Goal: Task Accomplishment & Management: Complete application form

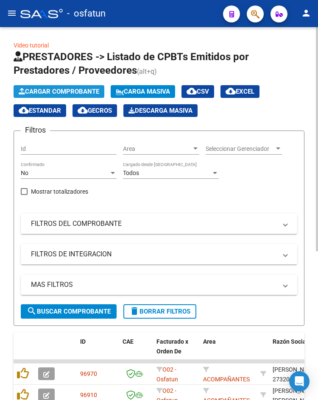
click at [35, 90] on span "Cargar Comprobante" at bounding box center [59, 92] width 81 height 8
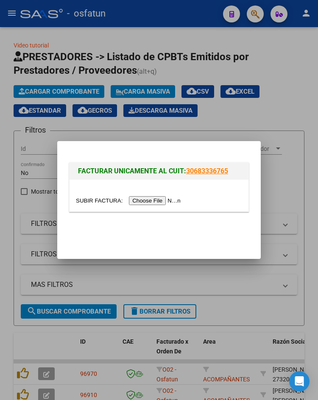
click at [165, 205] on div at bounding box center [159, 201] width 166 height 10
click at [165, 202] on input "file" at bounding box center [129, 200] width 107 height 9
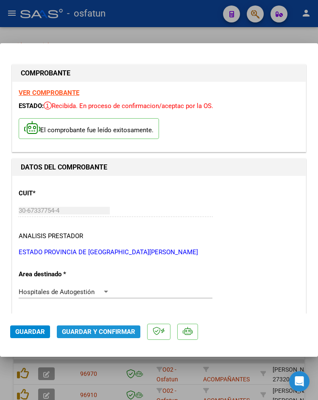
click at [129, 330] on span "Guardar y Confirmar" at bounding box center [98, 332] width 73 height 8
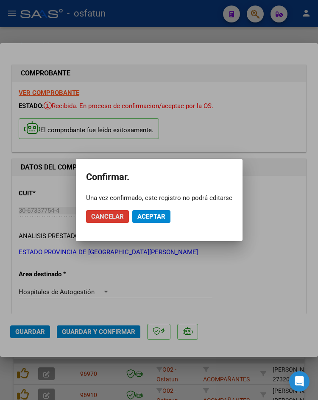
click at [155, 213] on span "Aceptar" at bounding box center [151, 217] width 28 height 8
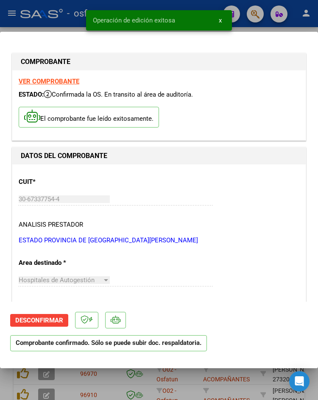
click at [57, 25] on div at bounding box center [159, 200] width 318 height 400
type input "$ 0,00"
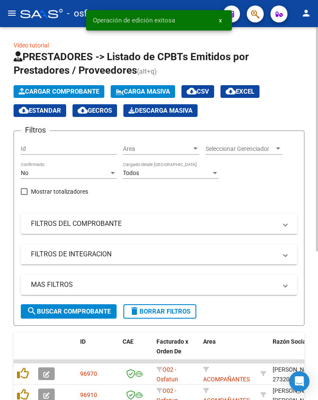
click at [58, 84] on app-list-header "PRESTADORES -> Listado de CPBTs Emitidos por Prestadores / Proveedores (alt+q) …" at bounding box center [159, 188] width 291 height 276
click at [61, 91] on span "Cargar Comprobante" at bounding box center [59, 92] width 81 height 8
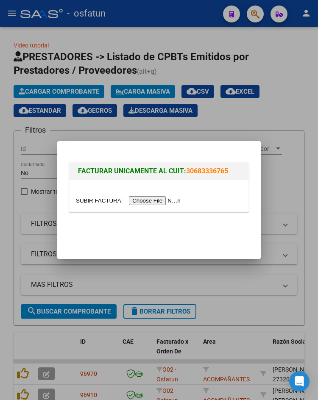
click at [137, 205] on div at bounding box center [159, 201] width 166 height 10
click at [138, 197] on input "file" at bounding box center [129, 200] width 107 height 9
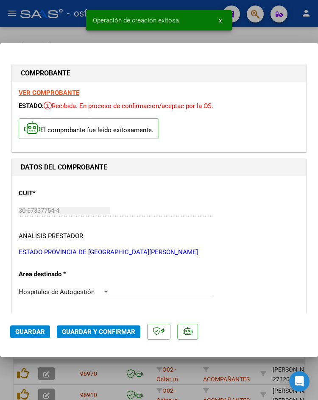
click at [109, 335] on span "Guardar y Confirmar" at bounding box center [98, 332] width 73 height 8
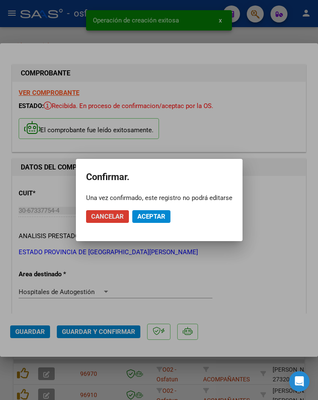
click at [150, 211] on button "Aceptar" at bounding box center [151, 216] width 38 height 13
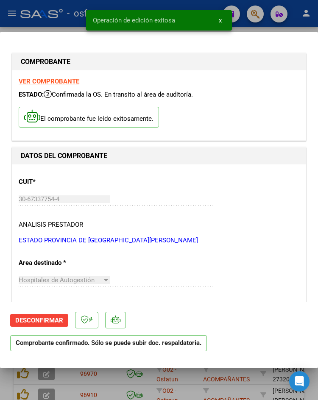
click at [37, 27] on div at bounding box center [159, 200] width 318 height 400
type input "$ 0,00"
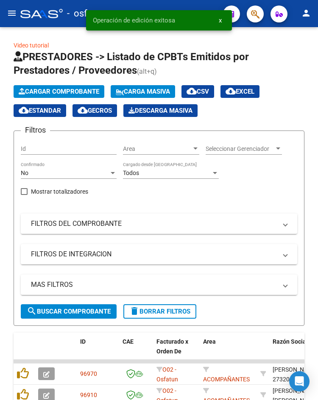
click at [15, 17] on mat-icon "menu" at bounding box center [12, 13] width 10 height 10
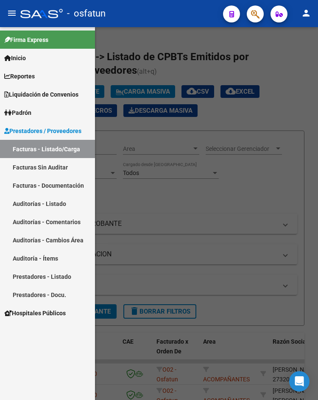
click at [63, 205] on link "Auditorías - Listado" at bounding box center [47, 204] width 95 height 18
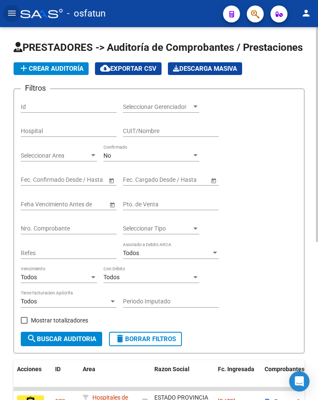
click at [79, 74] on button "add Crear Auditoría" at bounding box center [51, 68] width 75 height 13
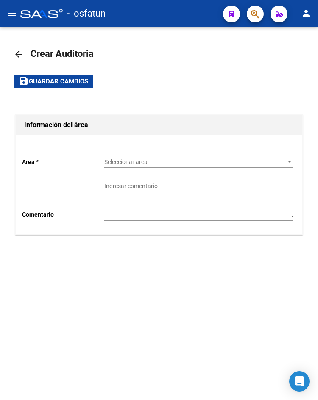
click at [126, 158] on div "Seleccionar area Seleccionar area" at bounding box center [198, 159] width 189 height 17
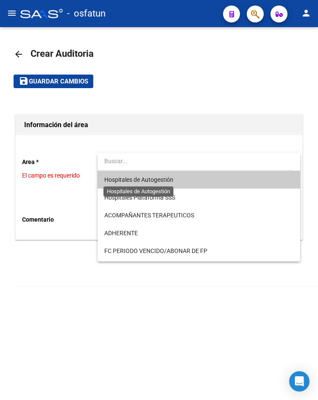
click at [131, 180] on span "Hospitales de Autogestión" at bounding box center [138, 179] width 69 height 7
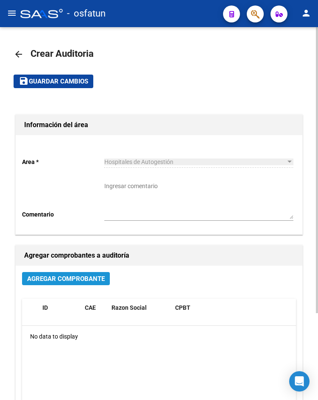
click at [91, 279] on span "Agregar Comprobante" at bounding box center [66, 279] width 78 height 8
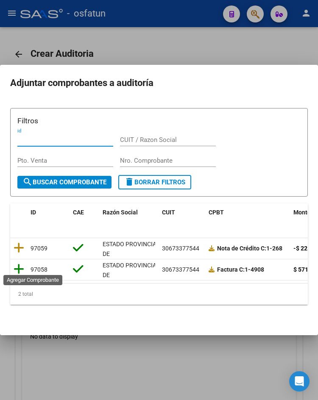
click at [20, 269] on icon at bounding box center [19, 269] width 11 height 12
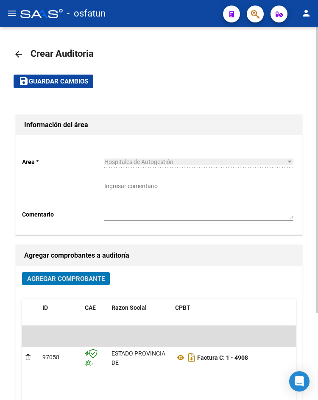
click at [73, 279] on span "Agregar Comprobante" at bounding box center [66, 279] width 78 height 8
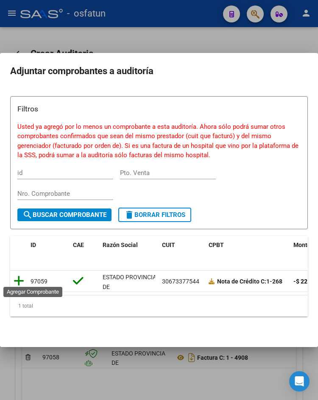
click at [22, 276] on icon at bounding box center [19, 281] width 11 height 12
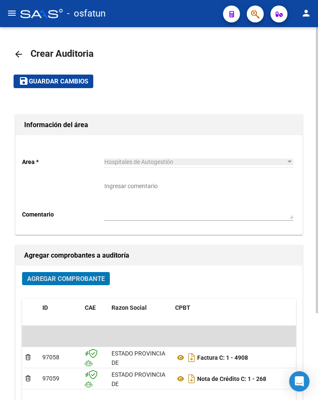
click at [80, 78] on span "Guardar cambios" at bounding box center [58, 82] width 59 height 8
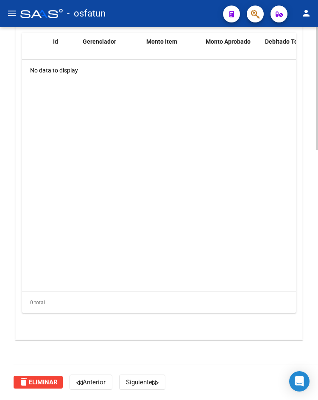
scroll to position [504, 0]
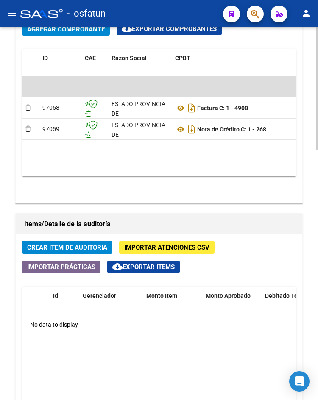
click at [101, 245] on span "Crear Item de Auditoria" at bounding box center [67, 248] width 80 height 8
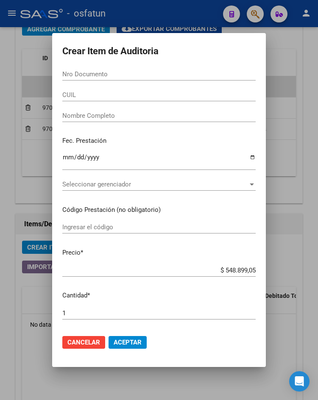
drag, startPoint x: 51, startPoint y: 68, endPoint x: 56, endPoint y: 69, distance: 4.7
click at [52, 68] on mat-dialog-content "Nro Documento CUIL Nombre Completo Fec. Prestación Ingresar la fecha Selecciona…" at bounding box center [159, 198] width 214 height 260
click at [64, 72] on input "Nro Documento" at bounding box center [158, 74] width 193 height 8
paste input "31047316"
type input "31047316"
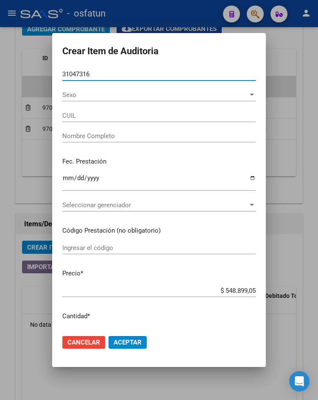
type input "20310473163"
type input "[PERSON_NAME]"
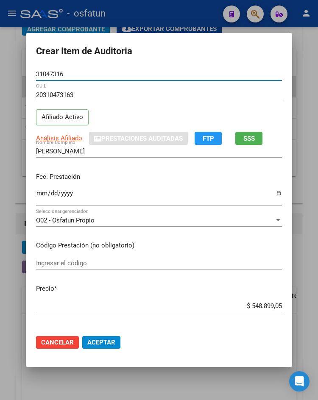
type input "31047316"
click at [38, 192] on input "Ingresar la fecha" at bounding box center [159, 197] width 246 height 14
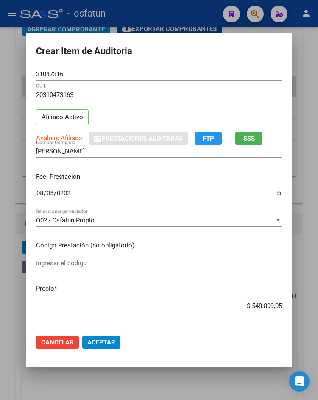
type input "[DATE]"
click at [59, 263] on input "Ingresar el código" at bounding box center [159, 263] width 246 height 8
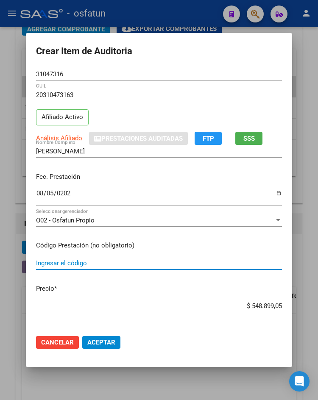
type input "l"
type input "LABORATORIO"
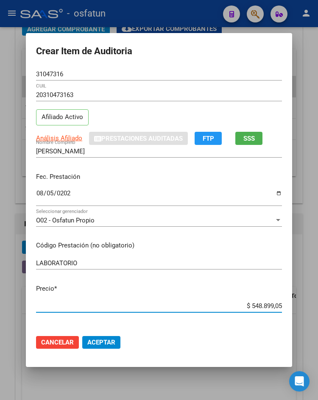
drag, startPoint x: 257, startPoint y: 304, endPoint x: 273, endPoint y: 304, distance: 16.1
click at [273, 304] on input "$ 548.899,05" at bounding box center [159, 306] width 246 height 8
drag, startPoint x: 244, startPoint y: 305, endPoint x: 285, endPoint y: 304, distance: 41.6
click at [285, 304] on mat-dialog-content "31047316 Nro Documento 20310473163 CUIL Afiliado Activo Análisis Afiliado Prest…" at bounding box center [159, 198] width 266 height 260
type input "$ 0,02"
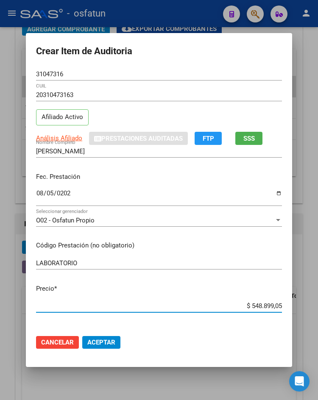
type input "$ 0,02"
type input "$ 0,20"
type input "$ 2,02"
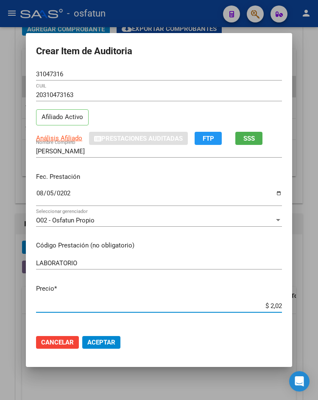
type input "$ 20,21"
type input "$ 202,16"
type input "$ 2.021,63"
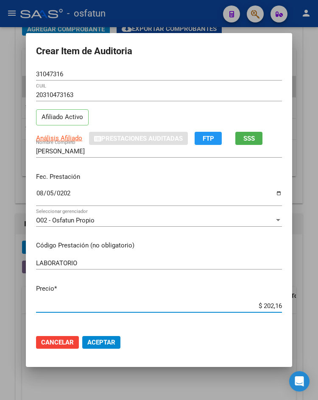
type input "$ 2.021,63"
type input "$ 20.216,30"
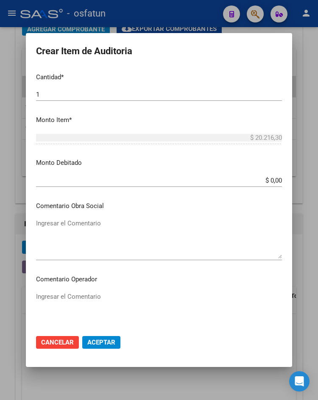
scroll to position [501, 0]
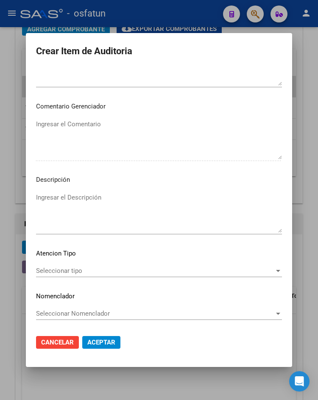
click at [65, 276] on div "Seleccionar tipo Seleccionar tipo" at bounding box center [159, 271] width 246 height 13
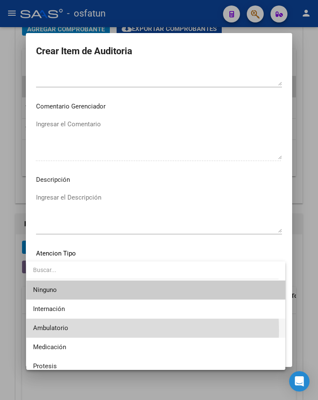
click at [68, 330] on span "Ambulatorio" at bounding box center [155, 328] width 245 height 19
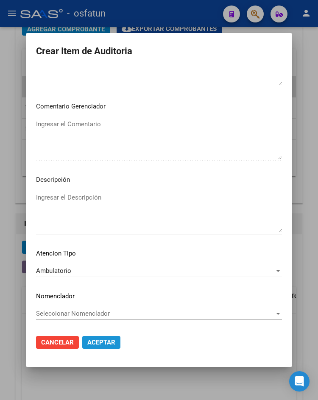
click at [87, 340] on span "Aceptar" at bounding box center [101, 343] width 28 height 8
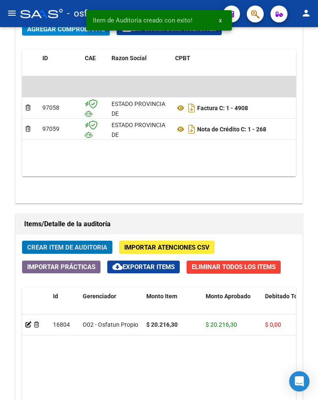
scroll to position [619, 0]
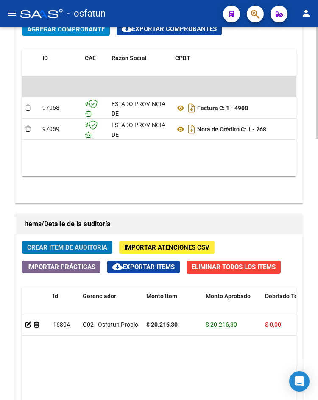
click at [72, 251] on span "Crear Item de Auditoria" at bounding box center [67, 248] width 80 height 8
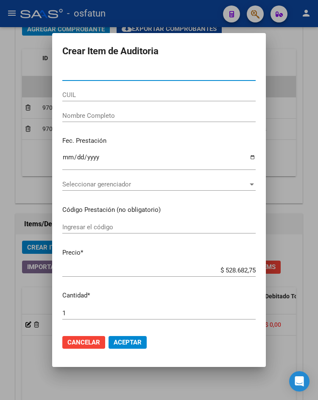
click at [89, 72] on input "Nro Documento" at bounding box center [158, 74] width 193 height 8
paste input "58345287"
type input "58345287"
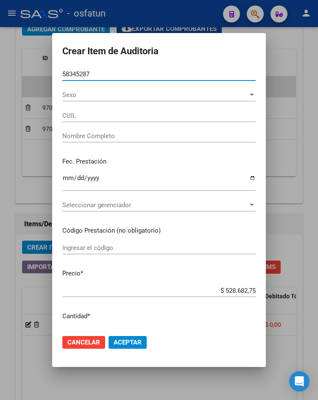
type input "27583452872"
type input "TAIS [PERSON_NAME]"
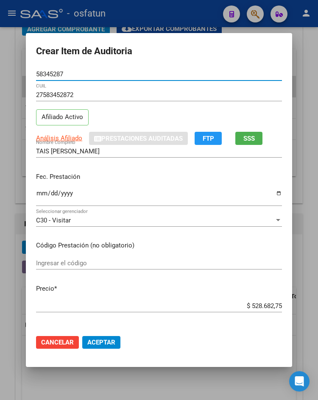
type input "58345287"
click at [39, 193] on input "Ingresar la fecha" at bounding box center [159, 197] width 246 height 14
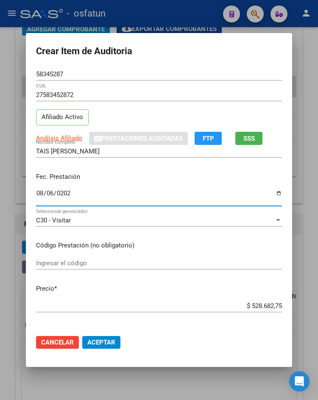
type input "[DATE]"
click at [92, 263] on input "Ingresar el código" at bounding box center [159, 263] width 246 height 8
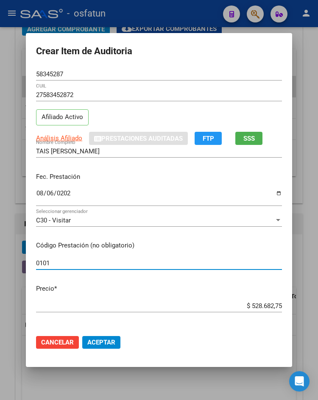
type input "0101"
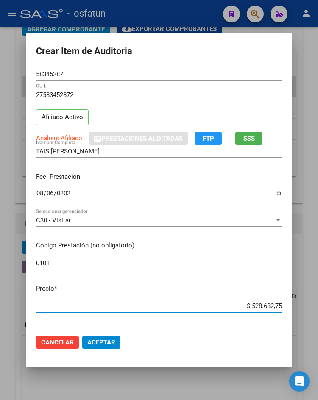
drag, startPoint x: 246, startPoint y: 303, endPoint x: 310, endPoint y: 305, distance: 64.0
click at [310, 305] on div "Crear Item de Auditoria 58345287 Nro Documento 27583452872 CUIL Afiliado Activo…" at bounding box center [159, 200] width 318 height 400
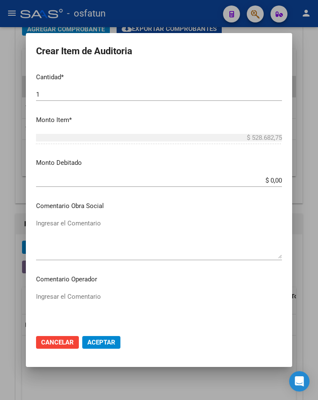
scroll to position [0, 0]
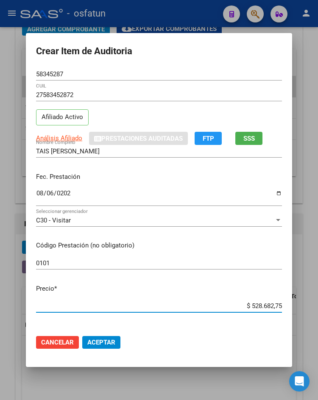
type input "$ 0,01"
type input "$ 0,10"
type input "$ 1,03"
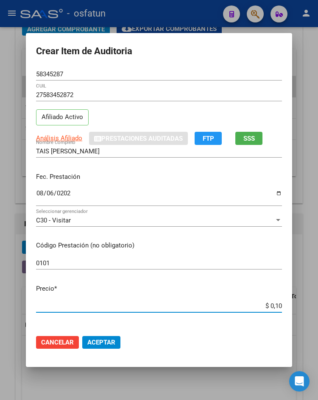
type input "$ 1,03"
type input "$ 10,31"
type input "$ 103,17"
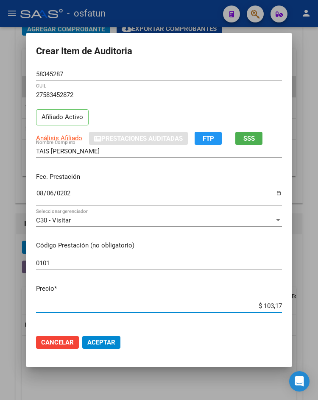
type input "$ 1.031,78"
type input "$ 10.317,80"
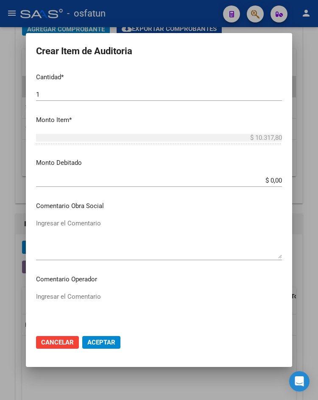
scroll to position [501, 0]
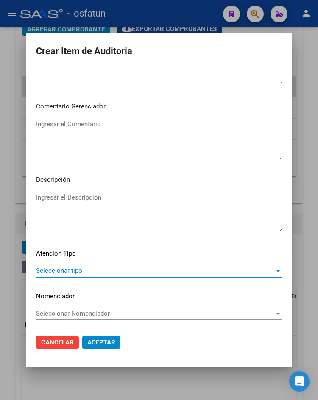
click at [139, 269] on span "Seleccionar tipo" at bounding box center [155, 271] width 238 height 8
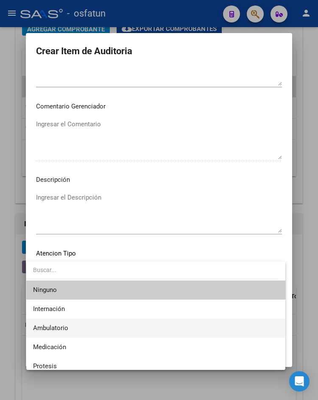
click at [116, 330] on span "Ambulatorio" at bounding box center [155, 328] width 245 height 19
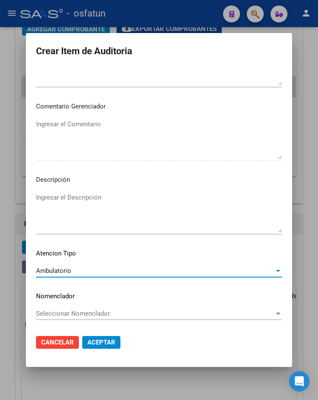
click at [100, 339] on span "Aceptar" at bounding box center [101, 343] width 28 height 8
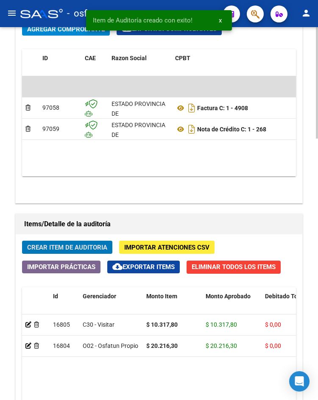
click at [64, 242] on button "Crear Item de Auditoria" at bounding box center [67, 247] width 90 height 13
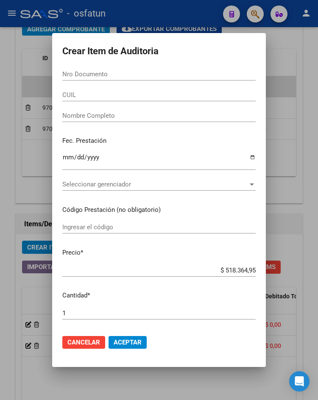
click at [123, 70] on div "Nro Documento" at bounding box center [158, 74] width 193 height 13
paste input "20575054"
type input "20575054"
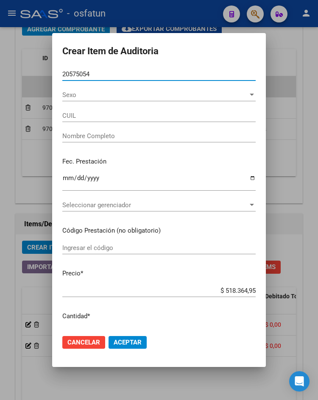
type input "27205750547"
type input "DAGATA [PERSON_NAME]"
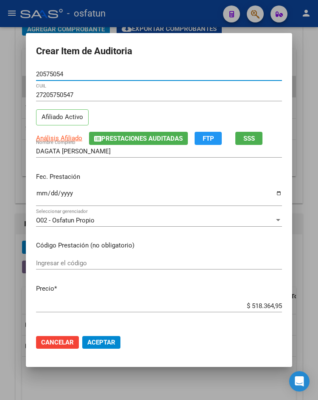
type input "20575054"
click at [36, 193] on input "Ingresar la fecha" at bounding box center [159, 197] width 246 height 14
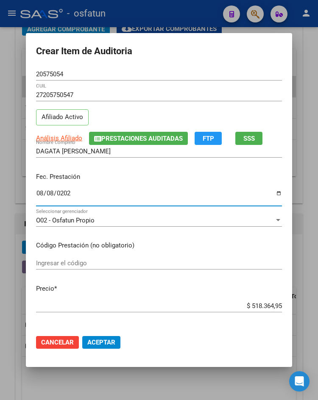
type input "[DATE]"
click at [53, 260] on input "Ingresar el código" at bounding box center [159, 263] width 246 height 8
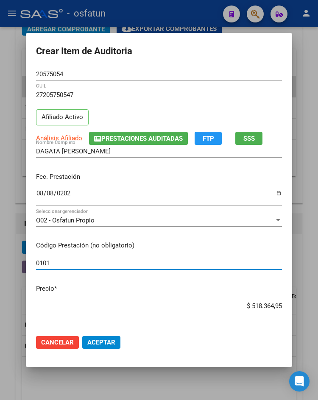
type input "0101"
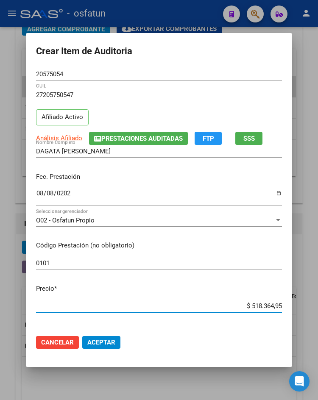
drag, startPoint x: 244, startPoint y: 308, endPoint x: 318, endPoint y: 305, distance: 73.8
click at [318, 305] on html "menu - osfatun person Firma Express Inicio Calendario SSS Instructivos Contacto…" at bounding box center [159, 200] width 318 height 400
type input "$ 0,01"
type input "$ 0,10"
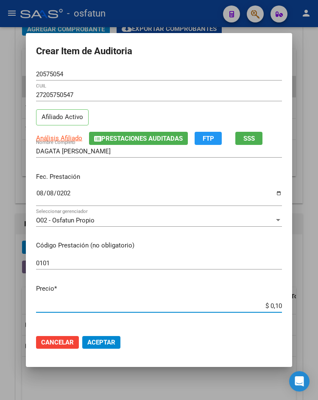
type input "$ 0,10"
type input "$ 1,03"
type input "$ 10,31"
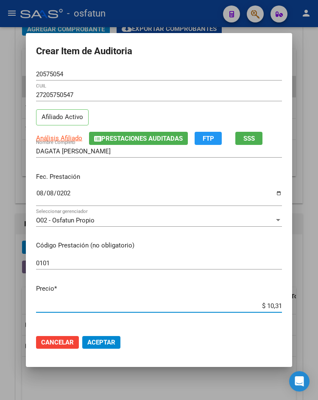
type input "$ 103,17"
type input "$ 1.031,78"
type input "$ 10.317,80"
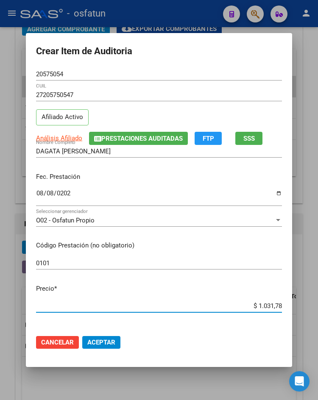
type input "$ 10.317,80"
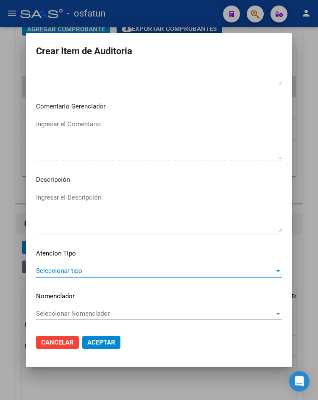
click at [137, 268] on span "Seleccionar tipo" at bounding box center [155, 271] width 238 height 8
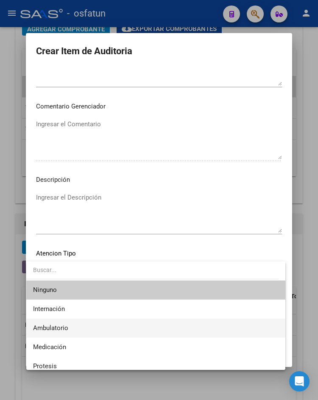
click at [107, 327] on span "Ambulatorio" at bounding box center [155, 328] width 245 height 19
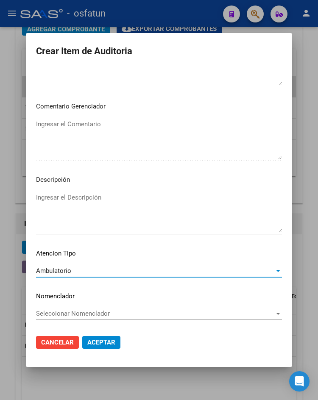
click at [106, 342] on span "Aceptar" at bounding box center [101, 343] width 28 height 8
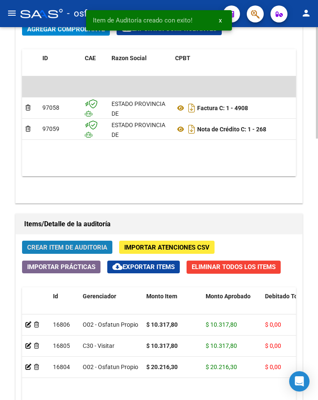
click at [69, 250] on span "Crear Item de Auditoria" at bounding box center [67, 248] width 80 height 8
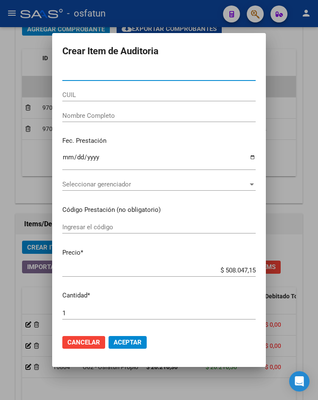
click at [97, 75] on input "Nro Documento" at bounding box center [158, 74] width 193 height 8
click at [75, 74] on input "Nro Documento" at bounding box center [158, 74] width 193 height 8
paste input "70390318"
type input "70390318"
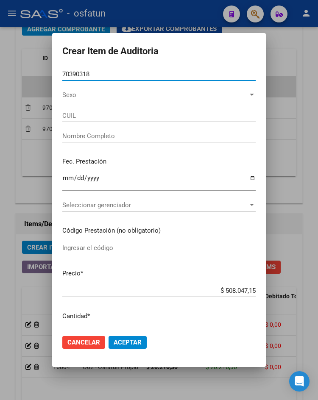
type input "20703903186"
type input "[PERSON_NAME]"
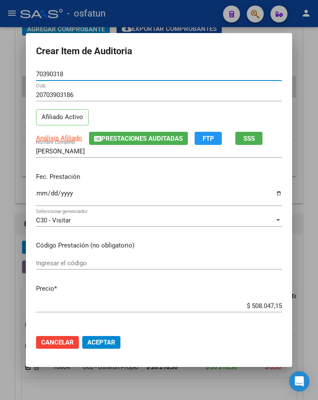
type input "70390318"
click at [38, 193] on input "Ingresar la fecha" at bounding box center [159, 197] width 246 height 14
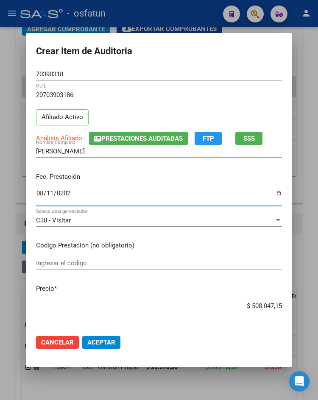
type input "[DATE]"
click at [80, 265] on input "Ingresar el código" at bounding box center [159, 263] width 246 height 8
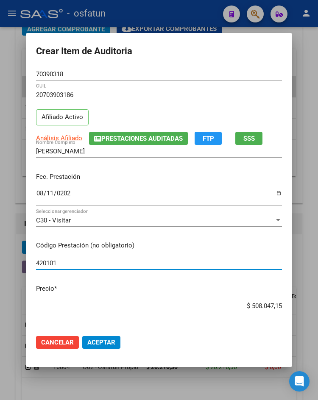
type input "420101"
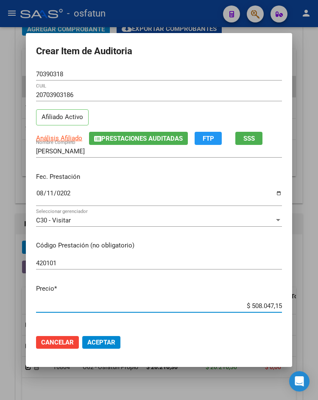
drag, startPoint x: 264, startPoint y: 306, endPoint x: 318, endPoint y: 306, distance: 53.8
click at [318, 306] on html "menu - osfatun person Firma Express Inicio Calendario SSS Instructivos Contacto…" at bounding box center [159, 200] width 318 height 400
type input "$ 0,02"
type input "$ 0,20"
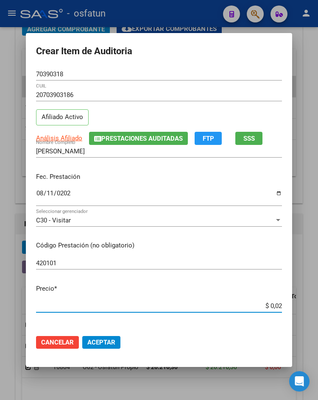
type input "$ 0,20"
type input "$ 2,00"
type input "$ 20,00"
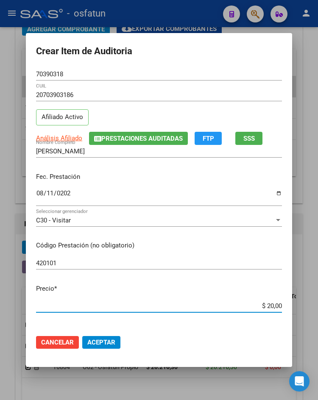
type input "$ 200,00"
type input "$ 2.000,00"
type input "$ 20.000,00"
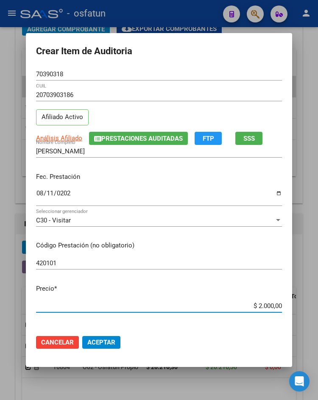
type input "$ 20.000,00"
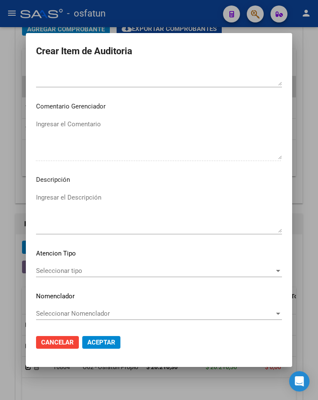
click at [127, 273] on span "Seleccionar tipo" at bounding box center [155, 271] width 238 height 8
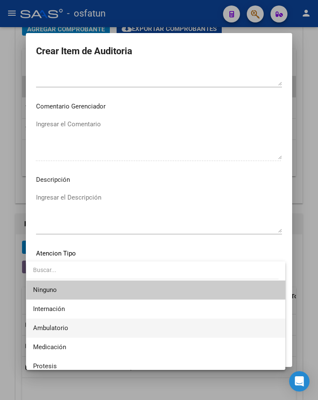
click at [123, 325] on span "Ambulatorio" at bounding box center [155, 328] width 245 height 19
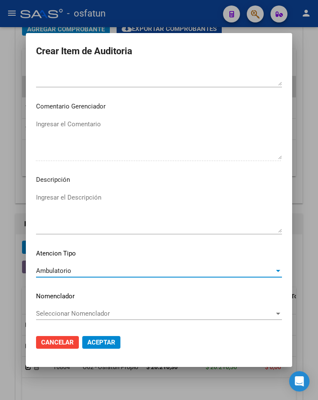
click at [111, 342] on span "Aceptar" at bounding box center [101, 343] width 28 height 8
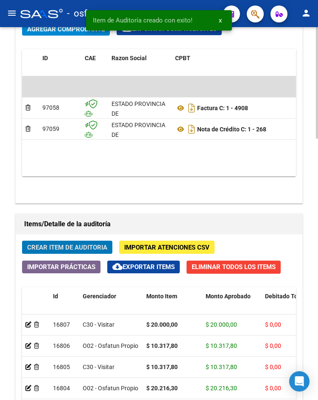
click at [57, 245] on span "Crear Item de Auditoria" at bounding box center [67, 248] width 80 height 8
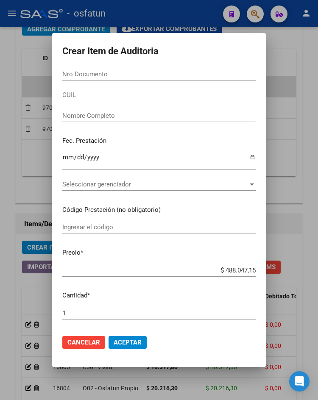
click at [80, 74] on input "Nro Documento" at bounding box center [158, 74] width 193 height 8
paste input "58039252"
type input "58039252"
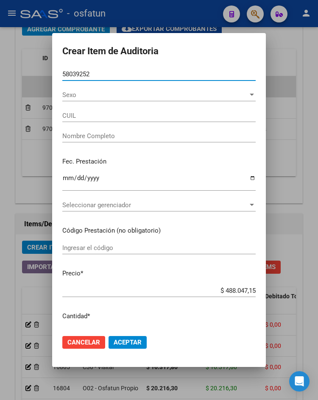
type input "27580392526"
type input "LUSQUNOS PALOMA"
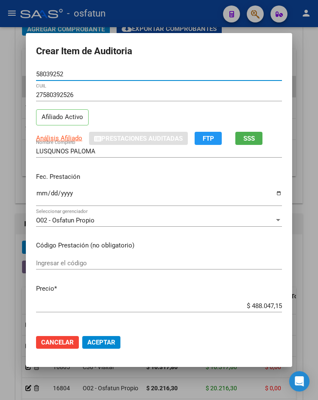
type input "58039252"
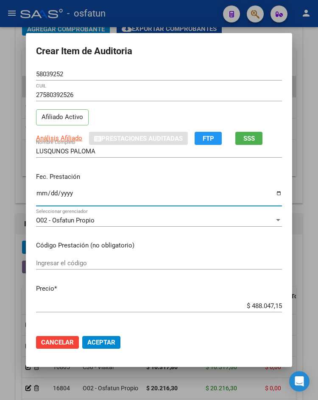
click at [40, 193] on input "Ingresar la fecha" at bounding box center [159, 197] width 246 height 14
type input "[DATE]"
click at [70, 265] on input "Ingresar el código" at bounding box center [159, 263] width 246 height 8
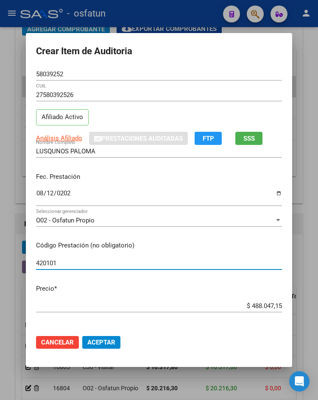
type input "420101"
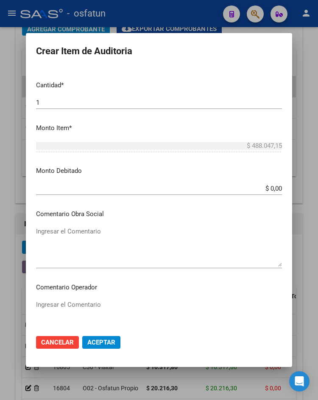
scroll to position [0, 0]
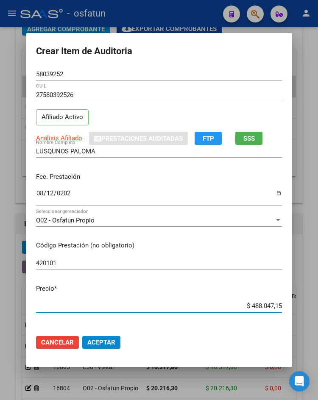
drag, startPoint x: 252, startPoint y: 307, endPoint x: 307, endPoint y: 307, distance: 54.3
click at [307, 307] on div "Crear Item de Auditoria 58039252 Nro Documento 27580392526 CUIL Afiliado Activo…" at bounding box center [159, 200] width 318 height 400
type input "$ 0,02"
type input "$ 0,20"
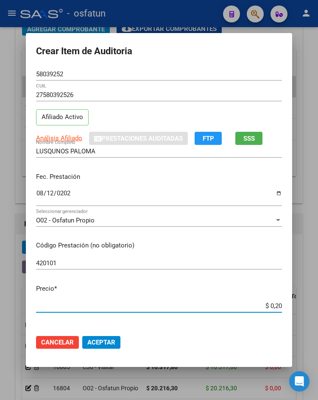
type input "$ 0,20"
type input "$ 2,00"
type input "$ 20,00"
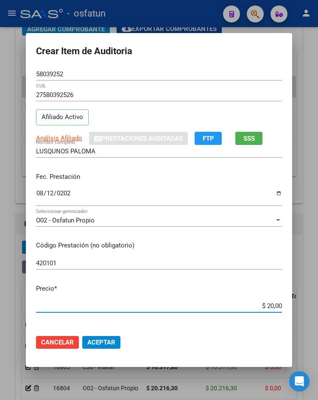
type input "$ 200,00"
type input "$ 2.000,00"
type input "$ 20.000,00"
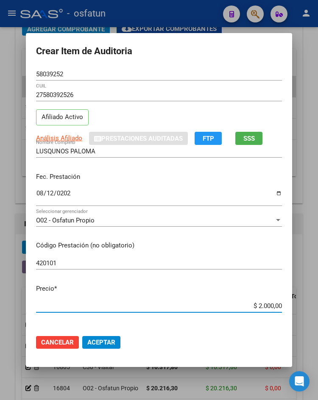
type input "$ 20.000,00"
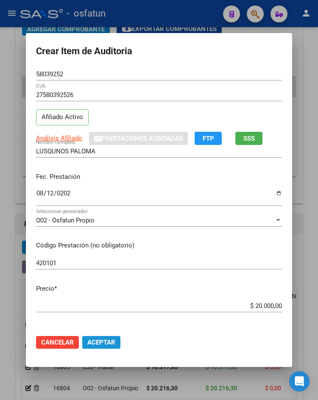
click at [100, 339] on span "Aceptar" at bounding box center [101, 343] width 28 height 8
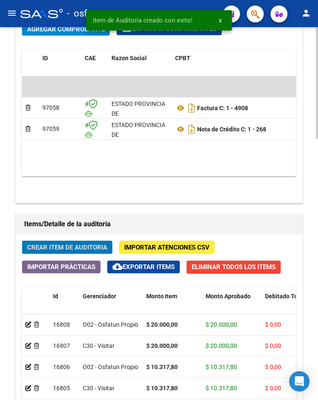
click at [54, 243] on button "Crear Item de Auditoria" at bounding box center [67, 247] width 90 height 13
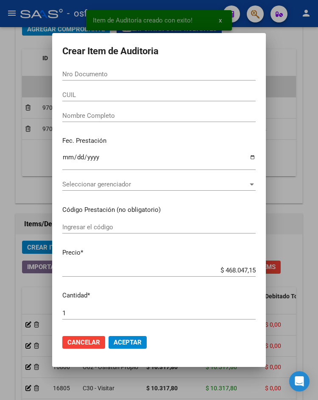
click at [99, 84] on div "Nro Documento" at bounding box center [158, 78] width 193 height 21
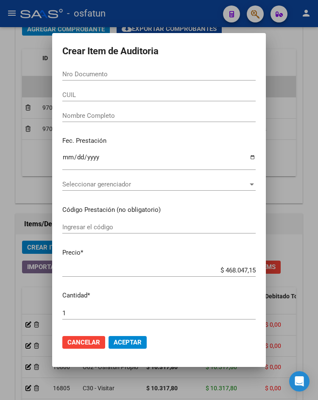
click at [106, 76] on input "Nro Documento" at bounding box center [158, 74] width 193 height 8
paste input "59180883"
type input "59180883"
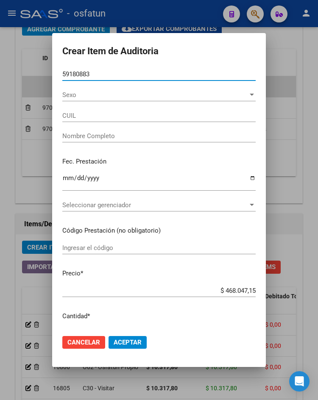
type input "20591808835"
type input "[PERSON_NAME]"
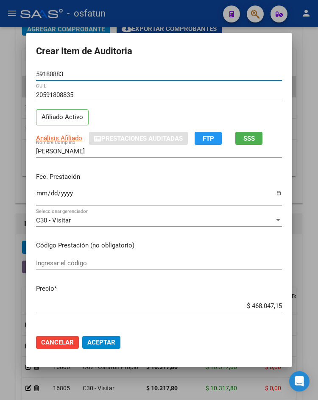
type input "59180883"
click at [36, 194] on input "Ingresar la fecha" at bounding box center [159, 197] width 246 height 14
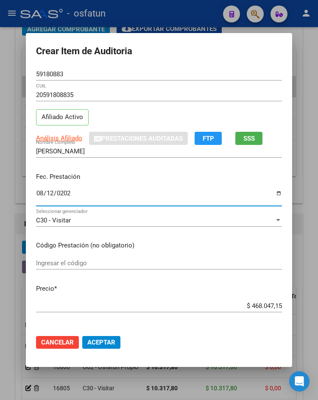
type input "[DATE]"
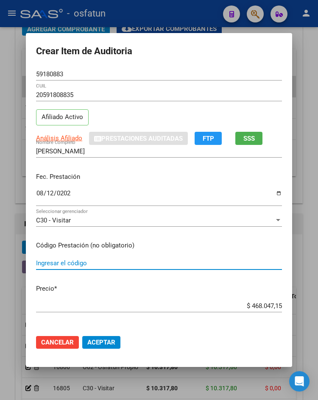
click at [77, 261] on input "Ingresar el código" at bounding box center [159, 263] width 246 height 8
type input "0101"
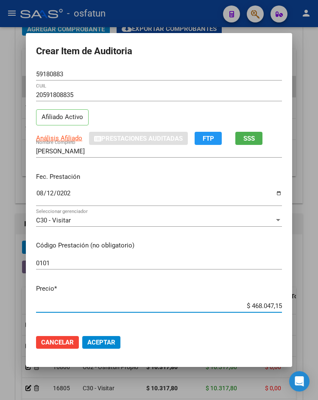
drag, startPoint x: 246, startPoint y: 304, endPoint x: 282, endPoint y: 306, distance: 35.7
click at [282, 306] on app-form-text-field "Precio * $ 468.047,15 Ingresar el precio" at bounding box center [162, 297] width 253 height 26
type input "$ 0,01"
type input "$ 0,10"
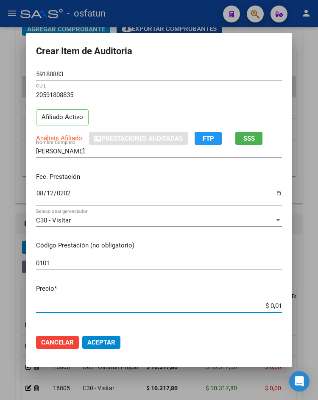
type input "$ 0,10"
type input "$ 1,03"
type input "$ 10,31"
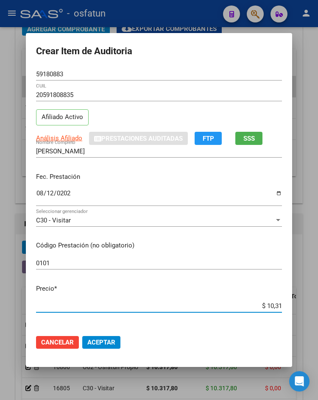
type input "$ 103,17"
type input "$ 1.031,78"
type input "$ 10.317,80"
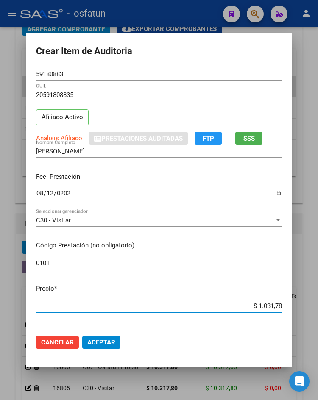
type input "$ 10.317,80"
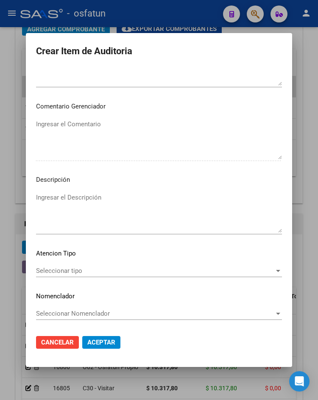
click at [120, 278] on div "Seleccionar tipo Seleccionar tipo" at bounding box center [159, 275] width 246 height 21
click at [123, 272] on span "Seleccionar tipo" at bounding box center [155, 271] width 238 height 8
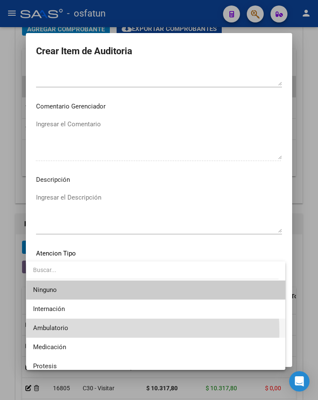
click at [82, 332] on span "Ambulatorio" at bounding box center [155, 328] width 245 height 19
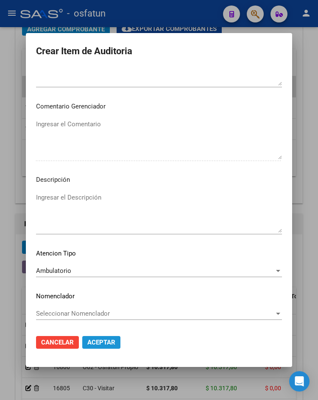
click at [92, 341] on span "Aceptar" at bounding box center [101, 343] width 28 height 8
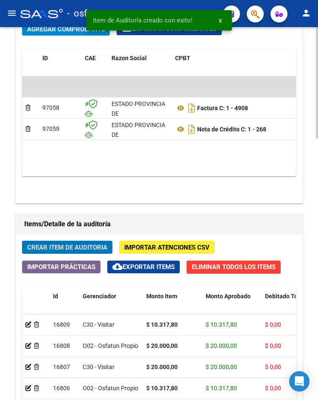
click at [67, 242] on button "Crear Item de Auditoria" at bounding box center [67, 247] width 90 height 13
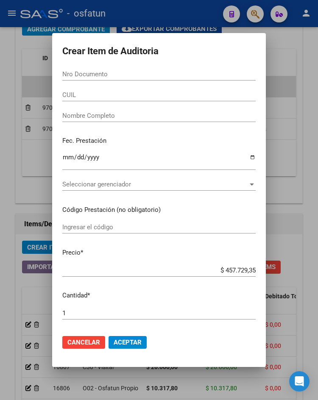
click at [155, 73] on input "Nro Documento" at bounding box center [158, 74] width 193 height 8
paste input "55415436"
type input "55415436"
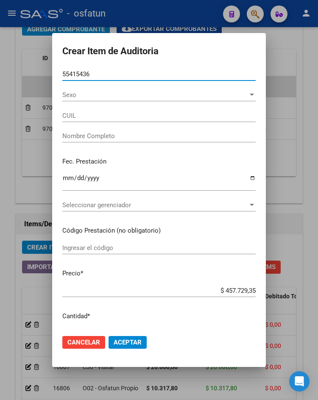
type input "27554154366"
type input "[PERSON_NAME] [PERSON_NAME]"
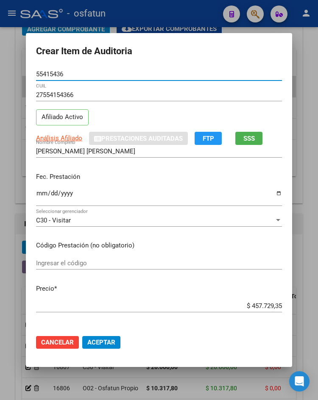
type input "55415436"
click at [38, 192] on input "Ingresar la fecha" at bounding box center [159, 197] width 246 height 14
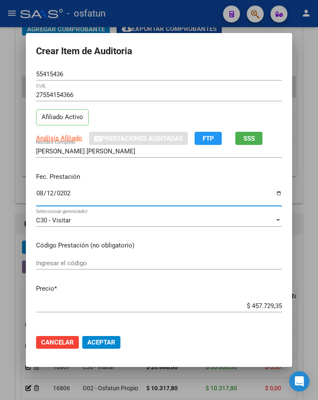
type input "[DATE]"
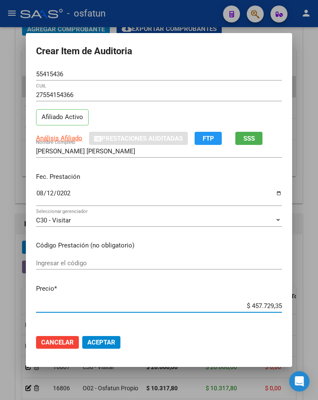
drag, startPoint x: 247, startPoint y: 302, endPoint x: 311, endPoint y: 307, distance: 64.6
click at [311, 307] on div "Crear Item de Auditoria 55415436 Nro Documento 27554154366 CUIL Afiliado Activo…" at bounding box center [159, 200] width 318 height 400
type input "$ 0,01"
type input "$ 0,13"
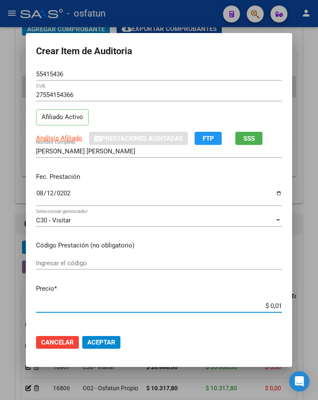
type input "$ 0,13"
type input "$ 0,01"
type input "$ 0,10"
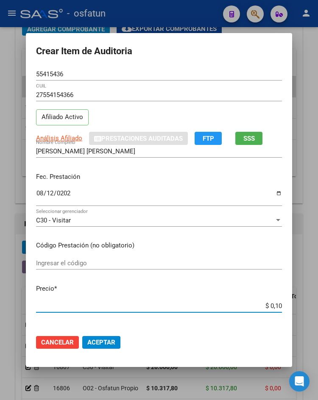
type input "$ 1,03"
type input "$ 10,31"
type input "$ 103,17"
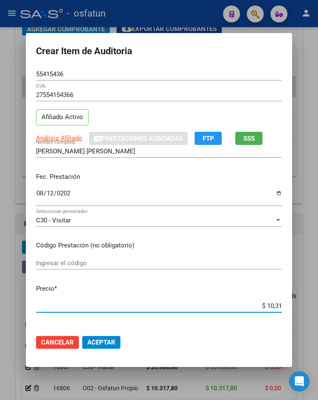
type input "$ 103,17"
type input "$ 1.031,78"
type input "$ 10.317,80"
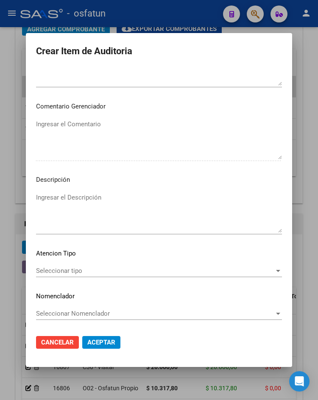
click at [81, 271] on span "Seleccionar tipo" at bounding box center [155, 271] width 238 height 8
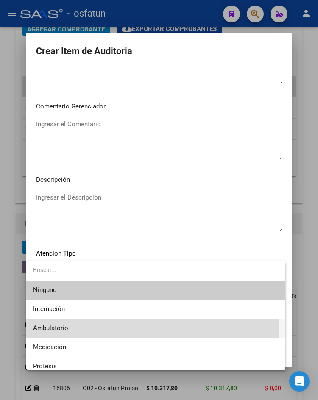
click at [81, 328] on span "Ambulatorio" at bounding box center [155, 328] width 245 height 19
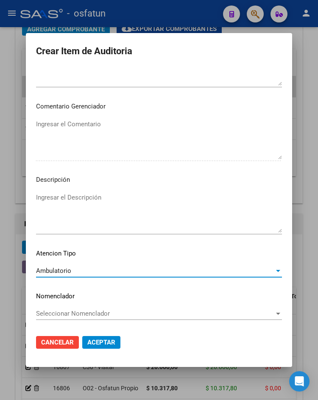
click at [92, 342] on span "Aceptar" at bounding box center [101, 343] width 28 height 8
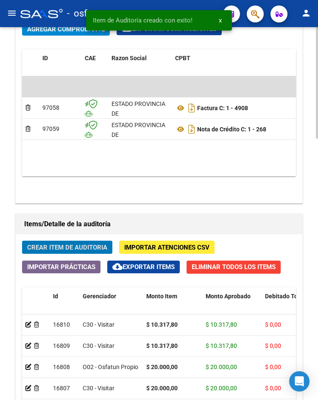
click at [71, 247] on span "Crear Item de Auditoria" at bounding box center [67, 248] width 80 height 8
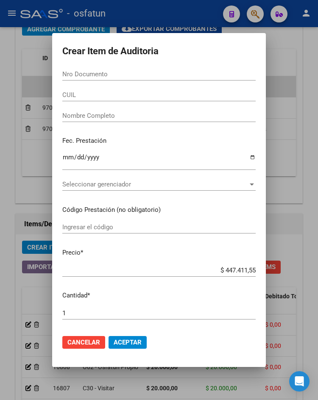
click at [138, 77] on input "Nro Documento" at bounding box center [158, 74] width 193 height 8
paste input "57733913"
type input "57733913"
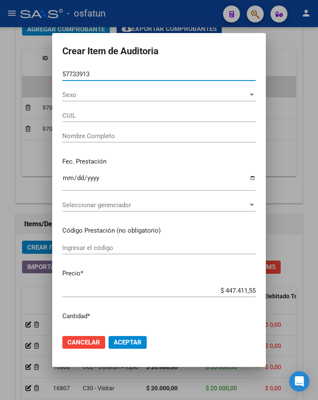
type input "23577339139"
type input "[PERSON_NAME] [PERSON_NAME]"
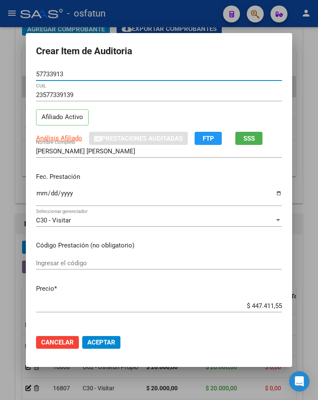
type input "57733913"
click at [36, 192] on input "Ingresar la fecha" at bounding box center [159, 197] width 246 height 14
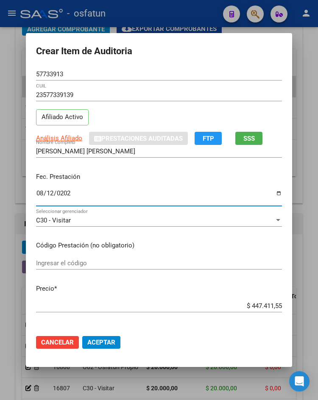
type input "[DATE]"
click at [85, 263] on input "Ingresar el código" at bounding box center [159, 263] width 246 height 8
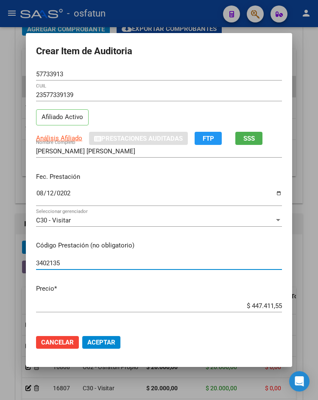
type input "3402135"
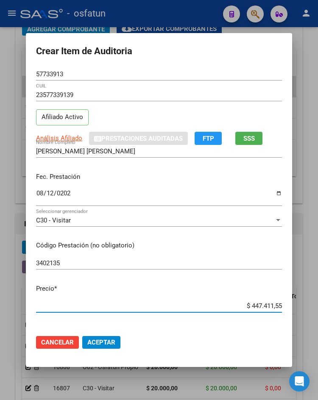
drag, startPoint x: 247, startPoint y: 304, endPoint x: 283, endPoint y: 309, distance: 36.0
click at [283, 309] on app-form-text-field "Precio * $ 447.411,55 Ingresar el precio" at bounding box center [162, 297] width 253 height 26
type input "$ 0,09"
type input "$ 0,94"
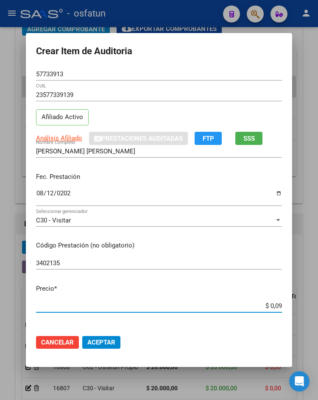
type input "$ 0,94"
type input "$ 9,49"
type input "$ 94,97"
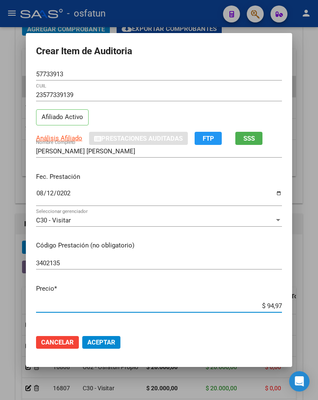
type input "$ 949,70"
type input "$ 9.497,01"
type input "$ 949,70"
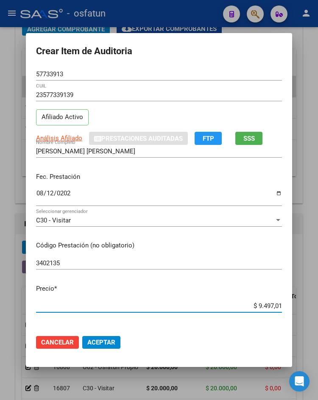
type input "$ 949,70"
type input "$ 9.497,04"
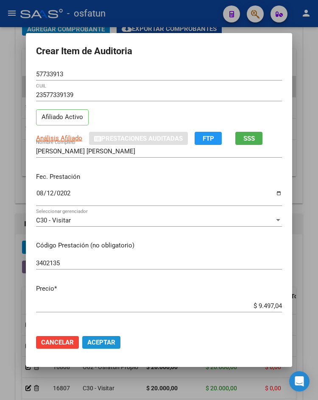
click at [106, 340] on span "Aceptar" at bounding box center [101, 343] width 28 height 8
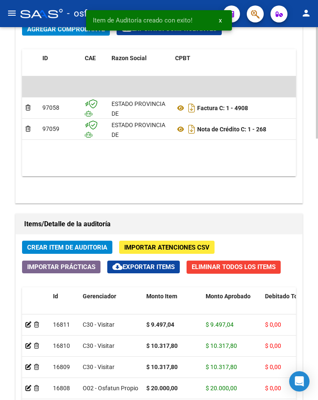
click at [104, 248] on span "Crear Item de Auditoria" at bounding box center [67, 248] width 80 height 8
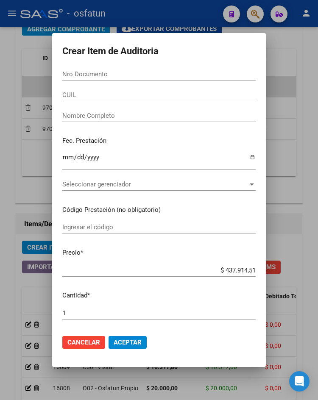
click at [92, 78] on input "Nro Documento" at bounding box center [158, 74] width 193 height 8
paste input "17615354"
type input "17615354"
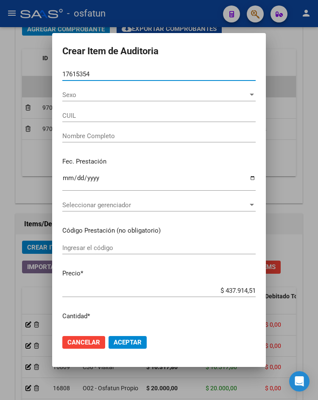
type input "27176153542"
type input "[PERSON_NAME]"
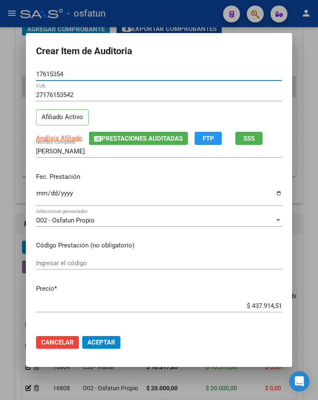
type input "17615354"
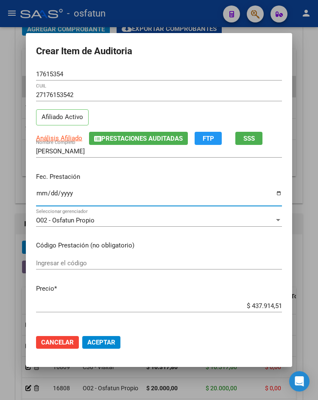
click at [39, 195] on input "Ingresar la fecha" at bounding box center [159, 197] width 246 height 14
type input "[DATE]"
click at [75, 262] on input "Ingresar el código" at bounding box center [159, 263] width 246 height 8
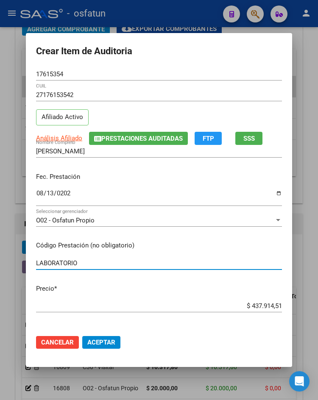
type input "LABORATORIO"
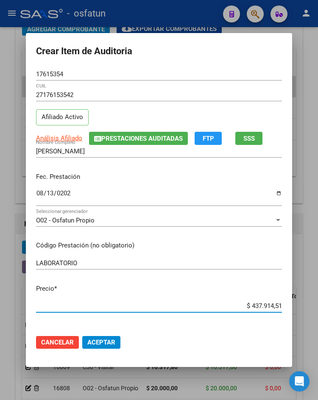
drag, startPoint x: 245, startPoint y: 304, endPoint x: 290, endPoint y: 307, distance: 45.0
click at [290, 307] on mat-dialog-content "17615354 Nro Documento 27176153542 CUIL Afiliado Activo Análisis Afiliado Prest…" at bounding box center [159, 198] width 266 height 260
type input "$ 0,05"
type input "$ 0,56"
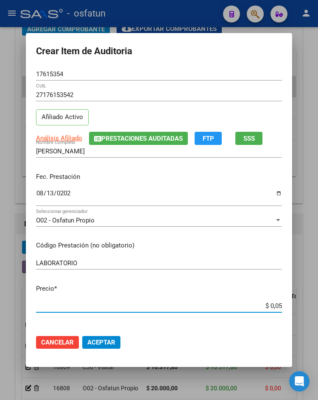
type input "$ 0,56"
type input "$ 5,66"
type input "$ 56,60"
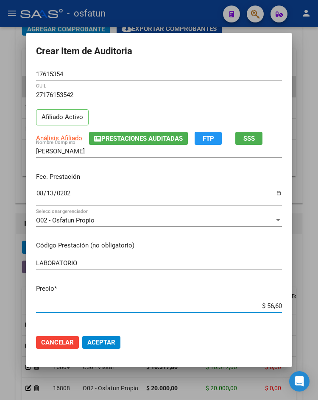
type input "$ 566,05"
type input "$ 5.660,55"
type input "$ 56.605,58"
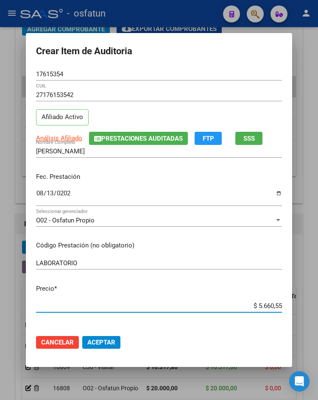
type input "$ 56.605,58"
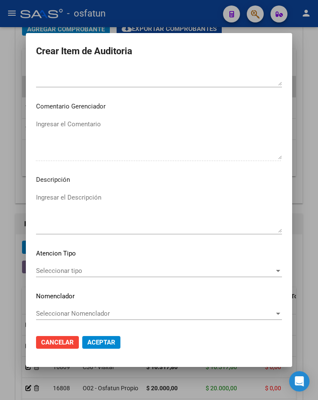
click at [116, 276] on div "Seleccionar tipo Seleccionar tipo" at bounding box center [159, 271] width 246 height 13
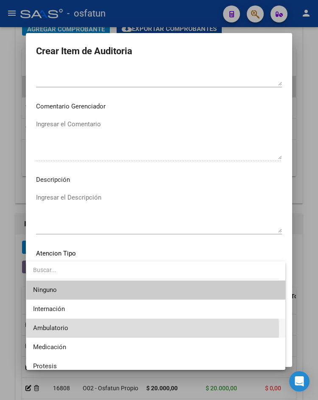
click at [99, 331] on span "Ambulatorio" at bounding box center [155, 328] width 245 height 19
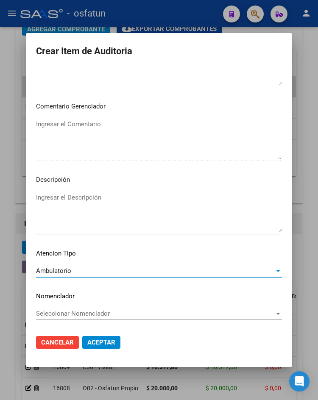
click at [99, 340] on span "Aceptar" at bounding box center [101, 343] width 28 height 8
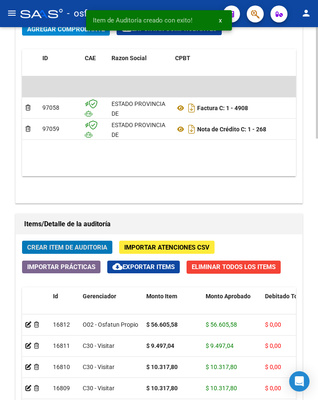
click at [60, 247] on span "Crear Item de Auditoria" at bounding box center [67, 248] width 80 height 8
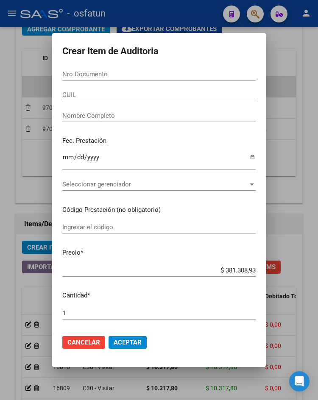
drag, startPoint x: 124, startPoint y: 68, endPoint x: 124, endPoint y: 78, distance: 9.3
click at [124, 68] on div "Nro Documento" at bounding box center [158, 74] width 193 height 13
click at [124, 78] on div "Nro Documento" at bounding box center [158, 74] width 193 height 13
paste input "59820860"
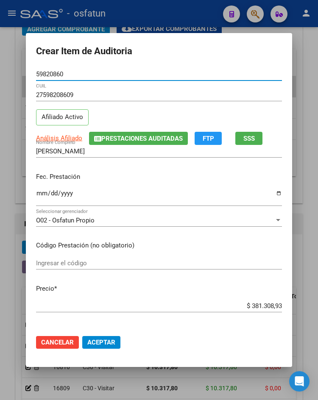
click at [41, 193] on input "Ingresar la fecha" at bounding box center [159, 197] width 246 height 14
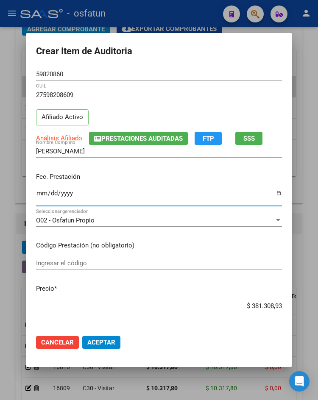
click at [79, 262] on input "Ingresar el código" at bounding box center [159, 263] width 246 height 8
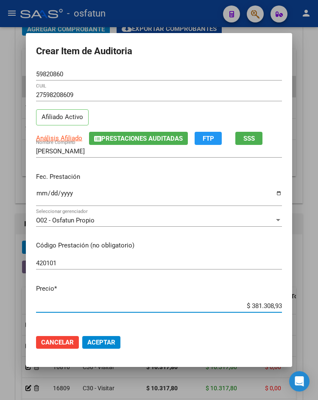
drag, startPoint x: 241, startPoint y: 307, endPoint x: 314, endPoint y: 301, distance: 73.2
click at [314, 301] on div "Crear Item de Auditoria 59820860 Nro Documento 27598208609 CUIL Afiliado Activo…" at bounding box center [159, 200] width 318 height 400
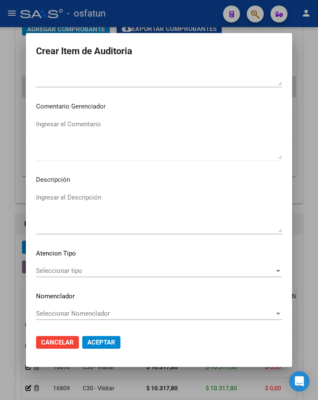
click at [121, 275] on div "Seleccionar tipo Seleccionar tipo" at bounding box center [159, 271] width 246 height 13
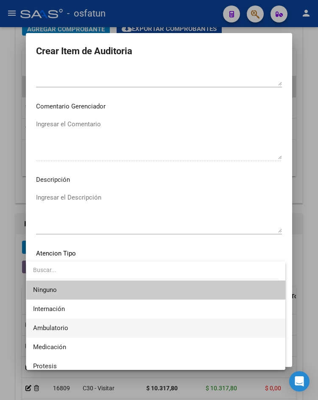
click at [120, 329] on span "Ambulatorio" at bounding box center [155, 328] width 245 height 19
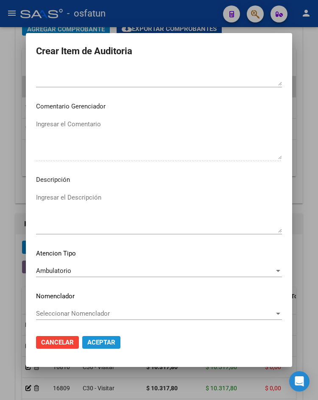
click at [112, 341] on span "Aceptar" at bounding box center [101, 343] width 28 height 8
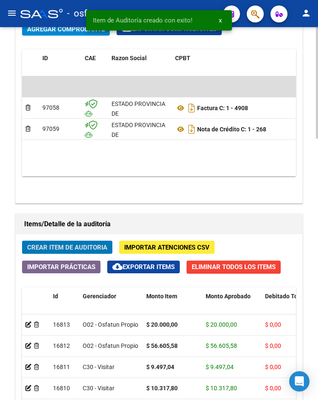
click at [83, 246] on span "Crear Item de Auditoria" at bounding box center [67, 248] width 80 height 8
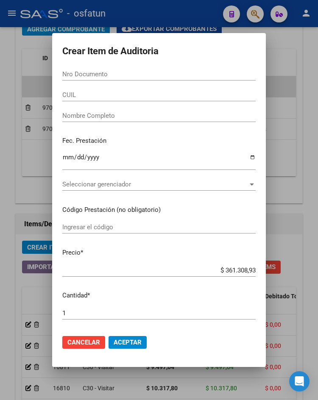
click at [106, 70] on div "Nro Documento" at bounding box center [158, 74] width 193 height 13
paste input "59340889"
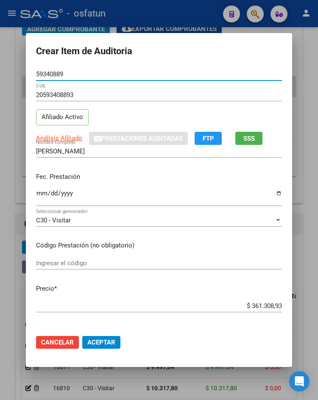
click at [36, 194] on input "Ingresar la fecha" at bounding box center [159, 197] width 246 height 14
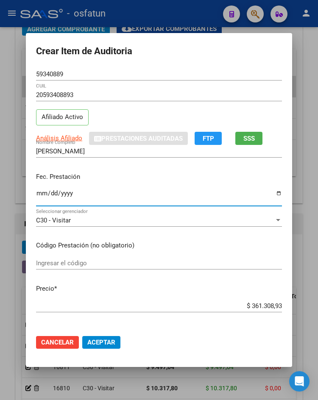
click at [82, 260] on input "Ingresar el código" at bounding box center [159, 263] width 246 height 8
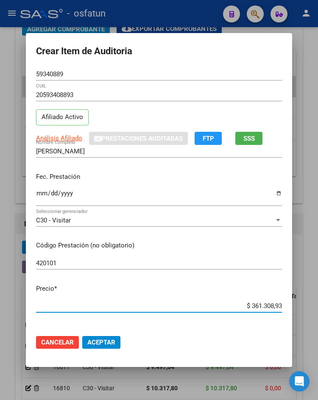
drag, startPoint x: 246, startPoint y: 307, endPoint x: 279, endPoint y: 310, distance: 33.7
click at [279, 310] on mat-dialog-content "59340889 Nro Documento 20593408893 CUIL Afiliado Activo Análisis Afiliado Prest…" at bounding box center [159, 198] width 266 height 260
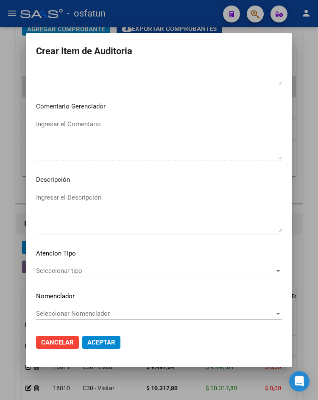
click at [64, 269] on span "Seleccionar tipo" at bounding box center [155, 271] width 238 height 8
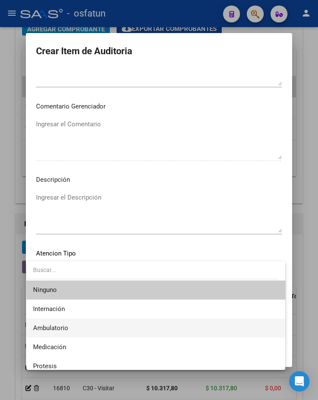
click at [71, 327] on span "Ambulatorio" at bounding box center [155, 328] width 245 height 19
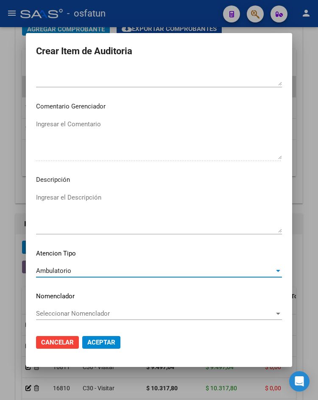
click at [97, 341] on span "Aceptar" at bounding box center [101, 343] width 28 height 8
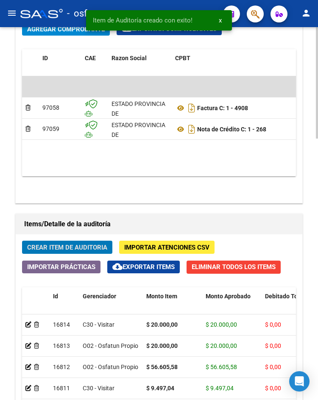
click at [75, 249] on span "Crear Item de Auditoria" at bounding box center [67, 248] width 80 height 8
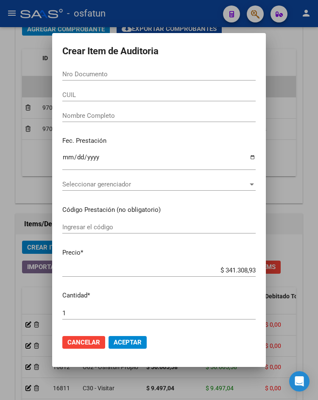
click at [91, 70] on div "Nro Documento" at bounding box center [158, 74] width 193 height 13
paste input "56990994"
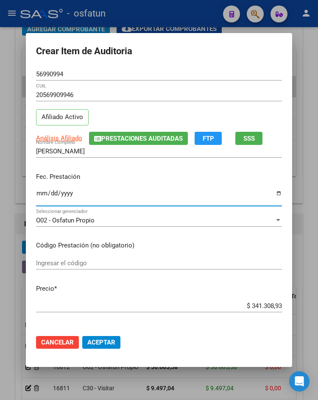
click at [36, 195] on input "Ingresar la fecha" at bounding box center [159, 197] width 246 height 14
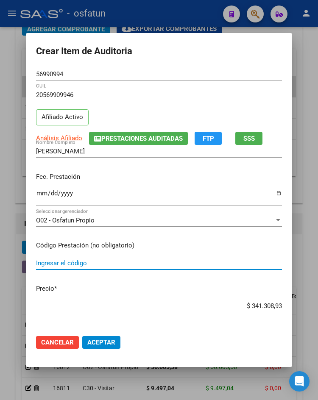
click at [60, 266] on input "Ingresar el código" at bounding box center [159, 263] width 246 height 8
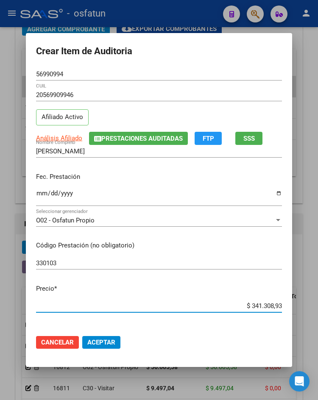
drag, startPoint x: 247, startPoint y: 303, endPoint x: 286, endPoint y: 302, distance: 39.4
click at [286, 302] on mat-dialog-content "56990994 Nro Documento 20569909946 CUIL Afiliado Activo Análisis Afiliado Prest…" at bounding box center [159, 198] width 266 height 260
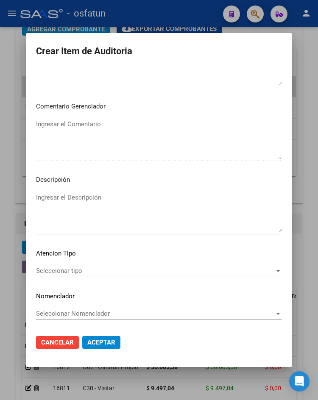
click at [94, 275] on span "Seleccionar tipo" at bounding box center [155, 271] width 238 height 8
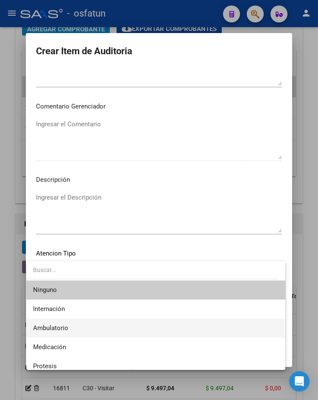
click at [90, 330] on span "Ambulatorio" at bounding box center [155, 328] width 245 height 19
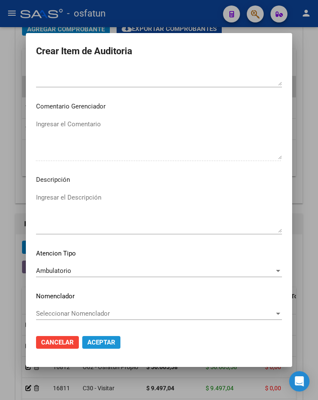
click at [91, 343] on span "Aceptar" at bounding box center [101, 343] width 28 height 8
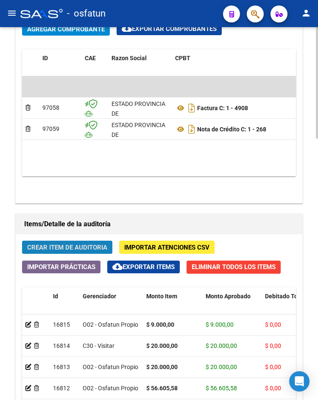
click at [61, 250] on span "Crear Item de Auditoria" at bounding box center [67, 248] width 80 height 8
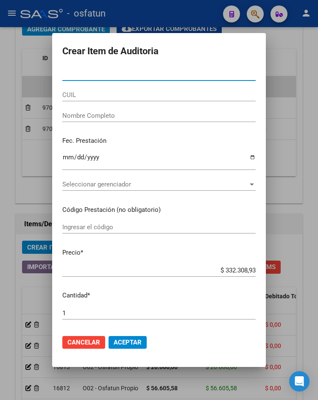
paste input "42486592"
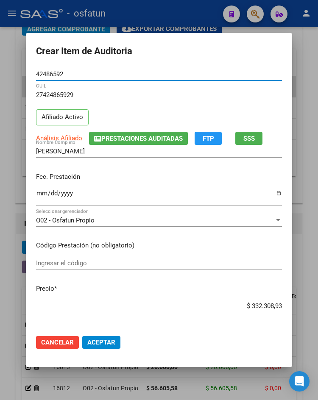
click at [36, 194] on input "Ingresar la fecha" at bounding box center [159, 197] width 246 height 14
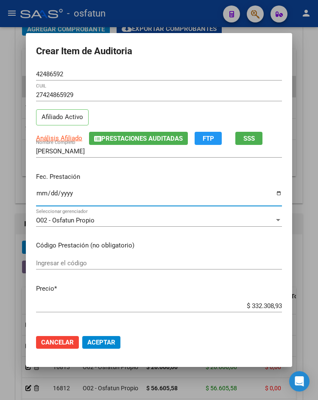
click at [78, 261] on input "Ingresar el código" at bounding box center [159, 263] width 246 height 8
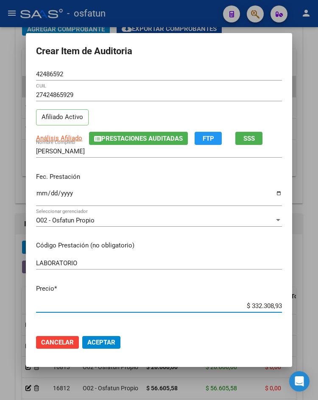
drag, startPoint x: 247, startPoint y: 307, endPoint x: 300, endPoint y: 304, distance: 53.1
click at [300, 304] on div "Crear Item de Auditoria 42486592 Nro Documento 27424865929 CUIL Afiliado Activo…" at bounding box center [159, 200] width 318 height 400
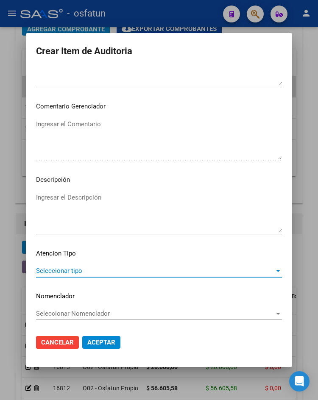
click at [109, 272] on span "Seleccionar tipo" at bounding box center [155, 271] width 238 height 8
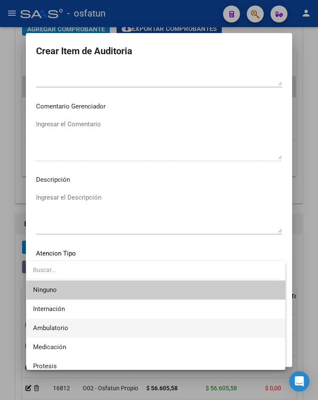
click at [98, 324] on span "Ambulatorio" at bounding box center [155, 328] width 245 height 19
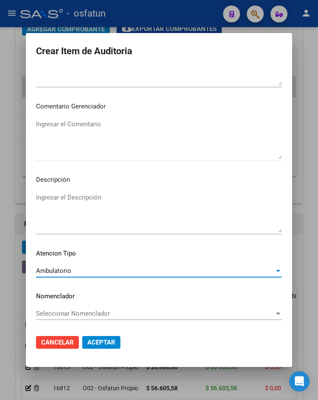
click at [100, 345] on span "Aceptar" at bounding box center [101, 343] width 28 height 8
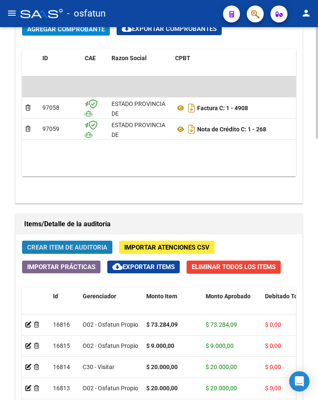
click at [53, 245] on span "Crear Item de Auditoria" at bounding box center [67, 248] width 80 height 8
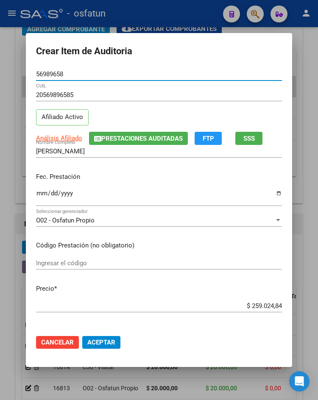
click at [40, 191] on input "Ingresar la fecha" at bounding box center [159, 197] width 246 height 14
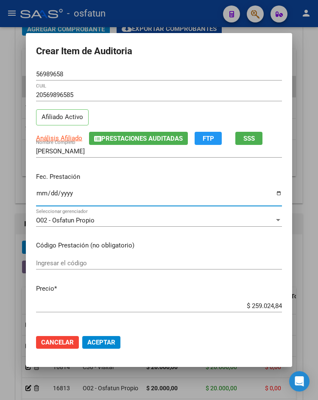
click at [125, 256] on mat-dialog-content "56989658 Nro Documento 20569896585 CUIL Afiliado Activo Análisis Afiliado Prest…" at bounding box center [159, 198] width 266 height 260
click at [125, 272] on div "Ingresar el código" at bounding box center [159, 267] width 246 height 21
drag, startPoint x: 125, startPoint y: 271, endPoint x: 122, endPoint y: 267, distance: 4.8
click at [125, 270] on div "Ingresar el código" at bounding box center [159, 267] width 246 height 21
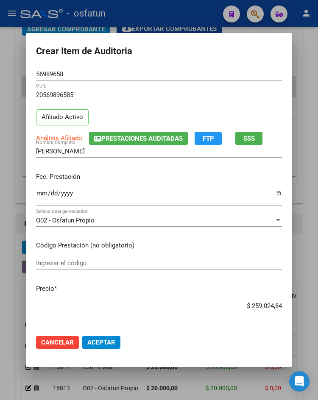
click at [120, 267] on input "Ingresar el código" at bounding box center [159, 263] width 246 height 8
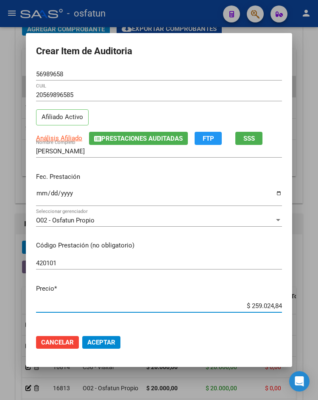
drag, startPoint x: 248, startPoint y: 306, endPoint x: 318, endPoint y: 302, distance: 70.1
click at [318, 302] on html "menu - osfatun person Firma Express Inicio Calendario SSS Instructivos Contacto…" at bounding box center [159, 200] width 318 height 400
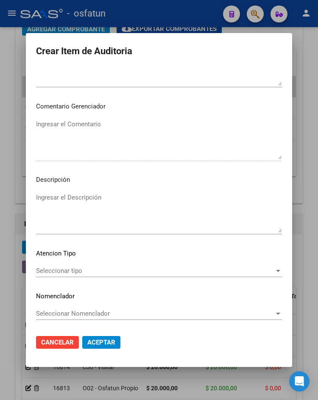
click at [104, 276] on div "Seleccionar tipo Seleccionar tipo" at bounding box center [159, 271] width 246 height 13
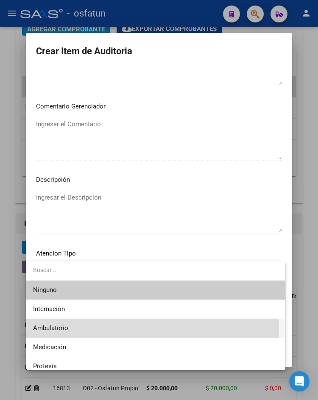
click at [103, 327] on span "Ambulatorio" at bounding box center [155, 328] width 245 height 19
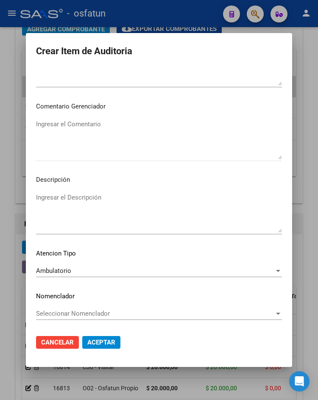
click at [104, 349] on mat-dialog-actions "Cancelar Aceptar" at bounding box center [159, 342] width 246 height 29
click at [104, 341] on span "Aceptar" at bounding box center [101, 343] width 28 height 8
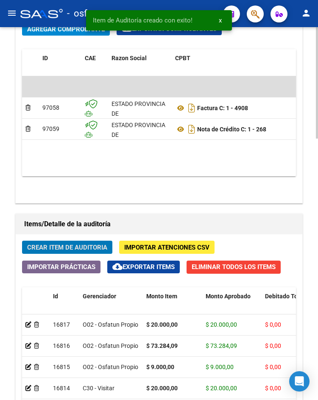
click at [74, 250] on span "Crear Item de Auditoria" at bounding box center [67, 248] width 80 height 8
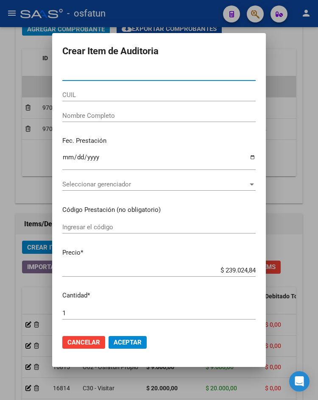
click at [89, 75] on input "Nro Documento" at bounding box center [158, 74] width 193 height 8
paste input "52049381"
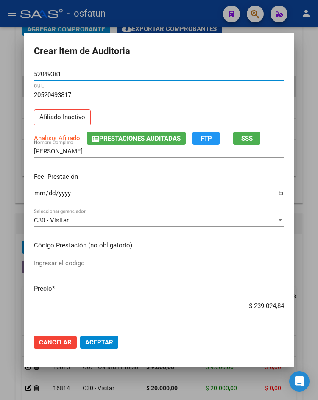
click at [35, 193] on input "Ingresar la fecha" at bounding box center [159, 197] width 250 height 14
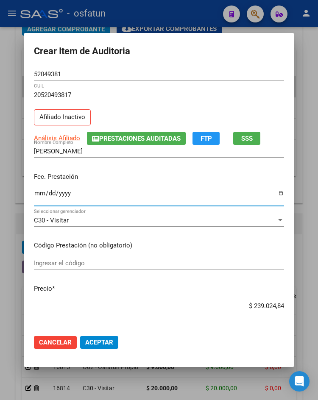
click at [50, 266] on input "Ingresar el código" at bounding box center [159, 263] width 250 height 8
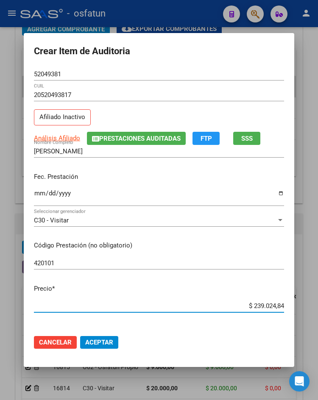
drag, startPoint x: 248, startPoint y: 307, endPoint x: 304, endPoint y: 307, distance: 56.0
click at [304, 307] on div "Crear Item de Auditoria 52049381 Nro Documento 20520493817 CUIL Afiliado Inacti…" at bounding box center [159, 200] width 318 height 400
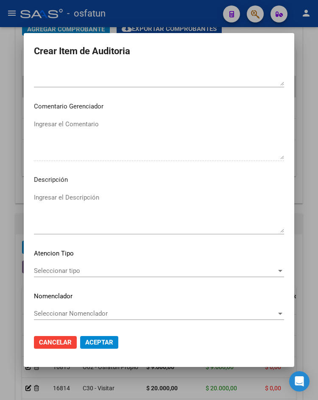
click at [87, 276] on div "Seleccionar tipo Seleccionar tipo" at bounding box center [159, 271] width 250 height 13
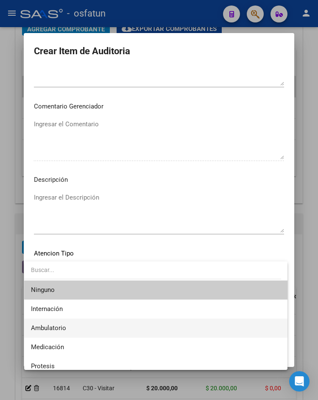
click at [89, 332] on span "Ambulatorio" at bounding box center [156, 328] width 250 height 19
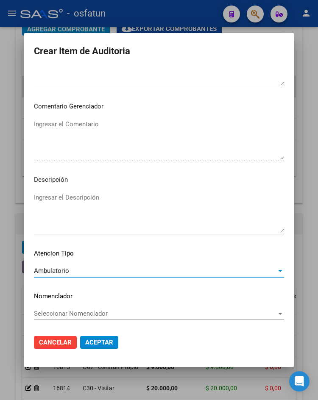
click at [90, 345] on span "Aceptar" at bounding box center [99, 343] width 28 height 8
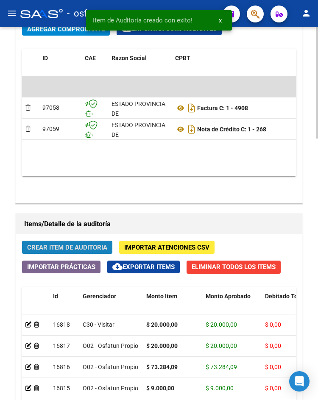
click at [66, 248] on span "Crear Item de Auditoria" at bounding box center [67, 248] width 80 height 8
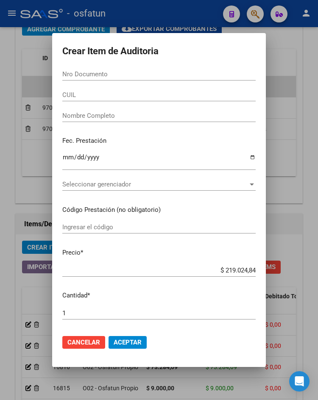
click at [120, 71] on input "Nro Documento" at bounding box center [158, 74] width 193 height 8
paste input "30613202"
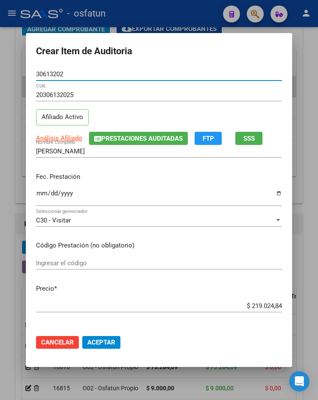
click at [39, 195] on input "Ingresar la fecha" at bounding box center [159, 197] width 246 height 14
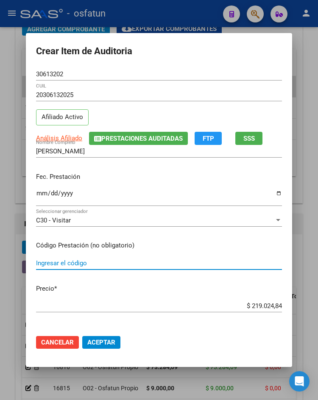
click at [67, 263] on input "Ingresar el código" at bounding box center [159, 263] width 246 height 8
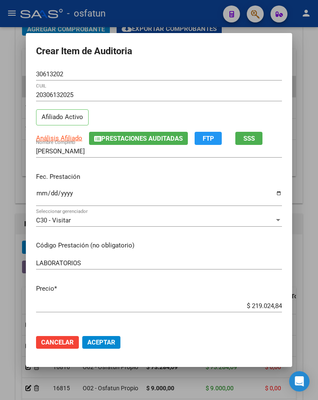
drag, startPoint x: 242, startPoint y: 301, endPoint x: 296, endPoint y: 309, distance: 54.8
click at [296, 309] on div "Crear Item de Auditoria 30613202 Nro Documento 20306132025 CUIL Afiliado Activo…" at bounding box center [159, 200] width 318 height 400
click at [243, 312] on div "$ 219.024,84 Ingresar el precio" at bounding box center [159, 306] width 246 height 13
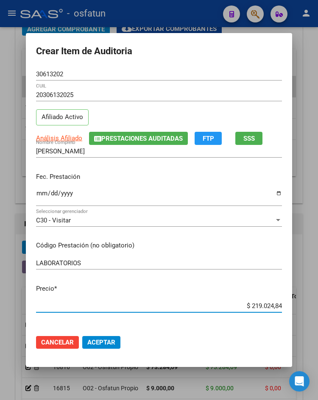
drag, startPoint x: 244, startPoint y: 308, endPoint x: 291, endPoint y: 308, distance: 47.5
click at [291, 308] on mat-dialog-content "30613202 Nro Documento 20306132025 CUIL Afiliado Activo Análisis Afiliado Prest…" at bounding box center [159, 198] width 266 height 260
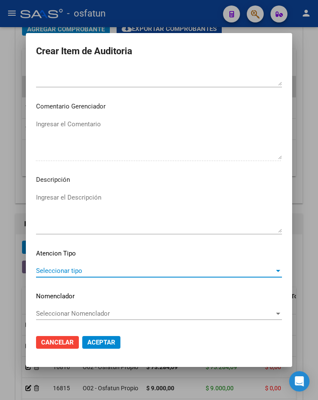
click at [96, 274] on span "Seleccionar tipo" at bounding box center [155, 271] width 238 height 8
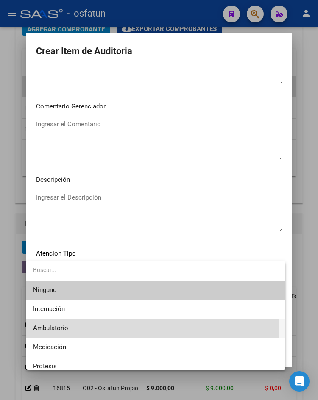
click at [100, 328] on span "Ambulatorio" at bounding box center [155, 328] width 245 height 19
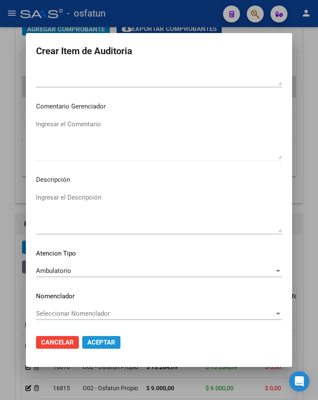
click at [100, 346] on span "Aceptar" at bounding box center [101, 343] width 28 height 8
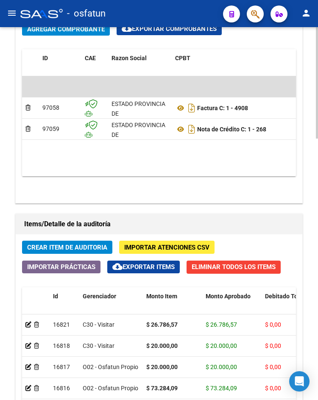
click at [65, 250] on span "Crear Item de Auditoria" at bounding box center [67, 248] width 80 height 8
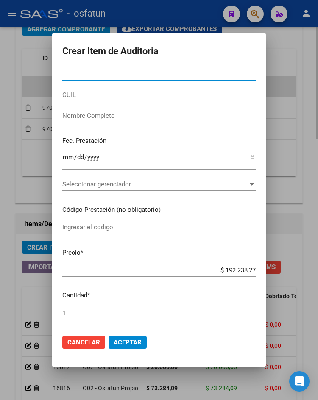
paste input "55154009"
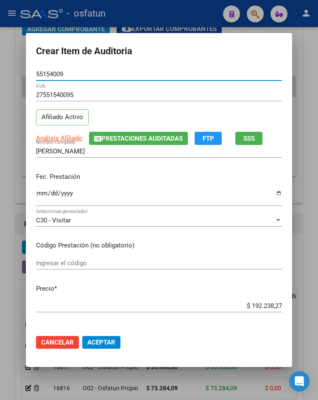
click at [39, 195] on input "Ingresar la fecha" at bounding box center [159, 197] width 246 height 14
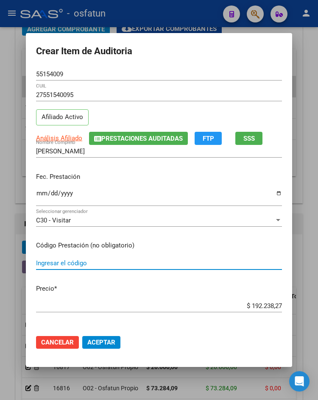
click at [75, 262] on input "Ingresar el código" at bounding box center [159, 263] width 246 height 8
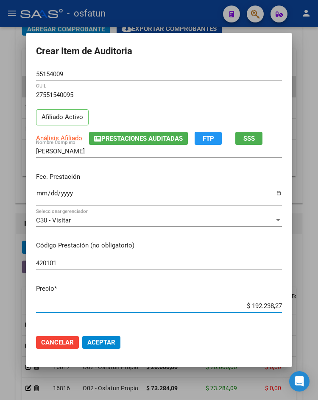
drag, startPoint x: 268, startPoint y: 308, endPoint x: 291, endPoint y: 306, distance: 23.4
click at [291, 306] on mat-dialog-content "55154009 Nro Documento 27551540095 CUIL Afiliado Activo Análisis Afiliado Prest…" at bounding box center [159, 198] width 266 height 260
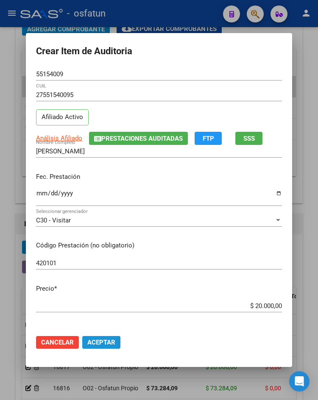
click at [95, 346] on span "Aceptar" at bounding box center [101, 343] width 28 height 8
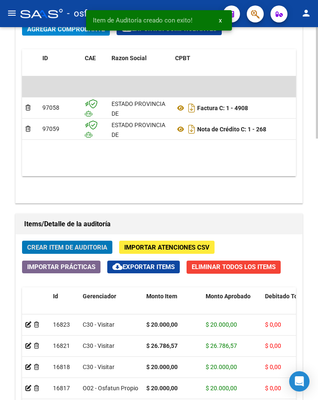
click at [82, 244] on span "Crear Item de Auditoria" at bounding box center [67, 248] width 80 height 8
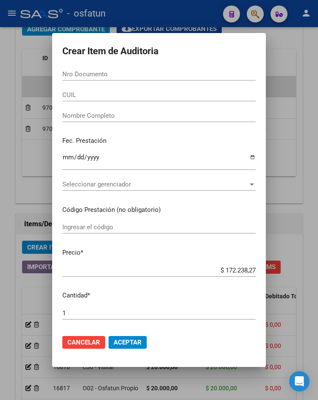
click at [105, 67] on form "Crear Item de Auditoria Nro Documento CUIL Nombre Completo Fec. Prestación Ingr…" at bounding box center [158, 200] width 193 height 314
click at [105, 78] on input "Nro Documento" at bounding box center [158, 74] width 193 height 8
paste input "55154009"
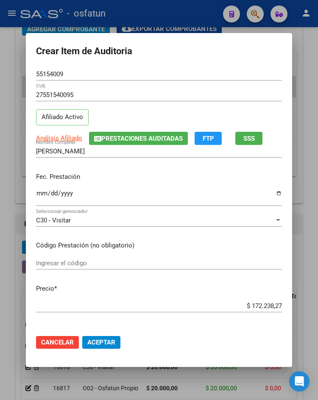
click at [36, 188] on div "Ingresar la fecha" at bounding box center [159, 197] width 246 height 18
click at [86, 260] on input "Ingresar el código" at bounding box center [159, 263] width 246 height 8
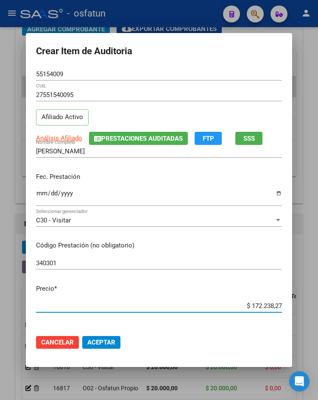
drag, startPoint x: 236, startPoint y: 308, endPoint x: 318, endPoint y: 310, distance: 82.3
click at [318, 310] on html "menu - osfatun person Firma Express Inicio Calendario SSS Instructivos Contacto…" at bounding box center [159, 200] width 318 height 400
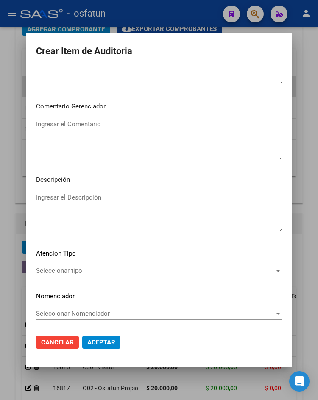
click at [95, 275] on div "Seleccionar tipo Seleccionar tipo" at bounding box center [159, 271] width 246 height 13
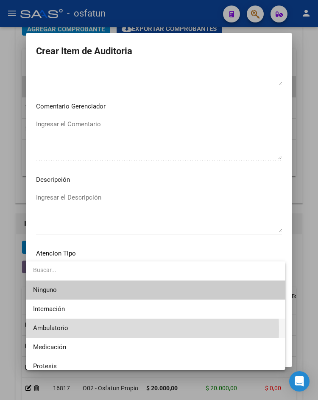
click at [81, 330] on span "Ambulatorio" at bounding box center [155, 328] width 245 height 19
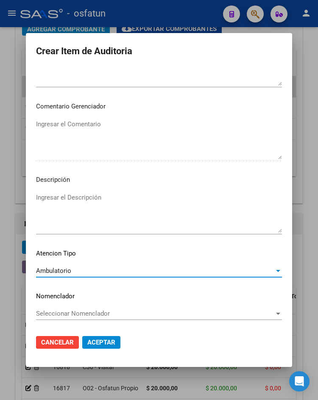
click at [96, 345] on span "Aceptar" at bounding box center [101, 343] width 28 height 8
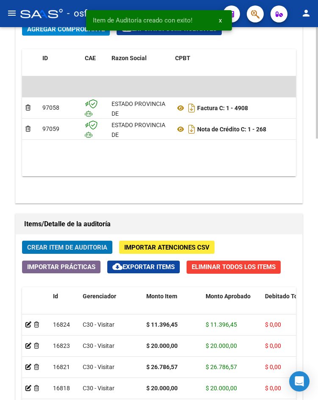
click at [69, 244] on span "Crear Item de Auditoria" at bounding box center [67, 248] width 80 height 8
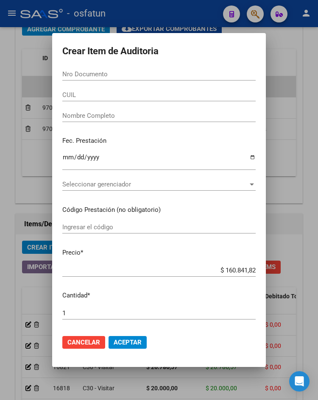
click at [98, 77] on input "Nro Documento" at bounding box center [158, 74] width 193 height 8
paste input "57732814"
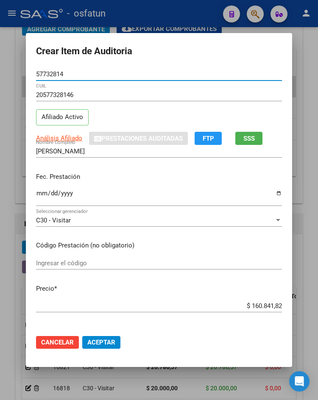
click at [39, 197] on input "Ingresar la fecha" at bounding box center [159, 197] width 246 height 14
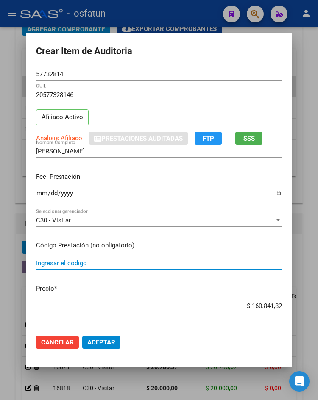
click at [65, 262] on input "Ingresar el código" at bounding box center [159, 263] width 246 height 8
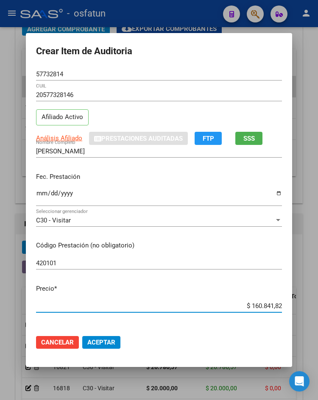
click at [304, 306] on div "Crear Item de Auditoria 57732814 Nro Documento 20577328146 CUIL Afiliado Activo…" at bounding box center [159, 200] width 318 height 400
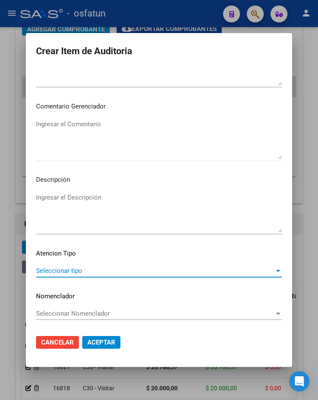
click at [97, 273] on span "Seleccionar tipo" at bounding box center [155, 271] width 238 height 8
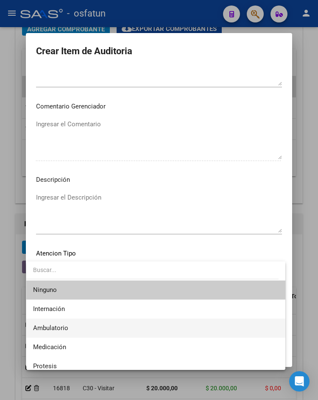
click at [104, 326] on span "Ambulatorio" at bounding box center [155, 328] width 245 height 19
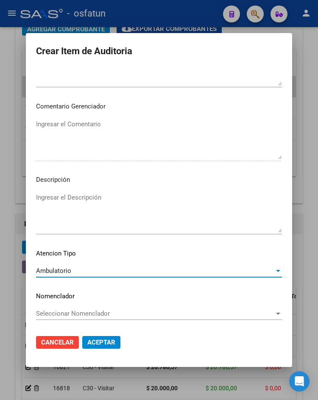
click at [104, 339] on span "Aceptar" at bounding box center [101, 343] width 28 height 8
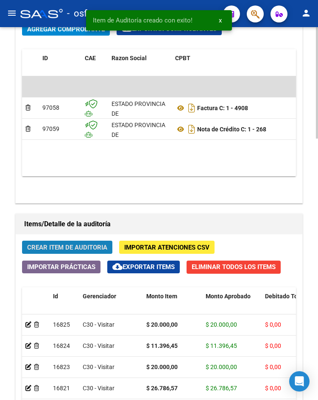
click at [97, 245] on span "Crear Item de Auditoria" at bounding box center [67, 248] width 80 height 8
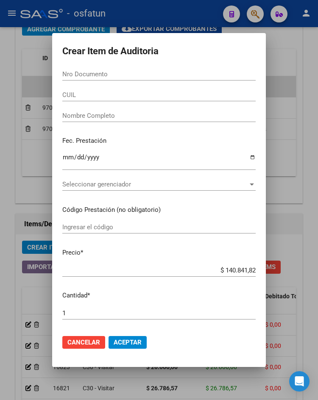
click at [139, 78] on div "Nro Documento" at bounding box center [158, 74] width 193 height 13
paste input "39092425"
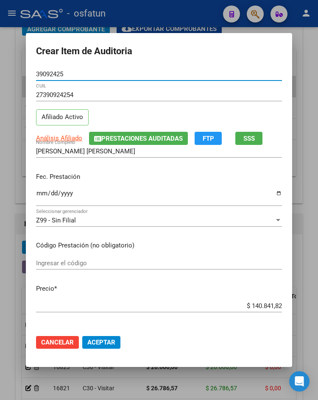
click at [36, 196] on input "Ingresar la fecha" at bounding box center [159, 197] width 246 height 14
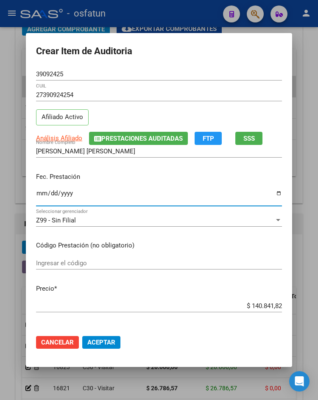
click at [78, 259] on input "Ingresar el código" at bounding box center [159, 263] width 246 height 8
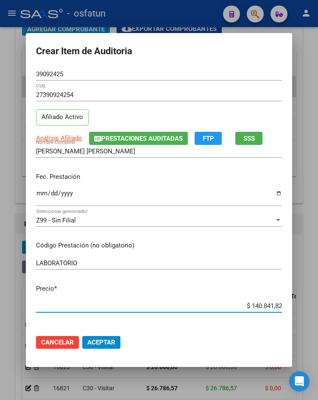
drag, startPoint x: 263, startPoint y: 304, endPoint x: 300, endPoint y: 307, distance: 37.0
click at [300, 307] on div "Crear Item de Auditoria 39092425 Nro Documento 27390924254 CUIL Afiliado Activo…" at bounding box center [159, 200] width 318 height 400
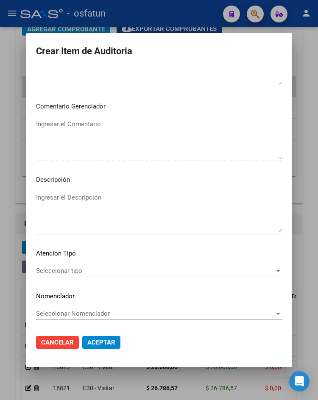
click at [66, 271] on span "Seleccionar tipo" at bounding box center [155, 271] width 238 height 8
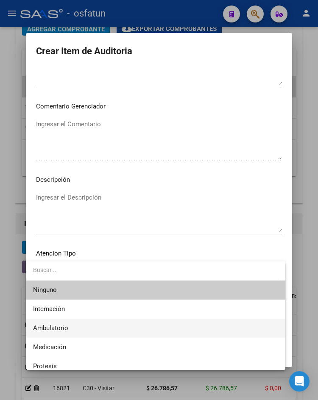
click at [73, 328] on span "Ambulatorio" at bounding box center [155, 328] width 245 height 19
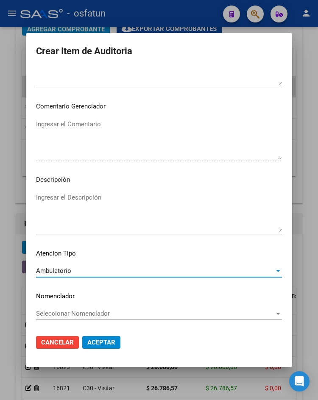
click at [100, 339] on span "Aceptar" at bounding box center [101, 343] width 28 height 8
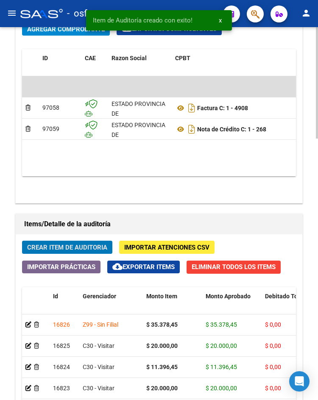
click at [75, 250] on span "Crear Item de Auditoria" at bounding box center [67, 248] width 80 height 8
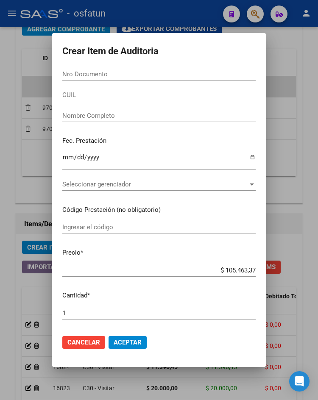
click at [99, 67] on form "Crear Item de Auditoria Nro Documento CUIL Nombre Completo Fec. Prestación Ingr…" at bounding box center [158, 200] width 193 height 314
click at [99, 73] on input "Nro Documento" at bounding box center [158, 74] width 193 height 8
paste input "43839998"
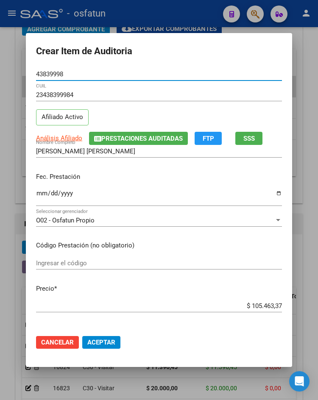
click at [36, 192] on input "Ingresar la fecha" at bounding box center [159, 197] width 246 height 14
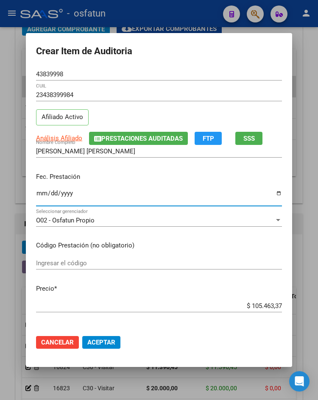
click at [79, 261] on input "Ingresar el código" at bounding box center [159, 263] width 246 height 8
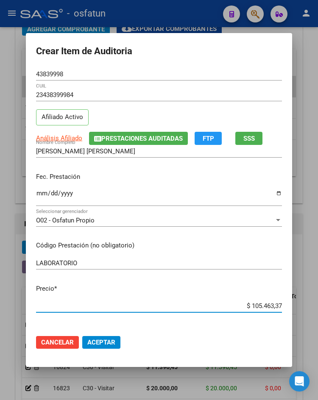
drag, startPoint x: 249, startPoint y: 307, endPoint x: 279, endPoint y: 309, distance: 29.8
click at [279, 309] on app-form-text-field "Precio * $ 105.463,37 Ingresar el precio" at bounding box center [162, 297] width 253 height 26
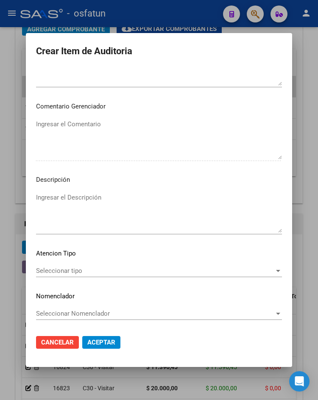
click at [139, 273] on span "Seleccionar tipo" at bounding box center [155, 271] width 238 height 8
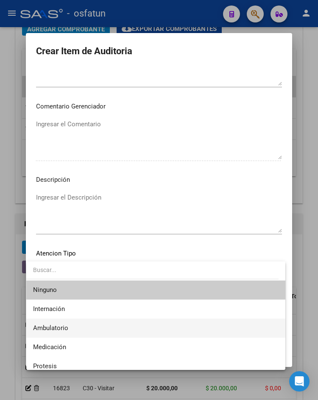
click at [99, 324] on span "Ambulatorio" at bounding box center [155, 328] width 245 height 19
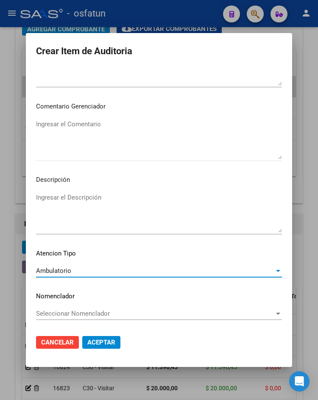
click at [101, 340] on span "Aceptar" at bounding box center [101, 343] width 28 height 8
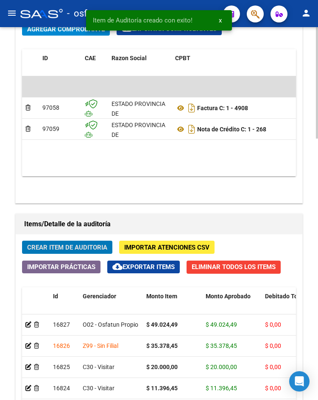
click at [88, 252] on button "Crear Item de Auditoria" at bounding box center [67, 247] width 90 height 13
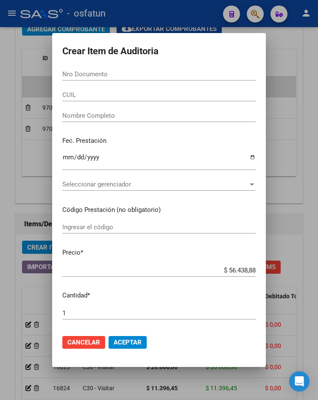
click at [75, 73] on input "Nro Documento" at bounding box center [158, 74] width 193 height 8
paste input "70146095"
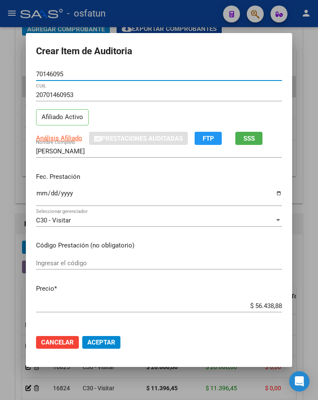
click at [36, 193] on input "Ingresar la fecha" at bounding box center [159, 197] width 246 height 14
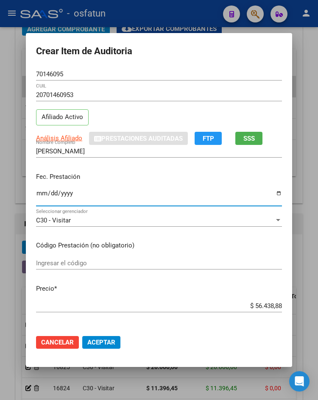
click at [93, 266] on input "Ingresar el código" at bounding box center [159, 263] width 246 height 8
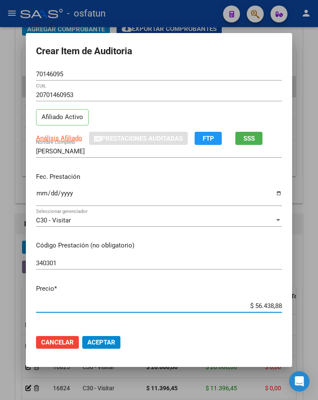
drag, startPoint x: 250, startPoint y: 307, endPoint x: 278, endPoint y: 307, distance: 28.0
click at [278, 307] on input "$ 56.438,88" at bounding box center [159, 306] width 246 height 8
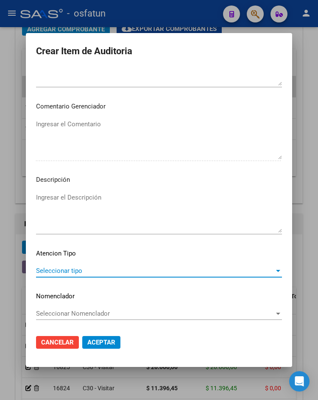
click at [81, 267] on span "Seleccionar tipo" at bounding box center [155, 271] width 238 height 8
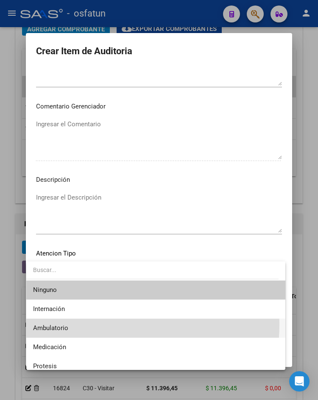
click at [78, 324] on span "Ambulatorio" at bounding box center [155, 328] width 245 height 19
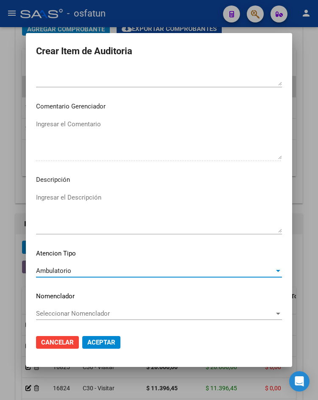
click at [92, 342] on span "Aceptar" at bounding box center [101, 343] width 28 height 8
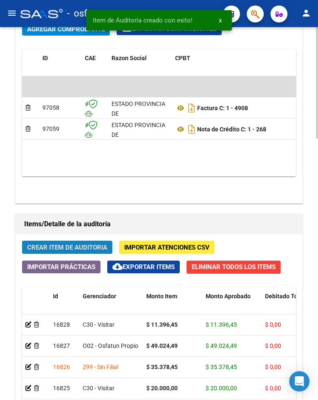
click at [63, 244] on span "Crear Item de Auditoria" at bounding box center [67, 248] width 80 height 8
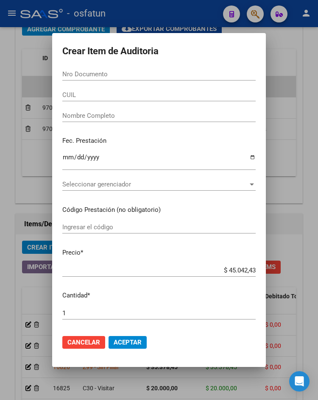
click at [109, 76] on input "Nro Documento" at bounding box center [158, 74] width 193 height 8
paste input "59585868"
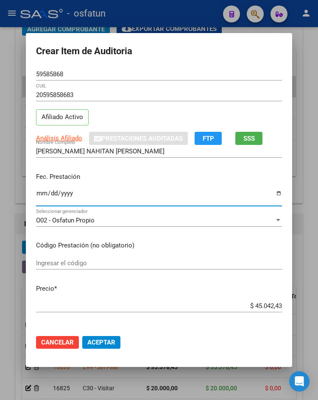
click at [39, 195] on input "Ingresar la fecha" at bounding box center [159, 197] width 246 height 14
click at [64, 263] on input "Ingresar el código" at bounding box center [159, 263] width 246 height 8
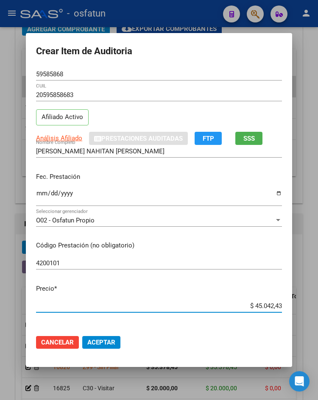
drag, startPoint x: 240, startPoint y: 306, endPoint x: 279, endPoint y: 310, distance: 39.2
click at [279, 310] on mat-dialog-content "59585868 Nro Documento 20595858683 CUIL Afiliado Activo Análisis Afiliado Prest…" at bounding box center [159, 198] width 266 height 260
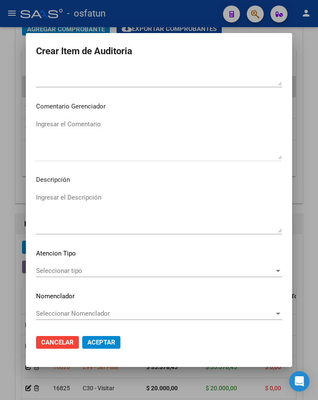
click at [49, 275] on span "Seleccionar tipo" at bounding box center [155, 271] width 238 height 8
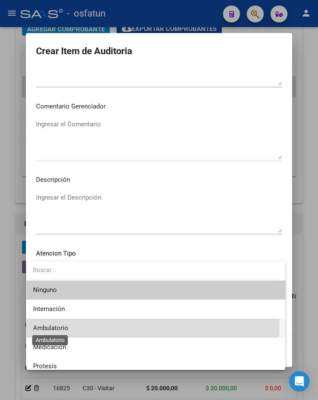
click at [65, 325] on span "Ambulatorio" at bounding box center [50, 328] width 35 height 8
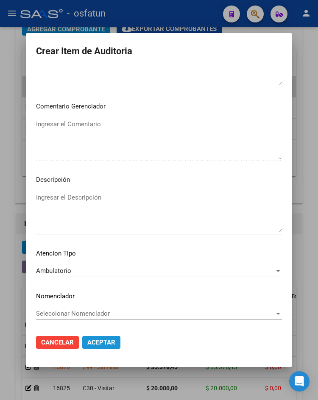
click at [90, 347] on button "Aceptar" at bounding box center [101, 342] width 38 height 13
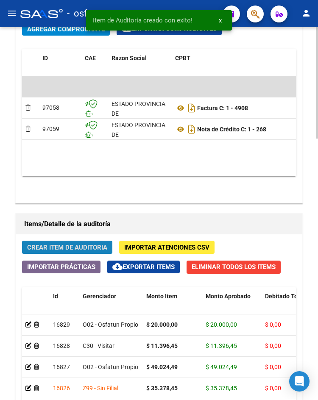
click at [66, 250] on span "Crear Item de Auditoria" at bounding box center [67, 248] width 80 height 8
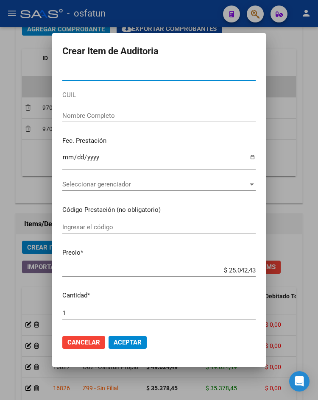
click at [68, 78] on input "Nro Documento" at bounding box center [158, 74] width 193 height 8
paste input "54161781"
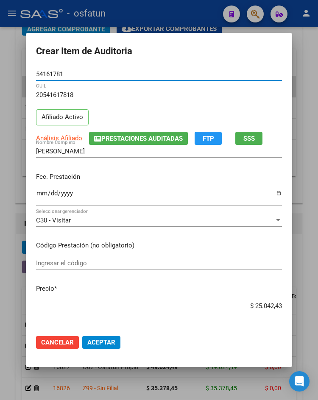
click at [36, 193] on input "Ingresar la fecha" at bounding box center [159, 197] width 246 height 14
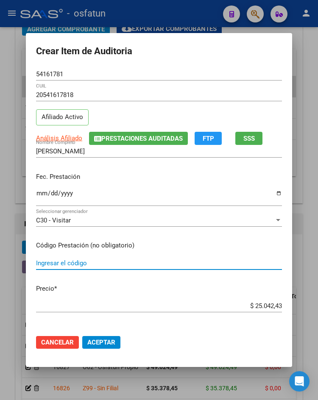
click at [60, 261] on input "Ingresar el código" at bounding box center [159, 263] width 246 height 8
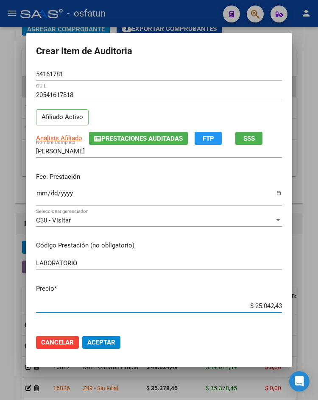
drag, startPoint x: 242, startPoint y: 306, endPoint x: 312, endPoint y: 304, distance: 70.4
click at [312, 304] on div "Crear Item de Auditoria 54161781 Nro Documento 20541617818 CUIL Afiliado Activo…" at bounding box center [159, 200] width 318 height 400
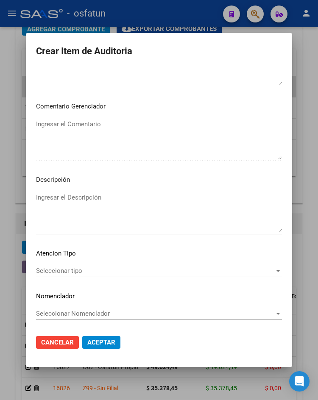
click at [71, 278] on div "Seleccionar tipo Seleccionar tipo" at bounding box center [159, 275] width 246 height 21
click at [77, 275] on span "Seleccionar tipo" at bounding box center [155, 271] width 238 height 8
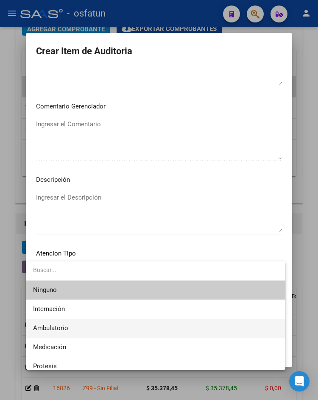
click at [77, 332] on span "Ambulatorio" at bounding box center [155, 328] width 245 height 19
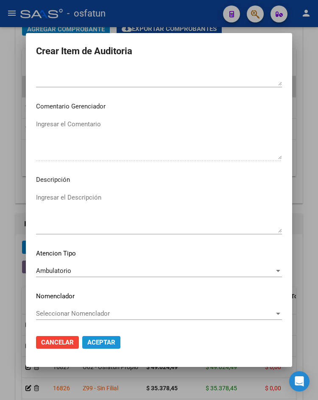
click at [82, 346] on button "Aceptar" at bounding box center [101, 342] width 38 height 13
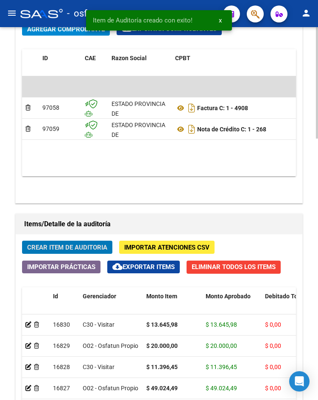
click at [78, 248] on span "Crear Item de Auditoria" at bounding box center [67, 248] width 80 height 8
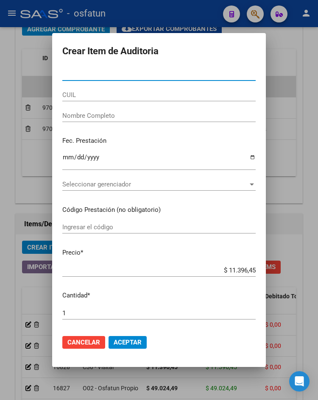
click at [91, 77] on input "Nro Documento" at bounding box center [158, 74] width 193 height 8
paste input "54161781"
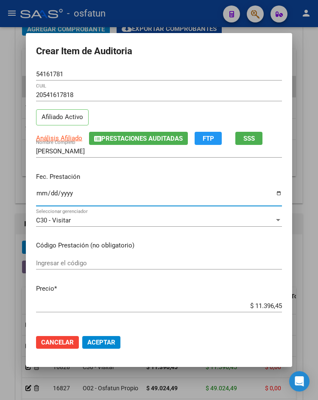
click at [40, 194] on input "Ingresar la fecha" at bounding box center [159, 197] width 246 height 14
click at [96, 261] on div "Ingresar el código" at bounding box center [159, 263] width 246 height 13
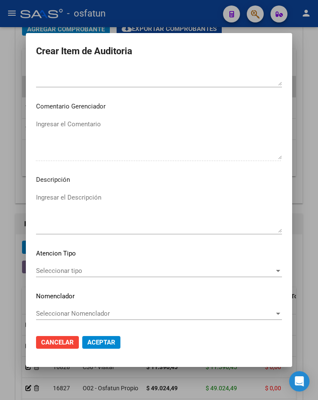
click at [84, 269] on span "Seleccionar tipo" at bounding box center [155, 271] width 238 height 8
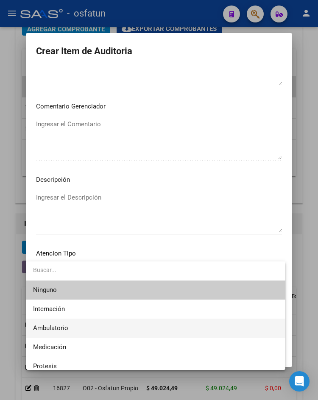
click at [80, 332] on span "Ambulatorio" at bounding box center [155, 328] width 245 height 19
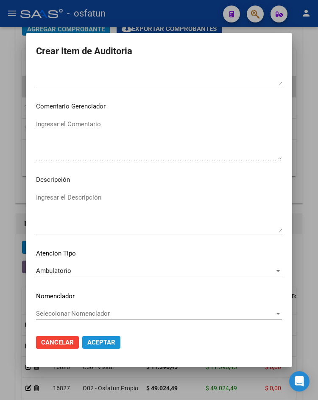
click at [92, 340] on span "Aceptar" at bounding box center [101, 343] width 28 height 8
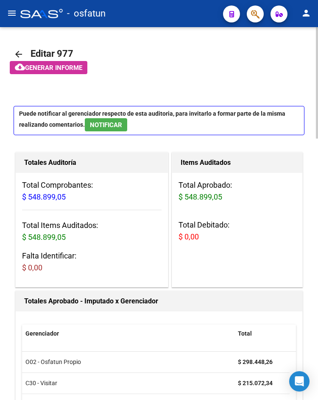
scroll to position [874, 0]
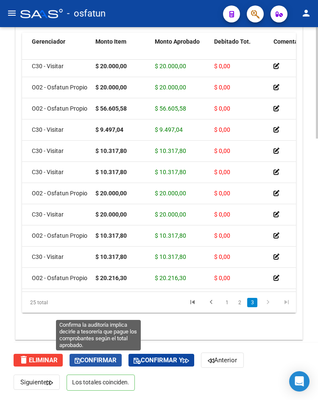
click at [102, 356] on button "Confirmar" at bounding box center [96, 360] width 52 height 13
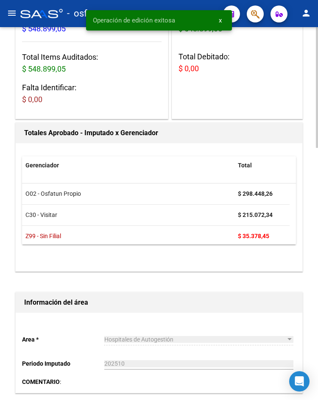
scroll to position [0, 0]
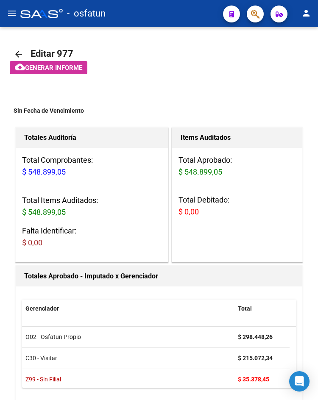
click at [8, 16] on mat-icon "menu" at bounding box center [12, 13] width 10 height 10
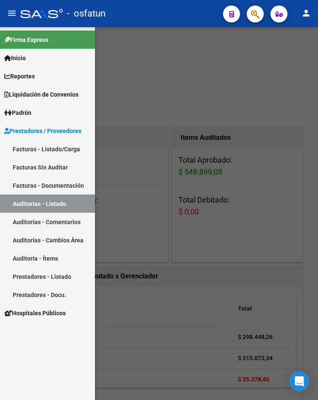
click at [27, 148] on link "Facturas - Listado/Carga" at bounding box center [47, 149] width 95 height 18
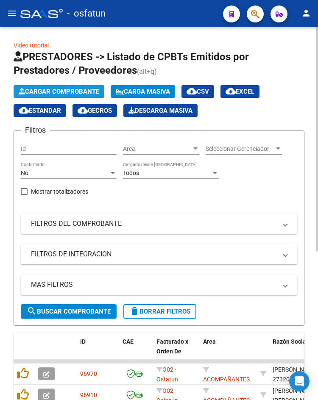
click at [41, 91] on span "Cargar Comprobante" at bounding box center [59, 92] width 81 height 8
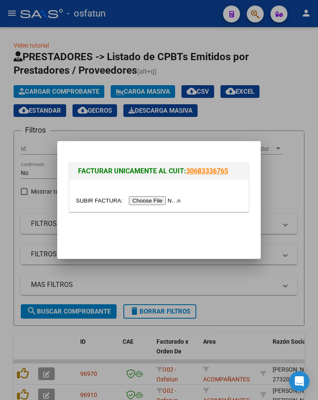
click at [135, 190] on div at bounding box center [159, 196] width 179 height 32
click at [135, 198] on input "file" at bounding box center [129, 200] width 107 height 9
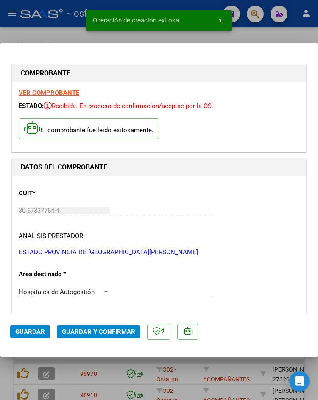
click at [106, 332] on span "Guardar y Confirmar" at bounding box center [98, 332] width 73 height 8
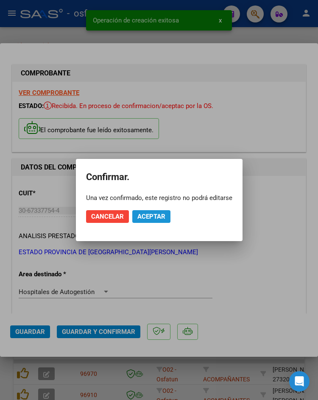
click at [163, 216] on span "Aceptar" at bounding box center [151, 217] width 28 height 8
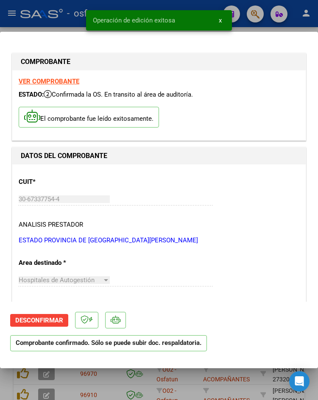
click at [61, 27] on div at bounding box center [159, 200] width 318 height 400
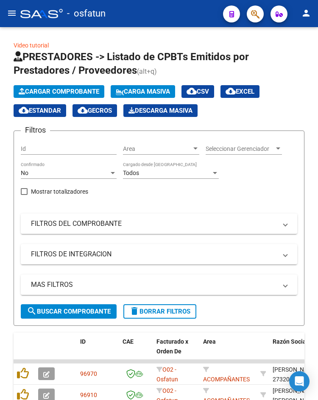
click at [12, 11] on mat-icon "menu" at bounding box center [12, 13] width 10 height 10
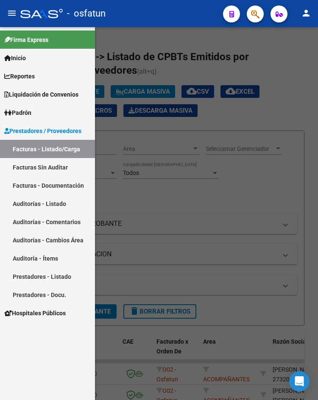
click at [42, 208] on link "Auditorías - Listado" at bounding box center [47, 204] width 95 height 18
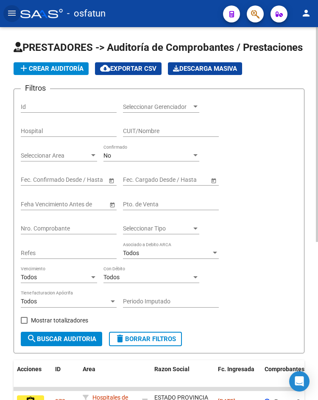
click at [62, 62] on button "add Crear Auditoría" at bounding box center [51, 68] width 75 height 13
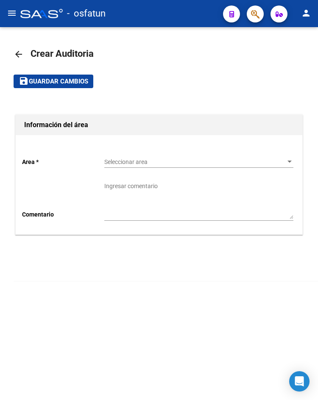
click at [128, 162] on span "Seleccionar area" at bounding box center [194, 162] width 181 height 7
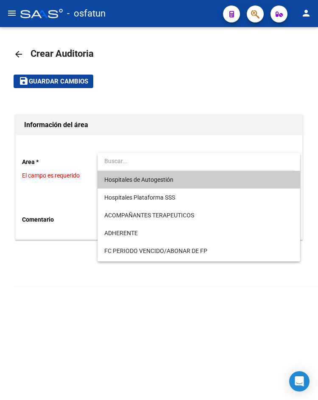
click at [128, 182] on span "Hospitales de Autogestión" at bounding box center [138, 179] width 69 height 7
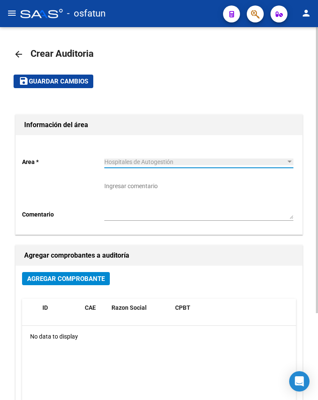
click at [96, 282] on span "Agregar Comprobante" at bounding box center [66, 279] width 78 height 8
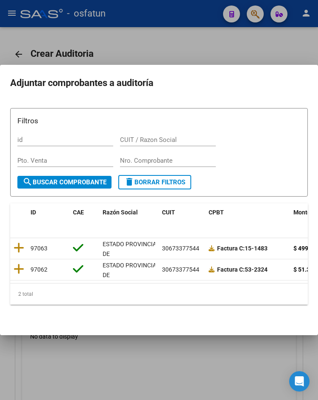
drag, startPoint x: 46, startPoint y: 279, endPoint x: 60, endPoint y: 282, distance: 14.7
click at [60, 282] on datatable-body "97063 ESTADO [GEOGRAPHIC_DATA][PERSON_NAME] 30673377544 Factura C: 15-1483 $ 49…" at bounding box center [159, 260] width 298 height 45
click at [22, 242] on icon at bounding box center [19, 248] width 11 height 12
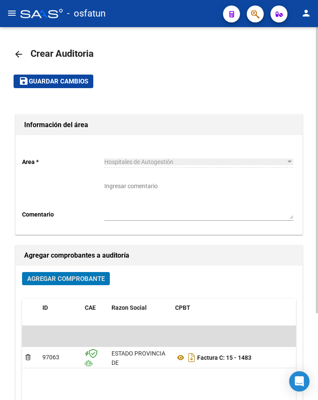
click at [72, 279] on span "Agregar Comprobante" at bounding box center [66, 279] width 78 height 8
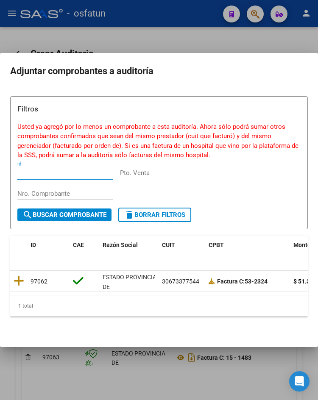
click at [67, 358] on div at bounding box center [159, 200] width 318 height 400
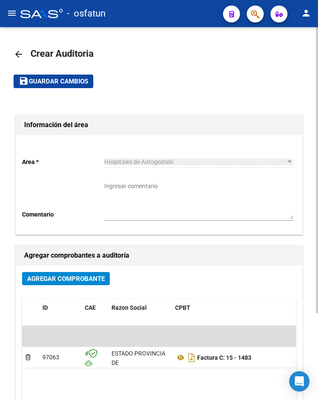
click at [81, 82] on span "Guardar cambios" at bounding box center [58, 82] width 59 height 8
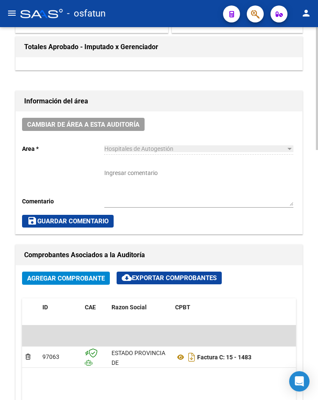
scroll to position [509, 0]
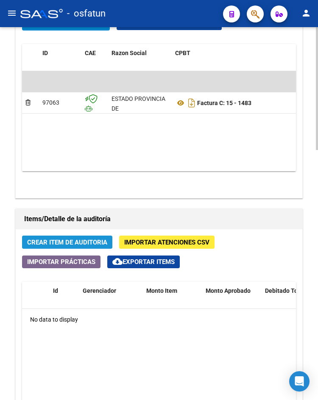
click at [68, 248] on button "Crear Item de Auditoria" at bounding box center [67, 242] width 90 height 13
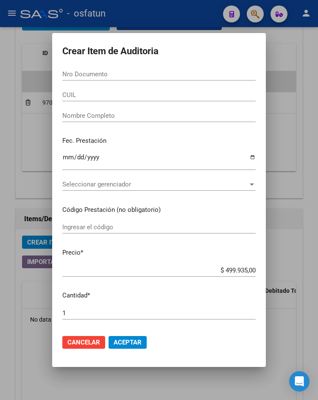
click at [143, 79] on div "Nro Documento" at bounding box center [158, 74] width 193 height 13
paste input "16640449"
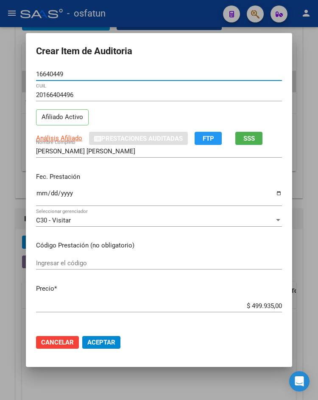
click at [45, 196] on input "Ingresar la fecha" at bounding box center [159, 197] width 246 height 14
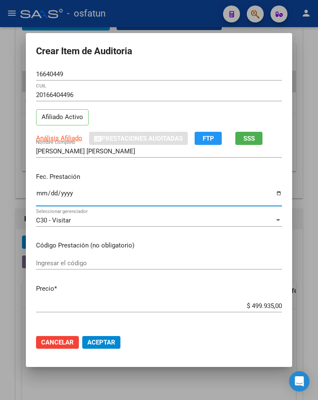
click at [39, 195] on input "Ingresar la fecha" at bounding box center [159, 197] width 246 height 14
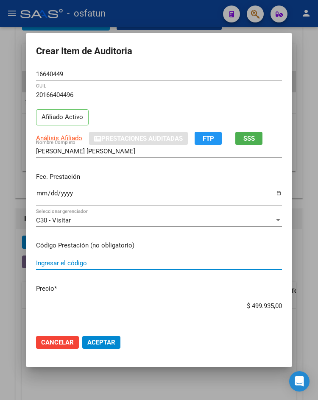
click at [73, 260] on input "Ingresar el código" at bounding box center [159, 263] width 246 height 8
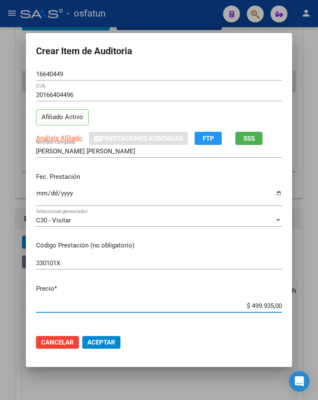
drag, startPoint x: 239, startPoint y: 304, endPoint x: 318, endPoint y: 303, distance: 79.3
click at [318, 303] on html "menu - osfatun person Firma Express Inicio Calendario SSS Instructivos Contacto…" at bounding box center [159, 200] width 318 height 400
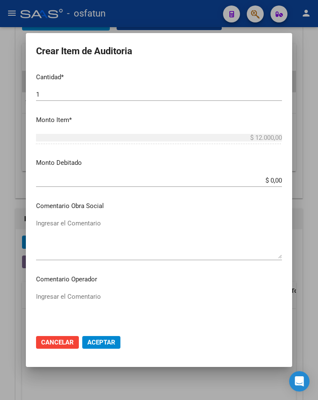
scroll to position [501, 0]
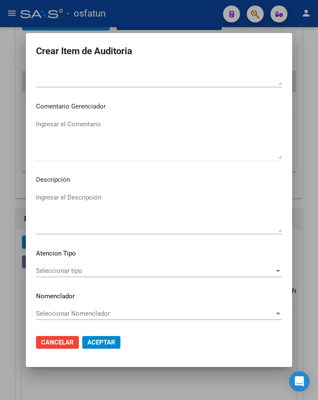
click at [112, 265] on div "Seleccionar tipo Seleccionar tipo" at bounding box center [159, 271] width 246 height 13
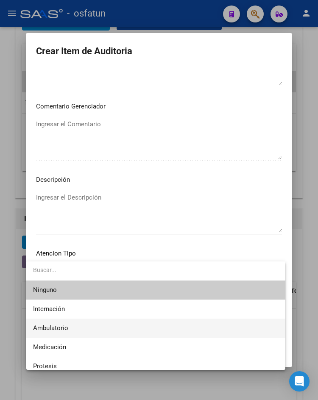
click at [103, 326] on span "Ambulatorio" at bounding box center [155, 328] width 245 height 19
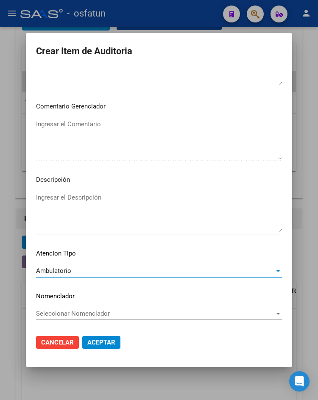
click at [105, 340] on span "Aceptar" at bounding box center [101, 343] width 28 height 8
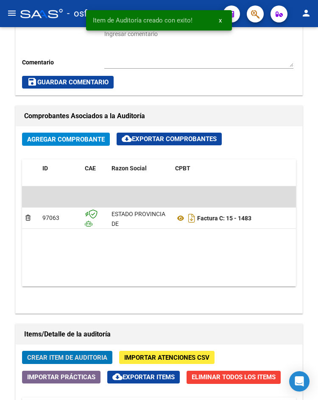
scroll to position [624, 0]
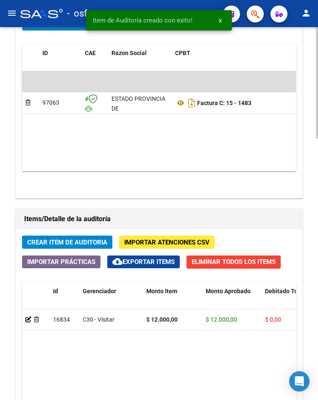
click at [79, 241] on span "Crear Item de Auditoria" at bounding box center [67, 243] width 80 height 8
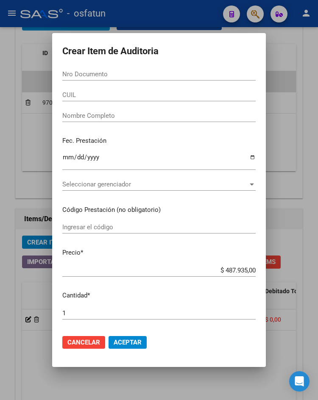
click at [140, 71] on input "Nro Documento" at bounding box center [158, 74] width 193 height 8
paste input "16640449"
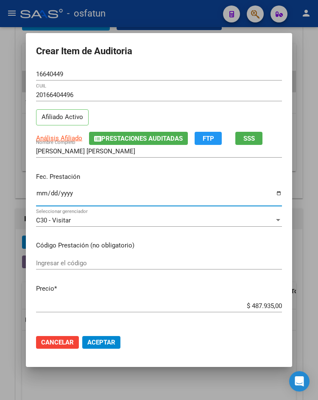
click at [40, 193] on input "Ingresar la fecha" at bounding box center [159, 197] width 246 height 14
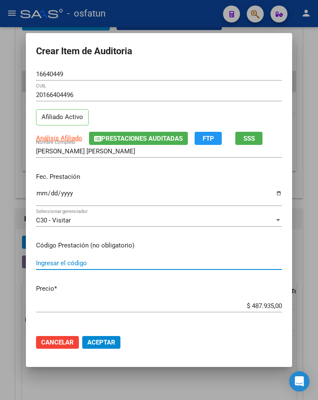
click at [109, 263] on input "Ingresar el código" at bounding box center [159, 263] width 246 height 8
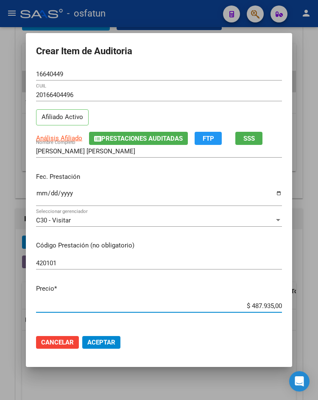
drag, startPoint x: 243, startPoint y: 308, endPoint x: 290, endPoint y: 307, distance: 47.5
click at [290, 307] on mat-dialog-content "16640449 Nro Documento 20166404496 CUIL Afiliado Activo Análisis Afiliado Prest…" at bounding box center [159, 198] width 266 height 260
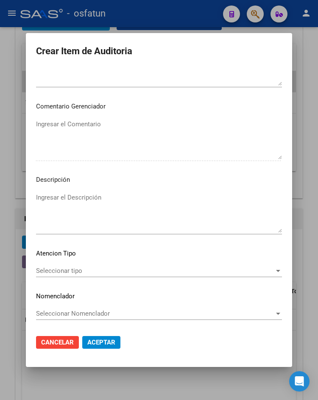
click at [108, 273] on span "Seleccionar tipo" at bounding box center [155, 271] width 238 height 8
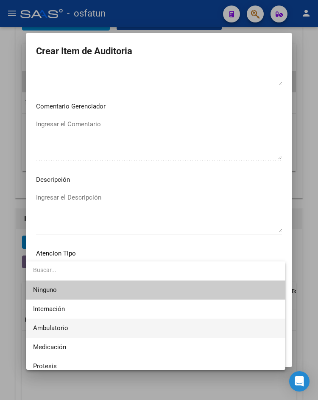
click at [104, 333] on span "Ambulatorio" at bounding box center [155, 328] width 245 height 19
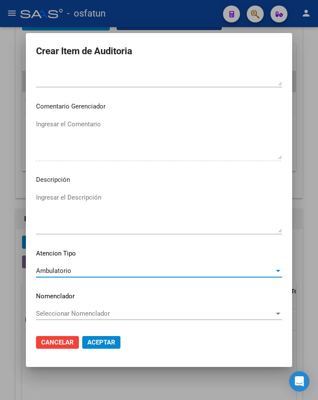
click at [103, 345] on span "Aceptar" at bounding box center [101, 343] width 28 height 8
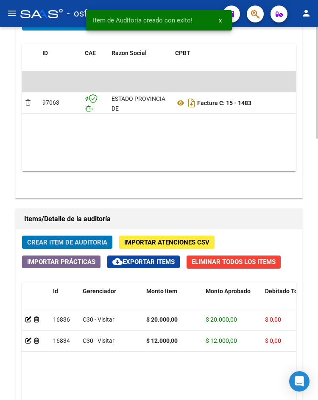
click at [77, 241] on span "Crear Item de Auditoria" at bounding box center [67, 243] width 80 height 8
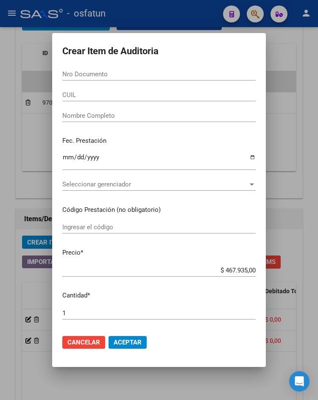
click at [140, 82] on div "Nro Documento" at bounding box center [158, 78] width 193 height 21
click at [144, 77] on input "Nro Documento" at bounding box center [158, 74] width 193 height 8
paste input "24681147"
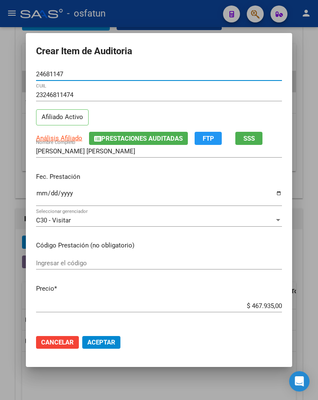
click at [41, 193] on input "Ingresar la fecha" at bounding box center [159, 197] width 246 height 14
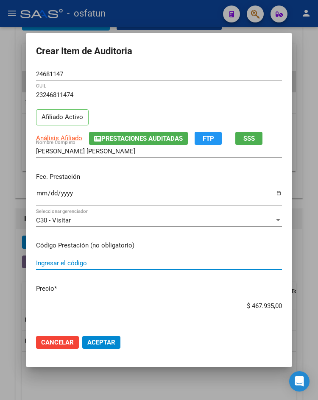
click at [53, 262] on input "Ingresar el código" at bounding box center [159, 263] width 246 height 8
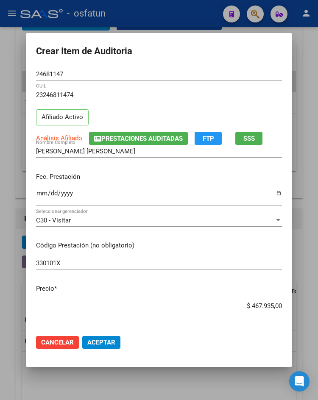
drag, startPoint x: 247, startPoint y: 302, endPoint x: 318, endPoint y: 297, distance: 71.4
click at [318, 297] on html "menu - osfatun person Firma Express Inicio Calendario SSS Instructivos Contacto…" at bounding box center [159, 200] width 318 height 400
click at [263, 304] on input "$ 467.935,00" at bounding box center [159, 306] width 246 height 8
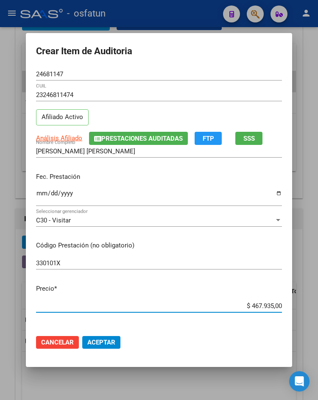
drag, startPoint x: 248, startPoint y: 304, endPoint x: 281, endPoint y: 304, distance: 32.6
click at [281, 304] on app-form-text-field "Precio * $ 467.935,00 Ingresar el precio" at bounding box center [162, 297] width 253 height 26
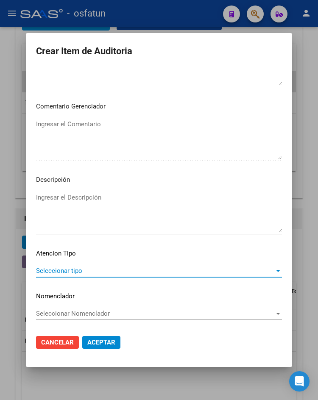
click at [81, 272] on span "Seleccionar tipo" at bounding box center [155, 271] width 238 height 8
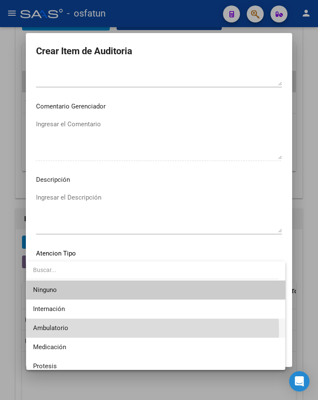
click at [82, 331] on span "Ambulatorio" at bounding box center [155, 328] width 245 height 19
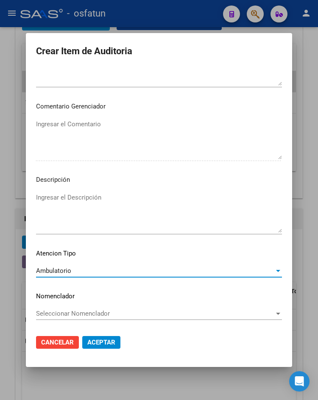
click at [95, 340] on span "Aceptar" at bounding box center [101, 343] width 28 height 8
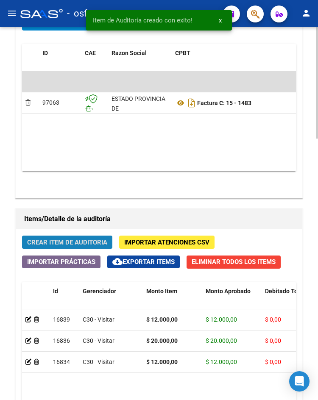
click at [71, 239] on span "Crear Item de Auditoria" at bounding box center [67, 243] width 80 height 8
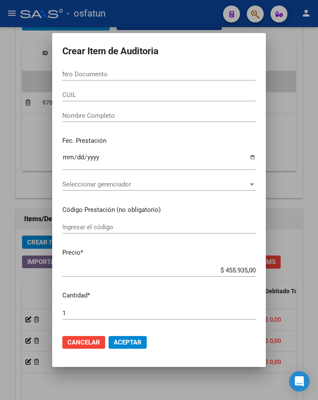
click at [142, 73] on input "Nro Documento" at bounding box center [158, 74] width 193 height 8
paste input "32819459"
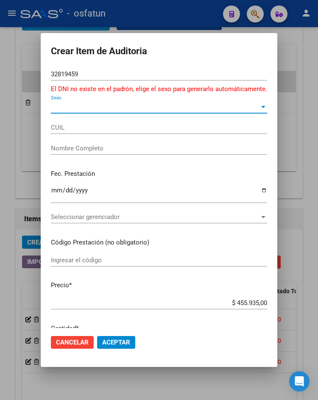
click at [81, 109] on span "Sexo" at bounding box center [155, 107] width 209 height 8
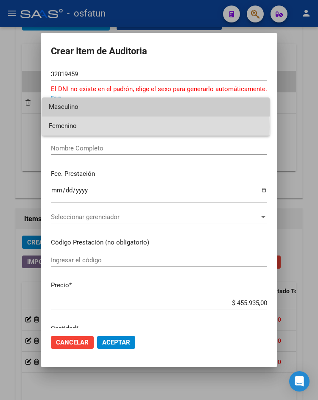
click at [82, 127] on span "Femenino" at bounding box center [156, 126] width 214 height 19
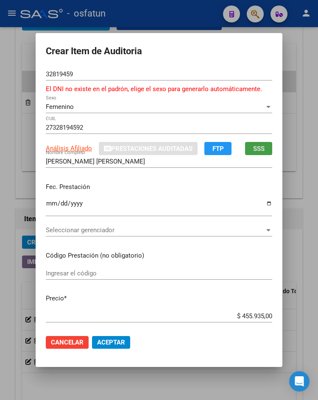
click at [256, 146] on span "SSS" at bounding box center [258, 149] width 11 height 8
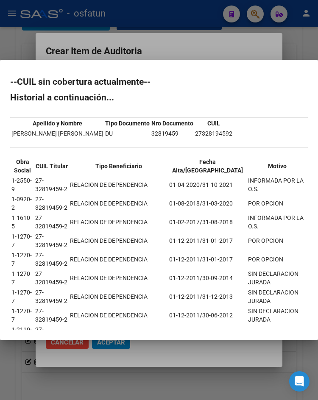
click at [201, 64] on mat-dialog-container "--CUIL sin cobertura actualmente-- Historial a continuación... Apellido y Nombr…" at bounding box center [159, 200] width 318 height 281
click at [204, 55] on div at bounding box center [159, 200] width 318 height 400
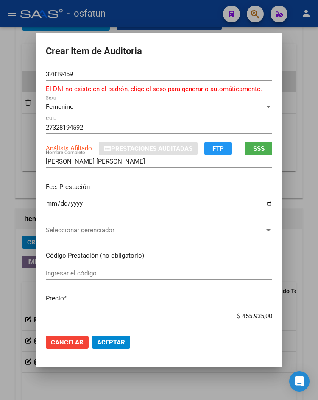
click at [84, 234] on span "Seleccionar gerenciador" at bounding box center [155, 230] width 219 height 8
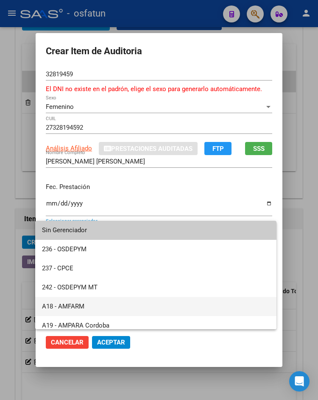
scroll to position [426, 0]
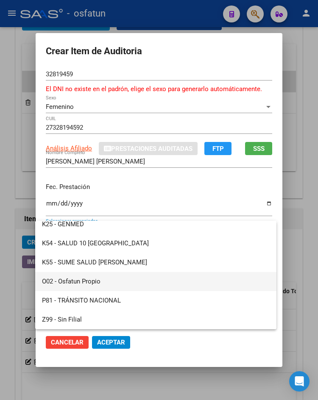
click at [99, 278] on span "O02 - Osfatun Propio" at bounding box center [156, 281] width 228 height 19
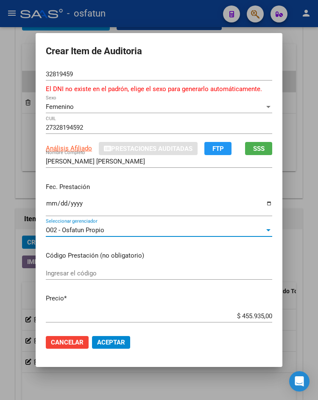
click at [93, 203] on input "Ingresar la fecha" at bounding box center [159, 207] width 226 height 14
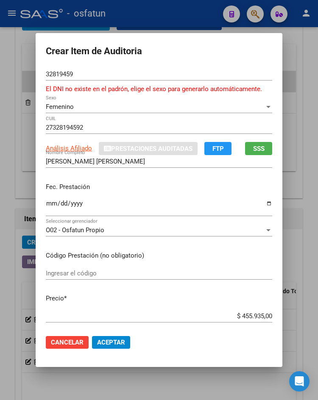
click at [68, 277] on div "Ingresar el código" at bounding box center [159, 273] width 226 height 13
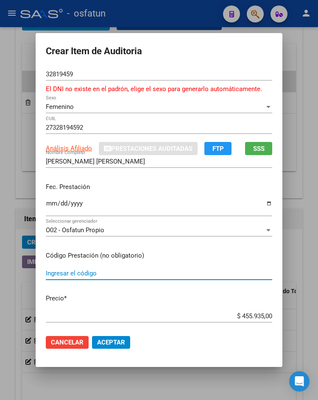
click at [68, 275] on input "Ingresar el código" at bounding box center [159, 274] width 226 height 8
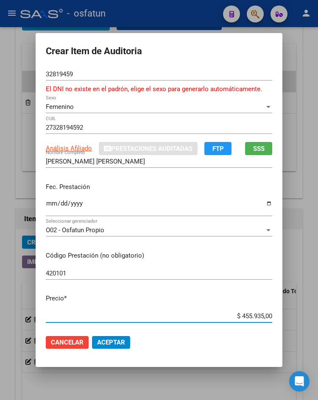
drag, startPoint x: 239, startPoint y: 318, endPoint x: 318, endPoint y: 318, distance: 78.9
click at [318, 318] on html "menu - osfatun person Firma Express Inicio Calendario SSS Instructivos Contacto…" at bounding box center [159, 200] width 318 height 400
click at [120, 342] on span "Aceptar" at bounding box center [111, 343] width 28 height 8
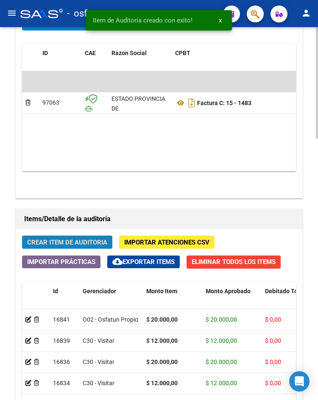
click at [63, 243] on span "Crear Item de Auditoria" at bounding box center [67, 243] width 80 height 8
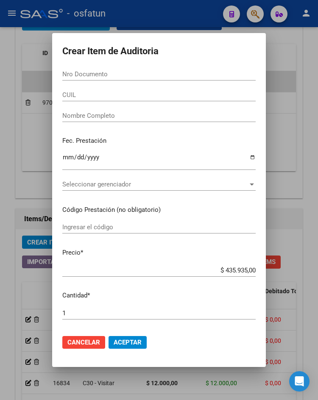
click at [101, 73] on input "Nro Documento" at bounding box center [158, 74] width 193 height 8
paste input "28121586"
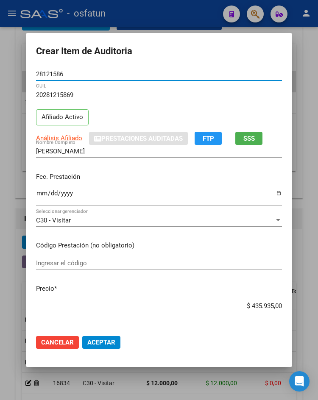
click at [39, 194] on input "Ingresar la fecha" at bounding box center [159, 197] width 246 height 14
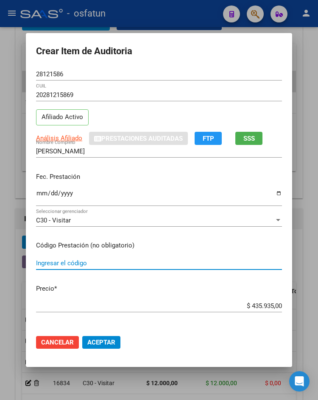
click at [75, 265] on input "Ingresar el código" at bounding box center [159, 263] width 246 height 8
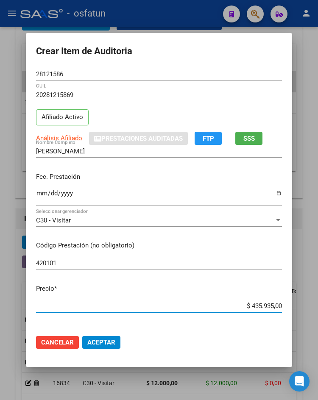
drag, startPoint x: 244, startPoint y: 304, endPoint x: 287, endPoint y: 303, distance: 42.8
click at [287, 303] on mat-dialog-content "28121586 Nro Documento 20281215869 CUIL Afiliado Activo Análisis Afiliado Prest…" at bounding box center [159, 198] width 266 height 260
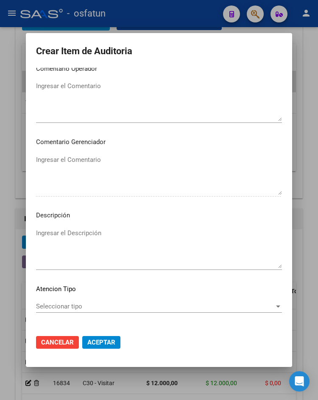
scroll to position [501, 0]
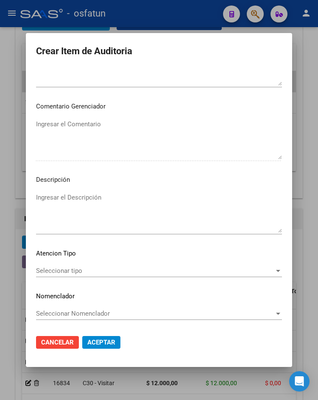
click at [103, 275] on div "Seleccionar tipo Seleccionar tipo" at bounding box center [159, 271] width 246 height 13
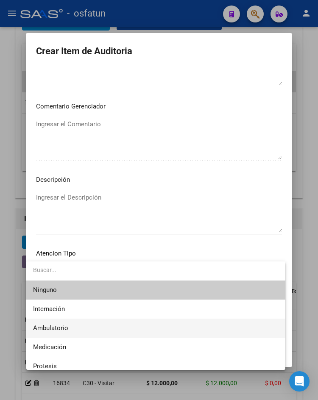
click at [101, 329] on span "Ambulatorio" at bounding box center [155, 328] width 245 height 19
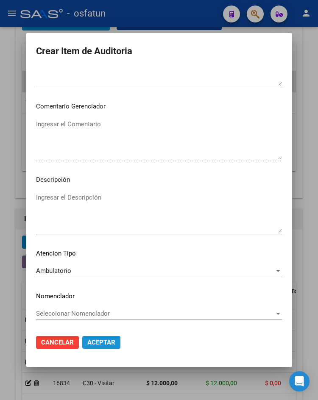
click at [104, 339] on span "Aceptar" at bounding box center [101, 343] width 28 height 8
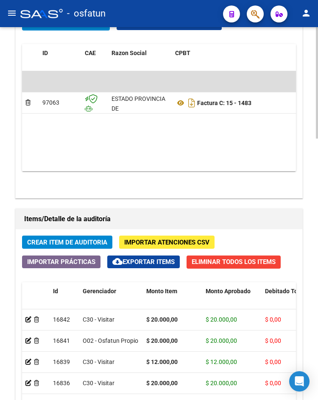
click at [84, 243] on span "Crear Item de Auditoria" at bounding box center [67, 243] width 80 height 8
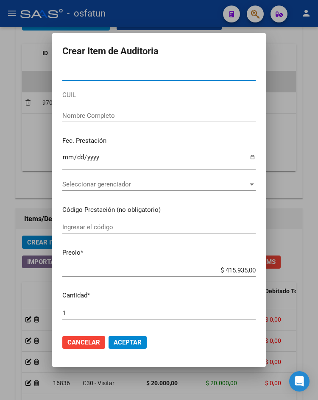
paste input "38472945"
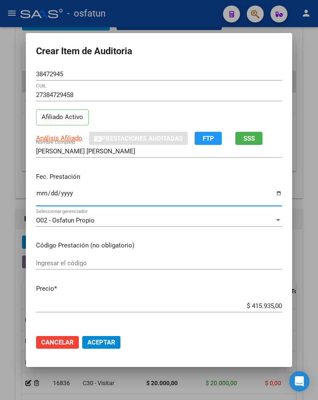
click at [40, 191] on input "Ingresar la fecha" at bounding box center [159, 197] width 246 height 14
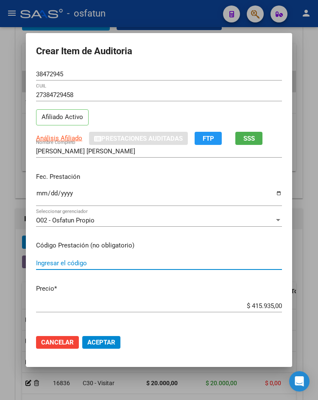
click at [66, 261] on input "Ingresar el código" at bounding box center [159, 263] width 246 height 8
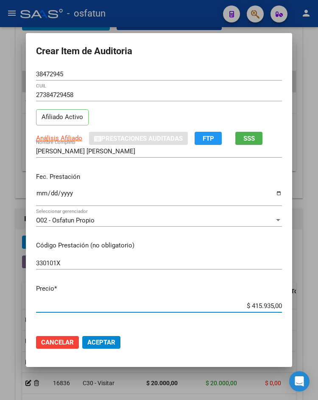
drag, startPoint x: 291, startPoint y: 308, endPoint x: 318, endPoint y: 306, distance: 27.2
click at [318, 306] on html "menu - osfatun person Firma Express Inicio Calendario SSS Instructivos Contacto…" at bounding box center [159, 200] width 318 height 400
click at [112, 345] on span "Aceptar" at bounding box center [101, 343] width 28 height 8
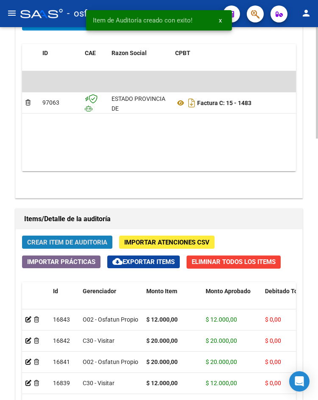
click at [82, 242] on span "Crear Item de Auditoria" at bounding box center [67, 243] width 80 height 8
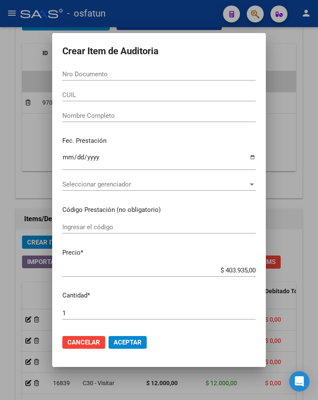
click at [98, 71] on input "Nro Documento" at bounding box center [158, 74] width 193 height 8
paste input "47267734"
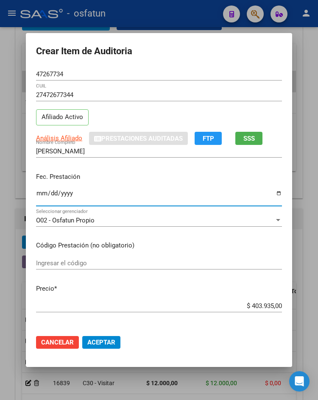
click at [37, 195] on input "Ingresar la fecha" at bounding box center [159, 197] width 246 height 14
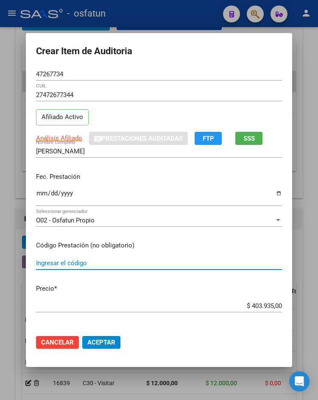
click at [61, 263] on input "Ingresar el código" at bounding box center [159, 263] width 246 height 8
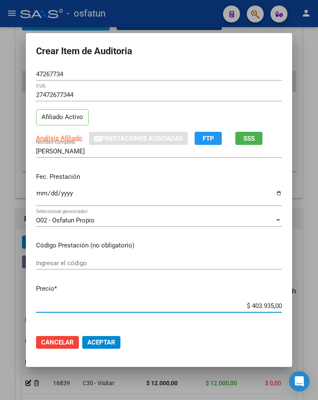
drag, startPoint x: 249, startPoint y: 307, endPoint x: 288, endPoint y: 307, distance: 39.0
click at [288, 307] on mat-dialog-content "47267734 Nro Documento 27472677344 CUIL Afiliado Activo Análisis Afiliado Prest…" at bounding box center [159, 198] width 266 height 260
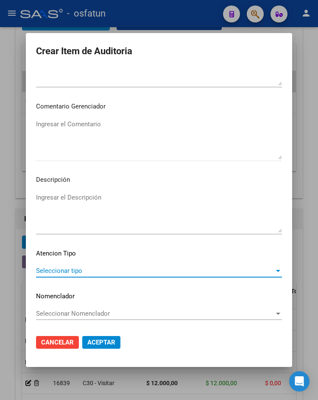
click at [149, 268] on span "Seleccionar tipo" at bounding box center [155, 271] width 238 height 8
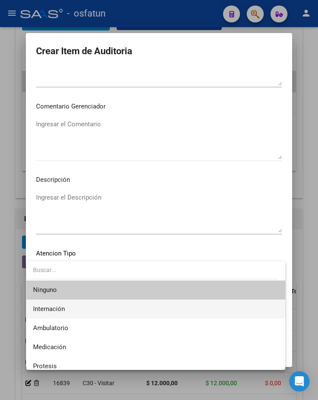
click at [86, 317] on span "Internación" at bounding box center [155, 309] width 245 height 19
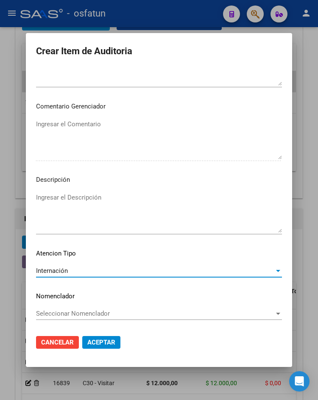
click at [91, 340] on span "Aceptar" at bounding box center [101, 343] width 28 height 8
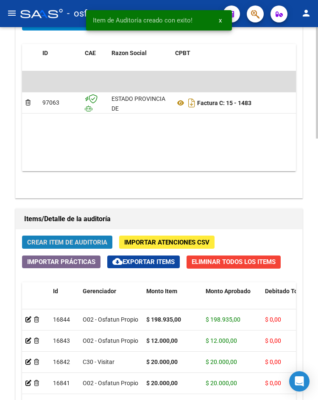
click at [69, 245] on span "Crear Item de Auditoria" at bounding box center [67, 243] width 80 height 8
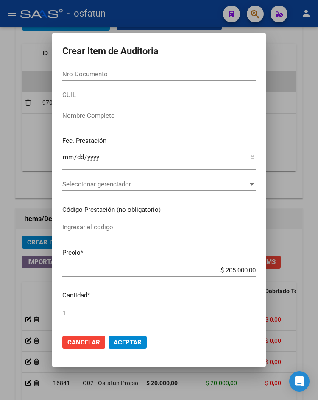
click at [76, 79] on div "Nro Documento" at bounding box center [158, 74] width 193 height 13
paste input "93786071"
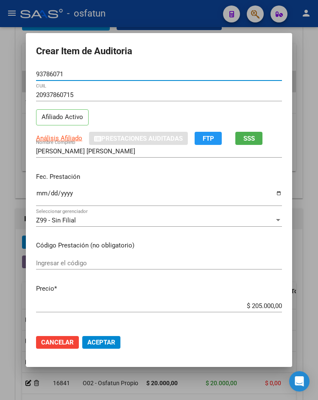
click at [37, 193] on input "Ingresar la fecha" at bounding box center [159, 197] width 246 height 14
click at [67, 267] on div "Ingresar el código" at bounding box center [159, 263] width 246 height 13
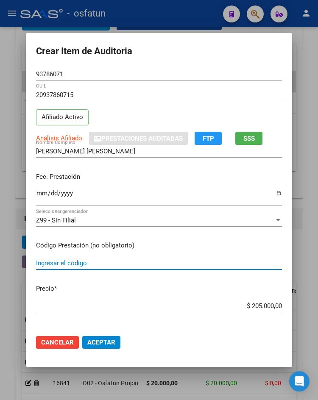
click at [69, 265] on input "Ingresar el código" at bounding box center [159, 263] width 246 height 8
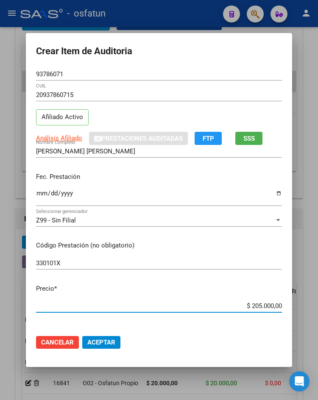
drag, startPoint x: 241, startPoint y: 306, endPoint x: 318, endPoint y: 306, distance: 76.7
click at [318, 306] on html "menu - osfatun person Firma Express Inicio Calendario SSS Instructivos Contacto…" at bounding box center [159, 200] width 318 height 400
click at [105, 344] on span "Aceptar" at bounding box center [101, 343] width 28 height 8
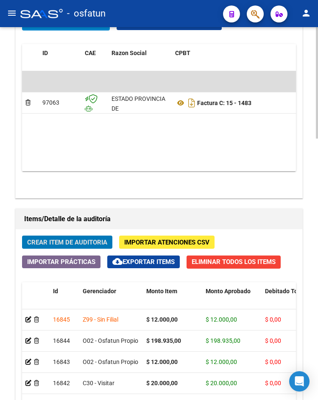
click at [69, 249] on button "Crear Item de Auditoria" at bounding box center [67, 242] width 90 height 13
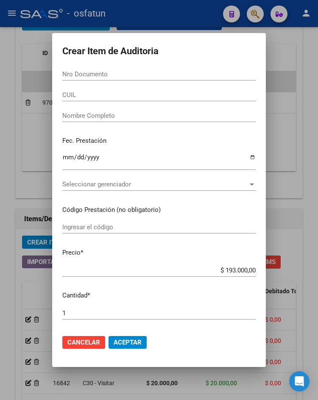
click at [105, 71] on input "Nro Documento" at bounding box center [158, 74] width 193 height 8
paste input "48410514"
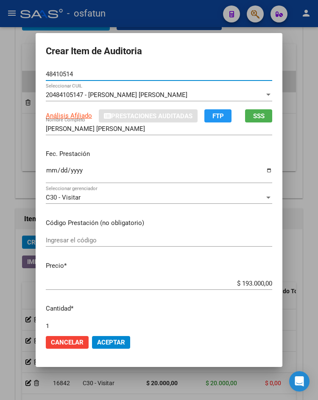
click at [49, 169] on input "Ingresar la fecha" at bounding box center [159, 174] width 226 height 14
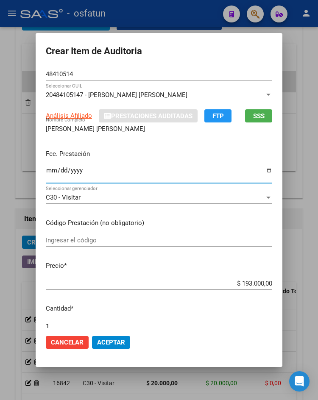
click at [75, 238] on input "Ingresar el código" at bounding box center [159, 241] width 226 height 8
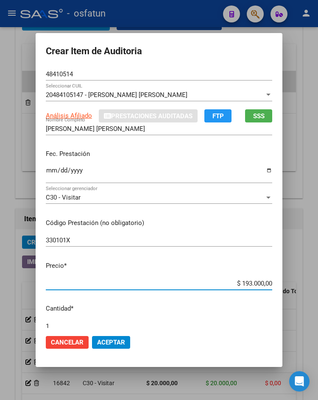
drag, startPoint x: 296, startPoint y: 283, endPoint x: 318, endPoint y: 282, distance: 21.7
click at [318, 282] on html "menu - osfatun person Firma Express Inicio Calendario SSS Instructivos Contacto…" at bounding box center [159, 200] width 318 height 400
drag, startPoint x: 237, startPoint y: 282, endPoint x: 309, endPoint y: 287, distance: 71.8
click at [309, 287] on div "Crear Item de Auditoria 48410514 Nro Documento 20484105147 - [PERSON_NAME] [PER…" at bounding box center [159, 200] width 318 height 400
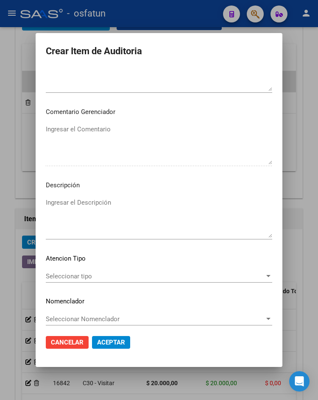
scroll to position [478, 0]
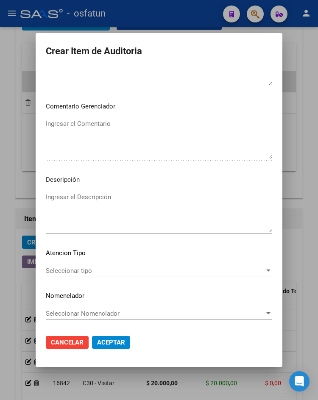
click at [99, 272] on span "Seleccionar tipo" at bounding box center [155, 271] width 219 height 8
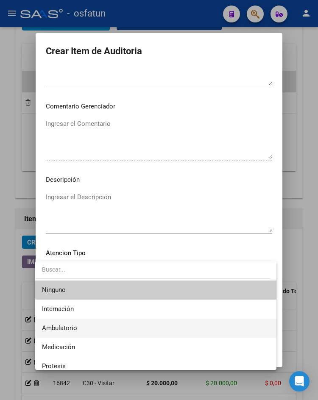
click at [92, 333] on span "Ambulatorio" at bounding box center [156, 328] width 228 height 19
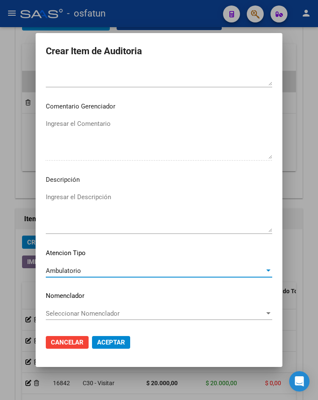
click at [97, 342] on span "Aceptar" at bounding box center [111, 343] width 28 height 8
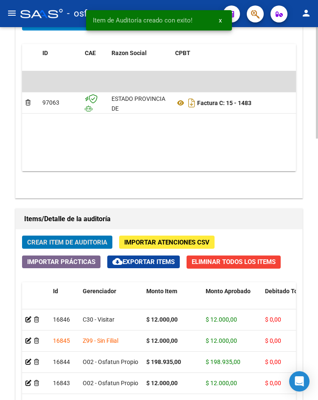
click at [78, 248] on button "Crear Item de Auditoria" at bounding box center [67, 242] width 90 height 13
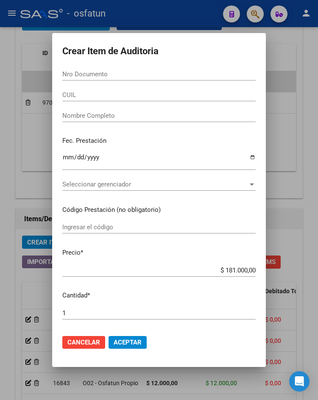
click at [119, 73] on input "Nro Documento" at bounding box center [158, 74] width 193 height 8
paste input "37132504"
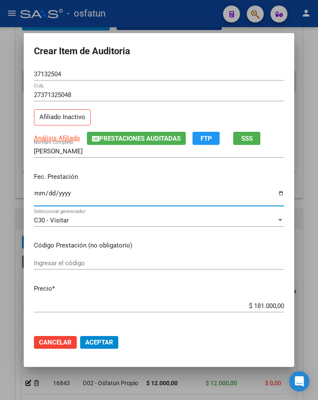
click at [36, 193] on input "Ingresar la fecha" at bounding box center [159, 197] width 250 height 14
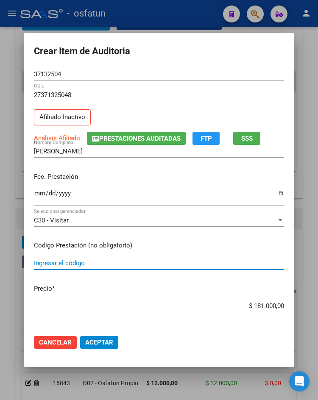
click at [113, 264] on input "Ingresar el código" at bounding box center [159, 263] width 250 height 8
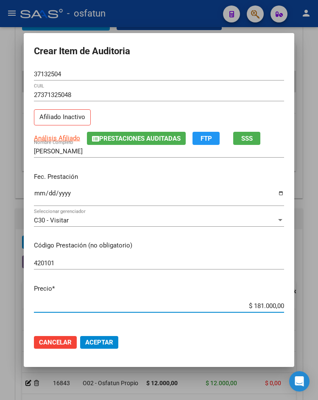
drag, startPoint x: 246, startPoint y: 307, endPoint x: 296, endPoint y: 308, distance: 49.2
click at [294, 308] on mat-dialog-content "37132504 Nro Documento 27371325048 CUIL Afiliado Inactivo Análisis Afiliado Pre…" at bounding box center [159, 198] width 271 height 260
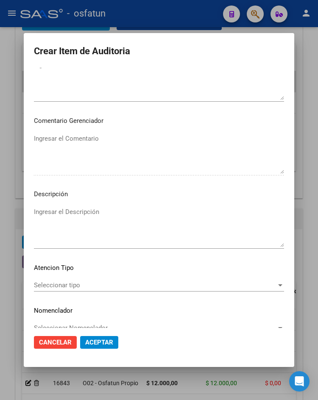
scroll to position [501, 0]
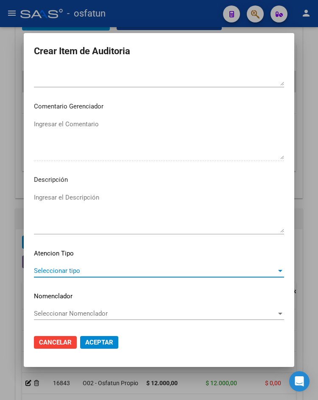
click at [105, 268] on span "Seleccionar tipo" at bounding box center [155, 271] width 243 height 8
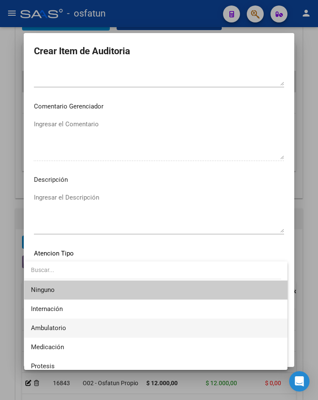
click at [99, 335] on span "Ambulatorio" at bounding box center [156, 328] width 250 height 19
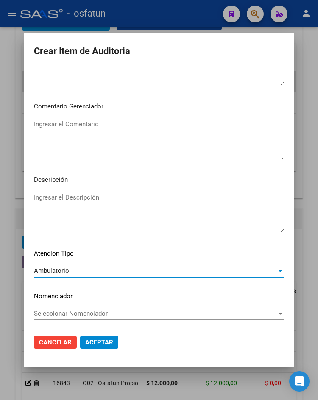
click at [100, 337] on button "Aceptar" at bounding box center [99, 342] width 38 height 13
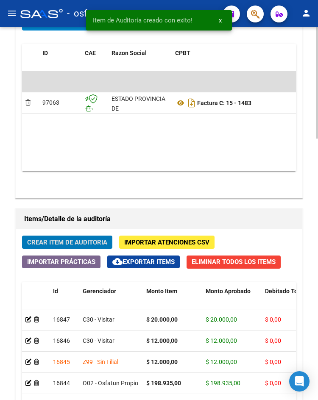
click at [60, 245] on span "Crear Item de Auditoria" at bounding box center [67, 243] width 80 height 8
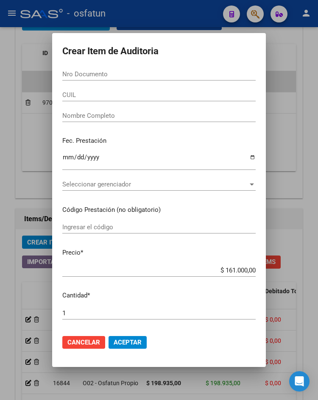
click at [78, 74] on input "Nro Documento" at bounding box center [158, 74] width 193 height 8
paste input "93786071"
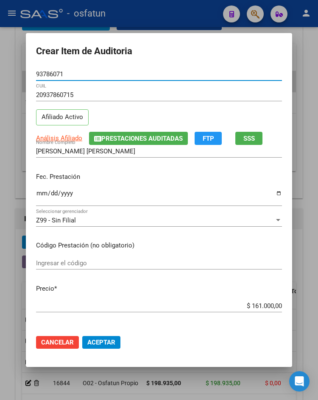
click at [36, 194] on input "Ingresar la fecha" at bounding box center [159, 197] width 246 height 14
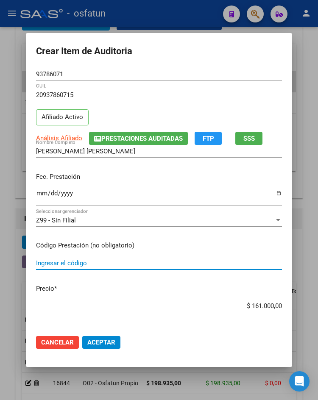
click at [72, 262] on input "Ingresar el código" at bounding box center [159, 263] width 246 height 8
drag, startPoint x: 243, startPoint y: 306, endPoint x: 298, endPoint y: 306, distance: 55.1
click at [298, 306] on div "Crear Item de Auditoria 93786071 Nro Documento 20937860715 CUIL Afiliado Activo…" at bounding box center [159, 200] width 318 height 400
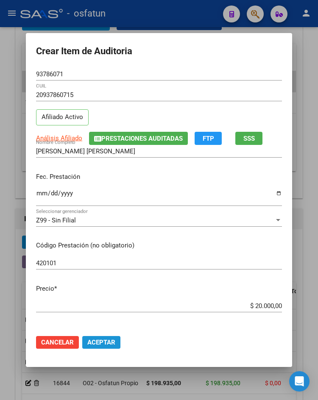
click at [104, 347] on button "Aceptar" at bounding box center [101, 342] width 38 height 13
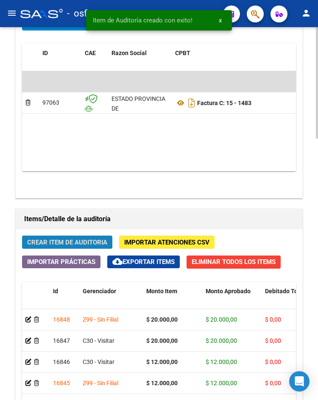
click at [56, 240] on span "Crear Item de Auditoria" at bounding box center [67, 243] width 80 height 8
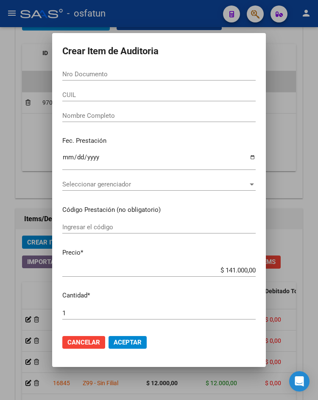
click at [107, 81] on div "Nro Documento" at bounding box center [158, 74] width 193 height 13
click at [111, 77] on input "Nro Documento" at bounding box center [158, 74] width 193 height 8
paste input "40132401"
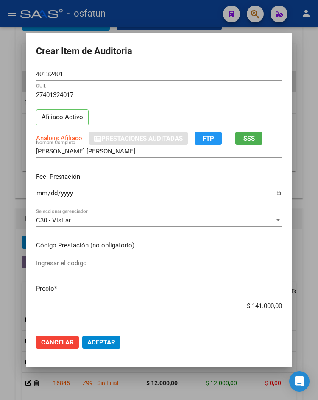
click at [37, 192] on input "Ingresar la fecha" at bounding box center [159, 197] width 246 height 14
click at [70, 268] on div "Ingresar el código" at bounding box center [159, 263] width 246 height 13
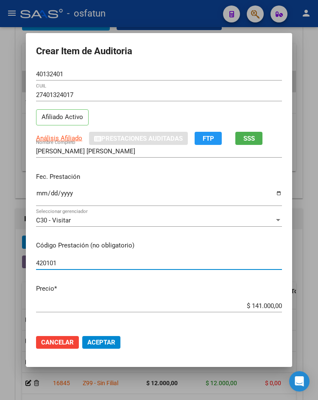
click at [257, 306] on input "$ 141.000,00" at bounding box center [159, 306] width 246 height 8
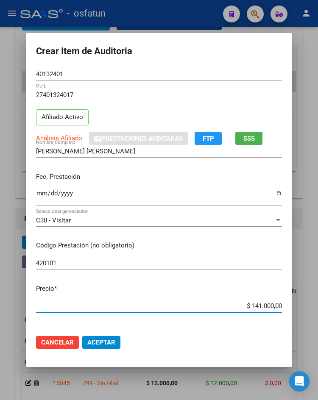
drag, startPoint x: 247, startPoint y: 306, endPoint x: 281, endPoint y: 303, distance: 34.5
click at [281, 303] on app-form-text-field "Precio * $ 141.000,00 Ingresar el precio" at bounding box center [162, 297] width 253 height 26
click at [108, 345] on span "Aceptar" at bounding box center [101, 343] width 28 height 8
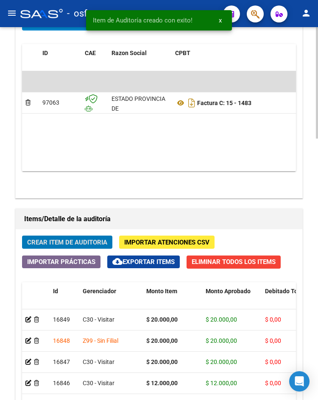
click at [63, 242] on span "Crear Item de Auditoria" at bounding box center [67, 243] width 80 height 8
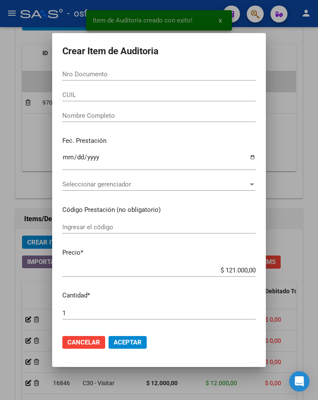
click at [148, 76] on input "Nro Documento" at bounding box center [158, 74] width 193 height 8
paste input "37132504"
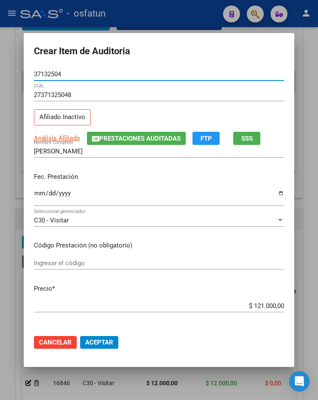
click at [34, 193] on input "Ingresar la fecha" at bounding box center [159, 197] width 250 height 14
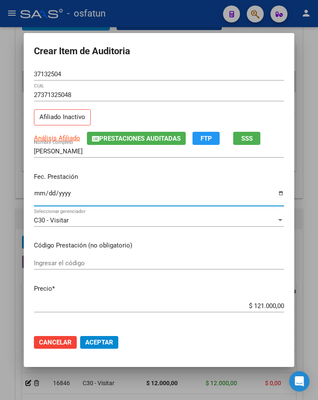
click at [70, 260] on input "Ingresar el código" at bounding box center [159, 263] width 250 height 8
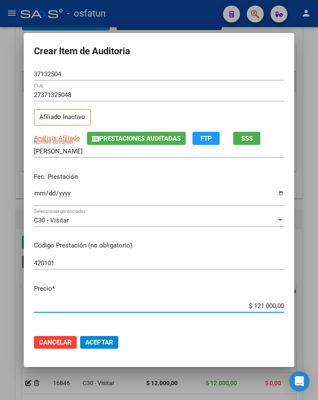
drag, startPoint x: 251, startPoint y: 306, endPoint x: 285, endPoint y: 308, distance: 34.4
click at [285, 308] on app-form-text-field "Precio * $ 121.000,00 Ingresar el precio" at bounding box center [162, 297] width 257 height 26
click at [107, 344] on span "Aceptar" at bounding box center [99, 343] width 28 height 8
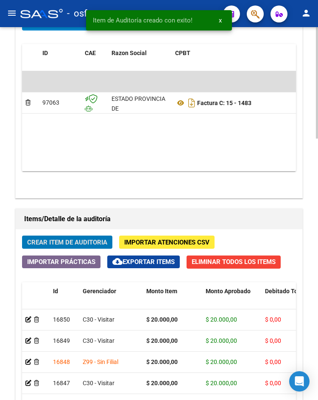
click at [74, 245] on span "Crear Item de Auditoria" at bounding box center [67, 243] width 80 height 8
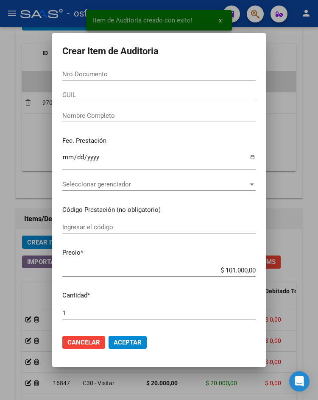
click at [150, 75] on input "Nro Documento" at bounding box center [158, 74] width 193 height 8
paste input "37132504"
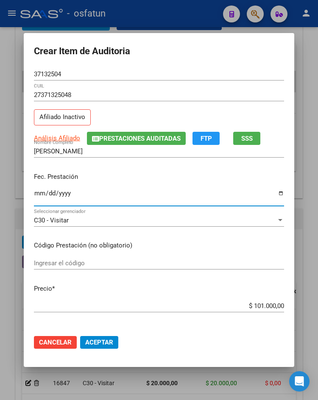
click at [37, 195] on input "Ingresar la fecha" at bounding box center [159, 197] width 250 height 14
click at [59, 264] on input "Ingresar el código" at bounding box center [159, 263] width 250 height 8
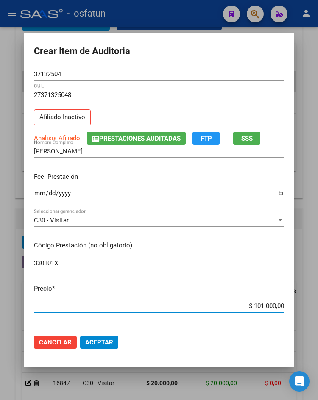
drag, startPoint x: 247, startPoint y: 303, endPoint x: 297, endPoint y: 303, distance: 50.0
click at [294, 303] on mat-dialog-content "37132504 Nro Documento 27371325048 CUIL Afiliado Inactivo Análisis Afiliado Pre…" at bounding box center [159, 198] width 271 height 260
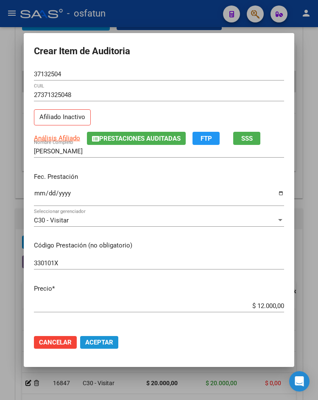
click at [102, 342] on span "Aceptar" at bounding box center [99, 343] width 28 height 8
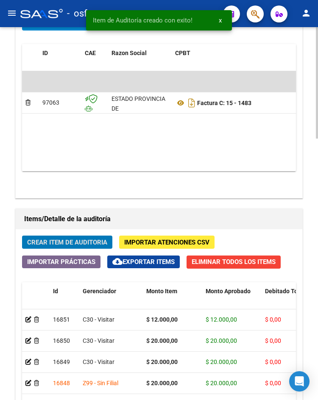
click at [71, 243] on span "Crear Item de Auditoria" at bounding box center [67, 243] width 80 height 8
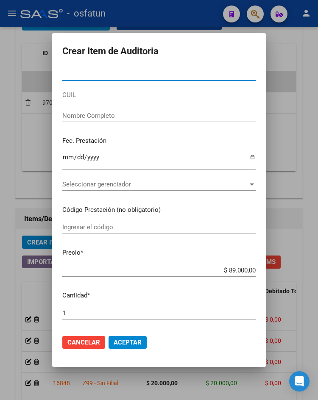
click at [109, 73] on input "Nro Documento" at bounding box center [158, 74] width 193 height 8
paste input "33539016"
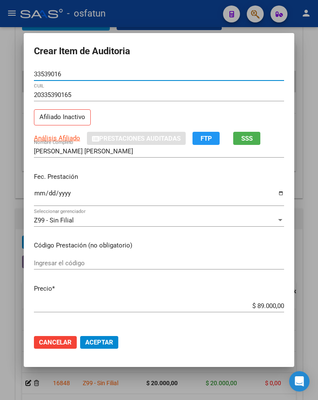
click at [34, 195] on input "Ingresar la fecha" at bounding box center [159, 197] width 250 height 14
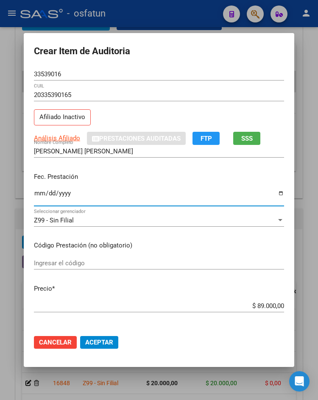
click at [110, 265] on input "Ingresar el código" at bounding box center [159, 263] width 250 height 8
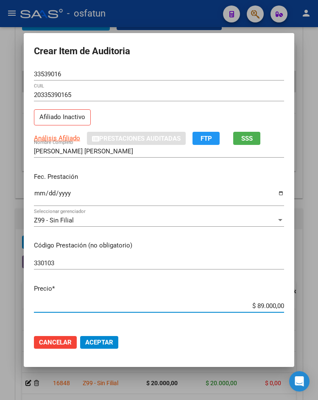
drag, startPoint x: 232, startPoint y: 304, endPoint x: 318, endPoint y: 306, distance: 85.7
click at [318, 306] on html "menu - osfatun person Firma Express Inicio Calendario SSS Instructivos Contacto…" at bounding box center [159, 200] width 318 height 400
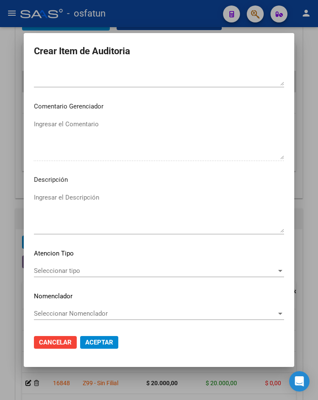
click at [72, 277] on div "Seleccionar tipo Seleccionar tipo" at bounding box center [159, 271] width 250 height 13
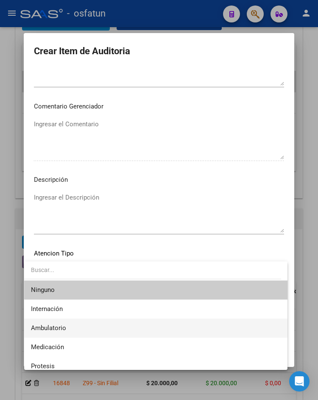
click at [77, 322] on span "Ambulatorio" at bounding box center [156, 328] width 250 height 19
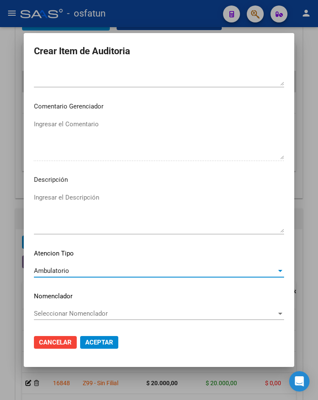
click at [95, 341] on span "Aceptar" at bounding box center [99, 343] width 28 height 8
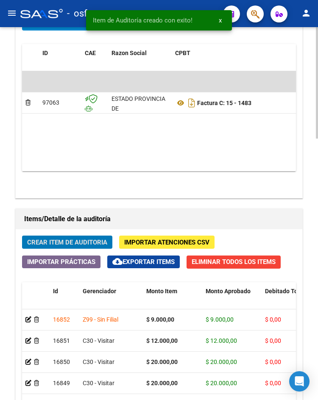
click at [71, 247] on button "Crear Item de Auditoria" at bounding box center [67, 242] width 90 height 13
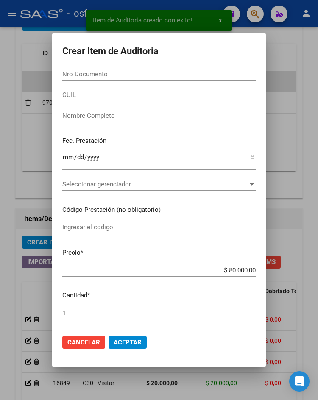
click at [133, 80] on div "Nro Documento" at bounding box center [158, 74] width 193 height 13
click at [133, 75] on input "Nro Documento" at bounding box center [158, 74] width 193 height 8
paste input "37132504"
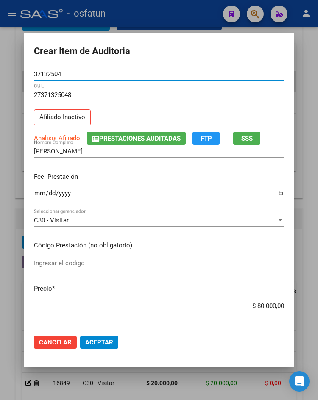
click at [45, 266] on input "Ingresar el código" at bounding box center [159, 263] width 250 height 8
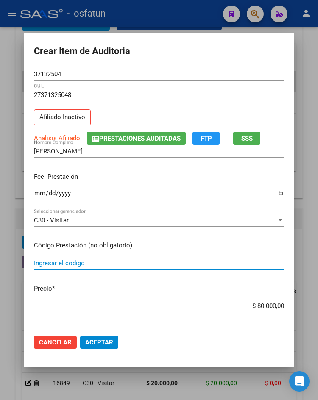
click at [35, 194] on input "Ingresar la fecha" at bounding box center [159, 197] width 250 height 14
click at [60, 261] on input "Ingresar el código" at bounding box center [159, 263] width 250 height 8
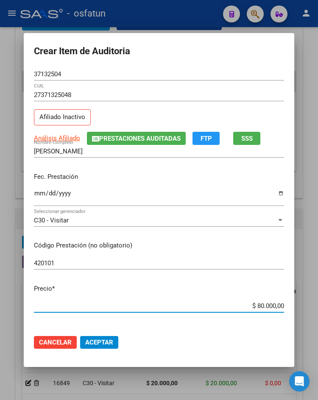
drag, startPoint x: 246, startPoint y: 307, endPoint x: 318, endPoint y: 301, distance: 71.8
click at [318, 301] on html "menu - osfatun person Firma Express Inicio Calendario SSS Instructivos Contacto…" at bounding box center [159, 200] width 318 height 400
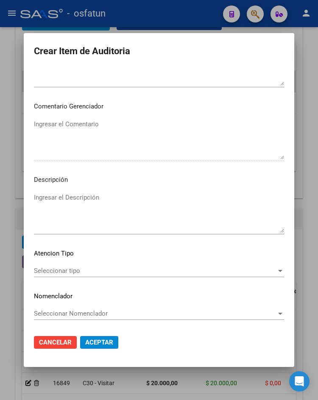
click at [112, 267] on div "Seleccionar tipo Seleccionar tipo" at bounding box center [159, 271] width 250 height 13
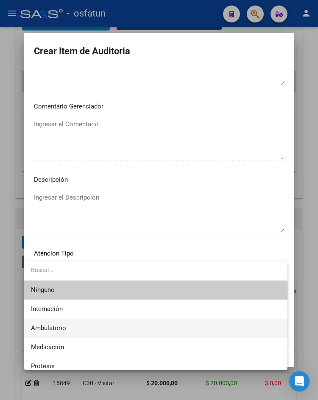
click at [102, 334] on span "Ambulatorio" at bounding box center [156, 328] width 250 height 19
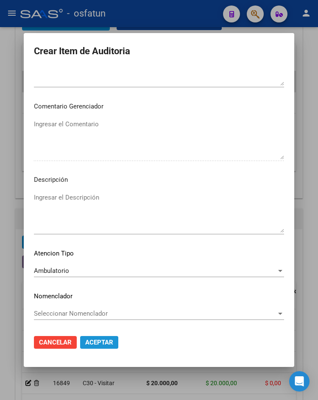
click at [103, 340] on span "Aceptar" at bounding box center [99, 343] width 28 height 8
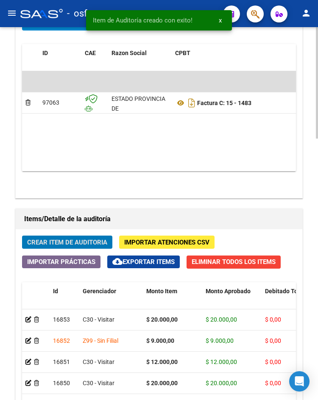
click at [89, 247] on button "Crear Item de Auditoria" at bounding box center [67, 242] width 90 height 13
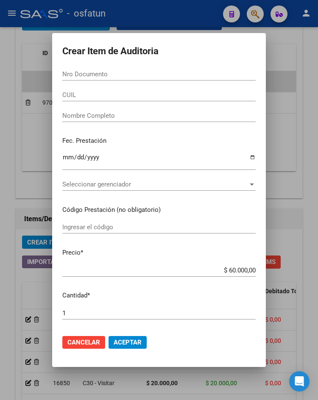
click at [167, 69] on div "Nro Documento" at bounding box center [158, 74] width 193 height 13
paste input "27360105"
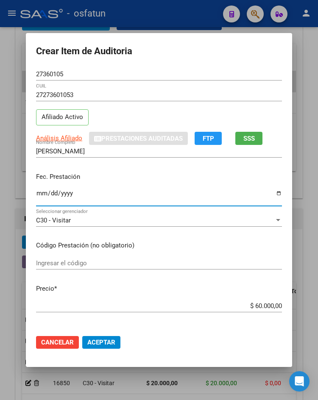
click at [36, 194] on input "Ingresar la fecha" at bounding box center [159, 197] width 246 height 14
click at [82, 336] on button "Aceptar" at bounding box center [101, 342] width 38 height 13
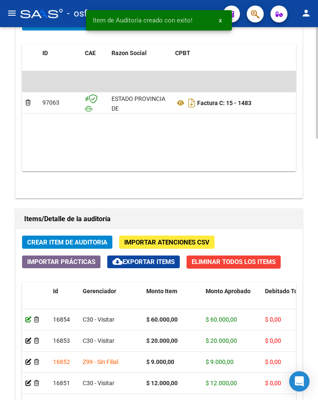
click at [28, 321] on icon at bounding box center [28, 320] width 6 height 6
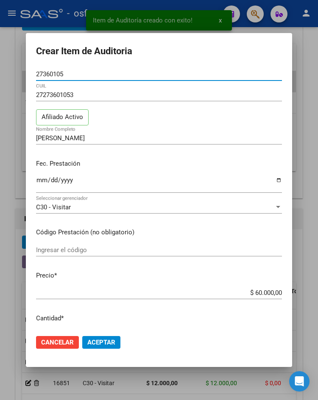
click at [43, 248] on input "Ingresar el código" at bounding box center [159, 250] width 246 height 8
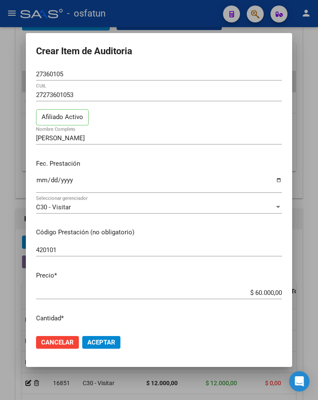
drag, startPoint x: 249, startPoint y: 289, endPoint x: 316, endPoint y: 293, distance: 67.1
click at [316, 293] on div "Crear Item de Auditoria 27360105 Nro Documento 27273601053 CUIL Afiliado Activo…" at bounding box center [159, 200] width 318 height 400
click at [254, 288] on div "$ 60.000,00 Ingresar el precio" at bounding box center [159, 293] width 246 height 13
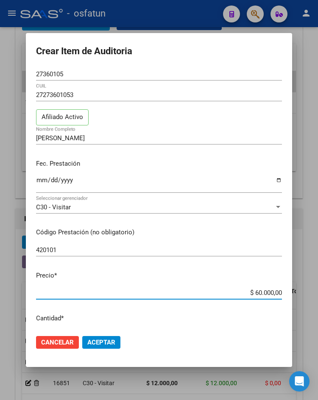
drag, startPoint x: 252, startPoint y: 291, endPoint x: 294, endPoint y: 293, distance: 42.0
click at [292, 293] on mat-dialog-content "27360105 Nro Documento 27273601053 CUIL Afiliado Activo [PERSON_NAME] Nombre Co…" at bounding box center [159, 198] width 266 height 260
click at [113, 347] on button "Aceptar" at bounding box center [101, 342] width 38 height 13
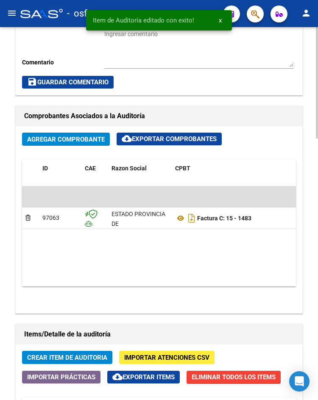
scroll to position [763, 0]
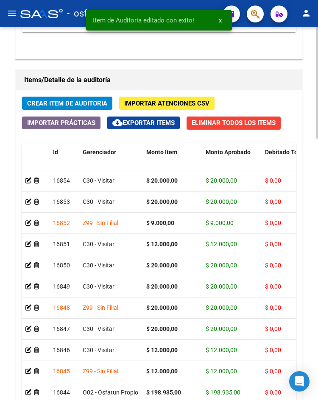
click at [56, 110] on div "Crear Item de Auditoria Importar Atenciones CSV Importar Prácticas cloud_downlo…" at bounding box center [159, 270] width 287 height 360
click at [58, 109] on button "Crear Item de Auditoria" at bounding box center [67, 103] width 90 height 13
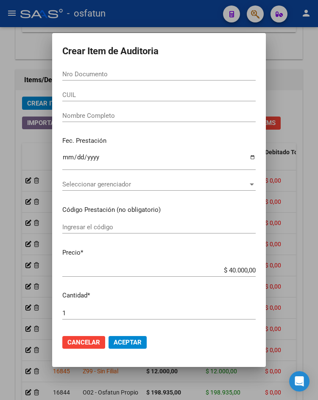
click at [76, 72] on input "Nro Documento" at bounding box center [158, 74] width 193 height 8
paste input "18577644"
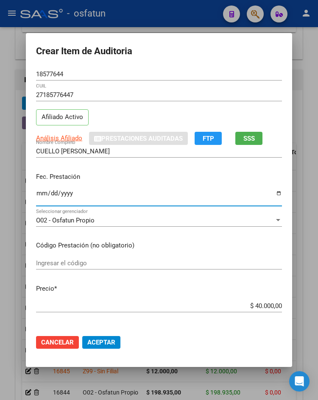
click at [40, 193] on input "Ingresar la fecha" at bounding box center [159, 197] width 246 height 14
click at [158, 261] on input "Ingresar el código" at bounding box center [159, 263] width 246 height 8
drag, startPoint x: 267, startPoint y: 302, endPoint x: 317, endPoint y: 302, distance: 50.5
click at [317, 302] on div "Crear Item de Auditoria 18577644 Nro Documento 27185776447 CUIL Afiliado Activo…" at bounding box center [159, 200] width 318 height 400
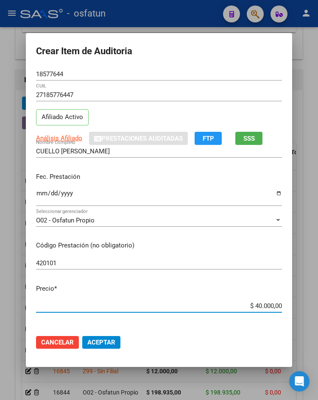
click at [251, 308] on input "$ 40.000,00" at bounding box center [159, 306] width 246 height 8
drag, startPoint x: 248, startPoint y: 308, endPoint x: 296, endPoint y: 308, distance: 47.9
click at [296, 308] on div "Crear Item de Auditoria 18577644 Nro Documento 27185776447 CUIL Afiliado Activo…" at bounding box center [159, 200] width 318 height 400
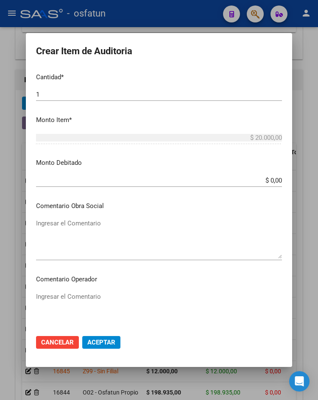
scroll to position [501, 0]
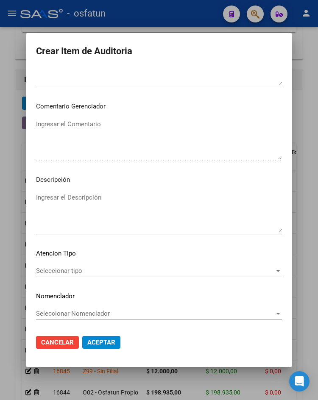
click at [96, 270] on span "Seleccionar tipo" at bounding box center [155, 271] width 238 height 8
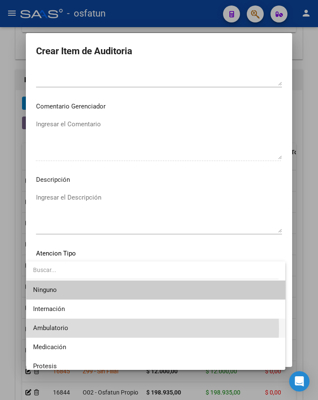
click at [95, 329] on span "Ambulatorio" at bounding box center [155, 328] width 245 height 19
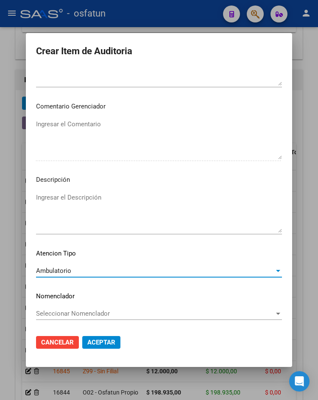
click at [96, 342] on span "Aceptar" at bounding box center [101, 343] width 28 height 8
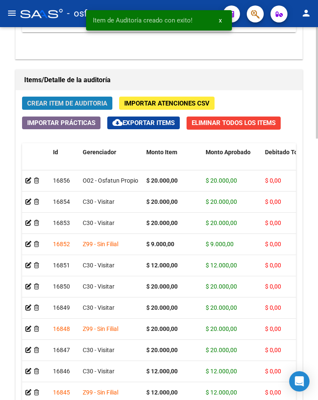
click at [100, 100] on span "Crear Item de Auditoria" at bounding box center [67, 104] width 80 height 8
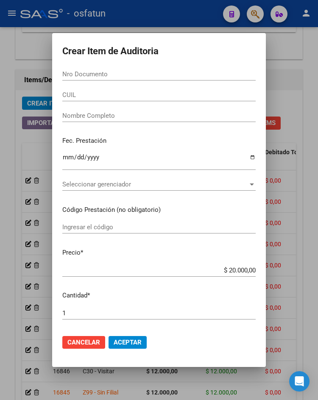
click at [75, 79] on div "Nro Documento" at bounding box center [158, 74] width 193 height 13
click at [83, 73] on input "Nro Documento" at bounding box center [158, 74] width 193 height 8
paste input "26983706"
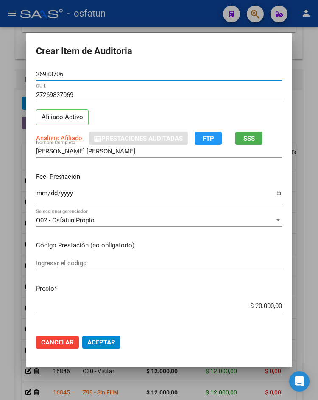
click at [42, 193] on input "Ingresar la fecha" at bounding box center [159, 197] width 246 height 14
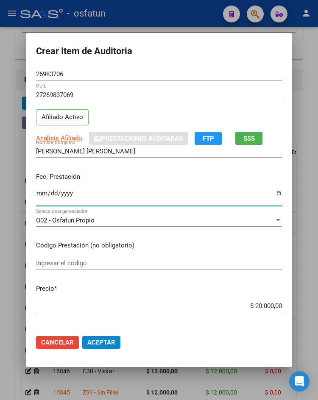
click at [108, 267] on input "Ingresar el código" at bounding box center [159, 263] width 246 height 8
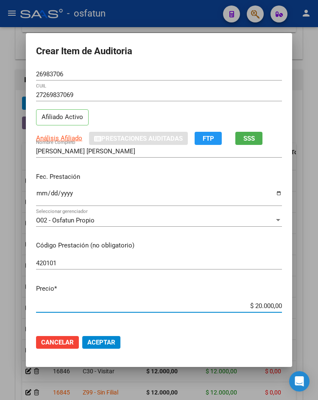
drag, startPoint x: 249, startPoint y: 307, endPoint x: 285, endPoint y: 307, distance: 35.6
click at [285, 307] on app-form-text-field "Precio * $ 20.000,00 Ingresar el precio" at bounding box center [162, 297] width 253 height 26
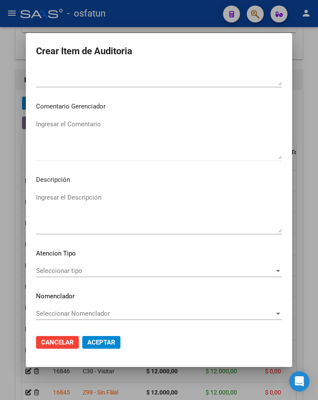
click at [68, 268] on span "Seleccionar tipo" at bounding box center [155, 271] width 238 height 8
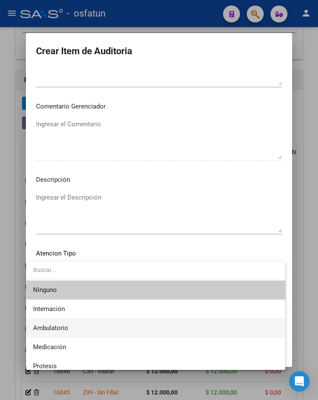
click at [78, 331] on span "Ambulatorio" at bounding box center [155, 328] width 245 height 19
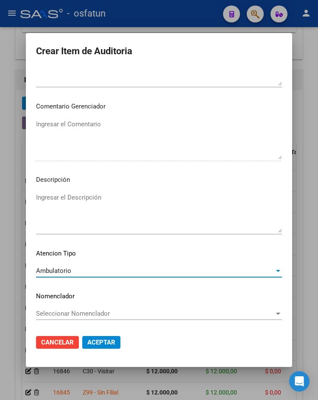
click at [98, 344] on span "Aceptar" at bounding box center [101, 343] width 28 height 8
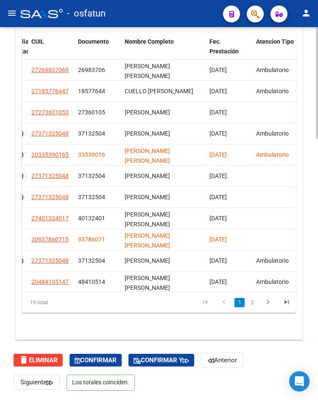
scroll to position [111, 0]
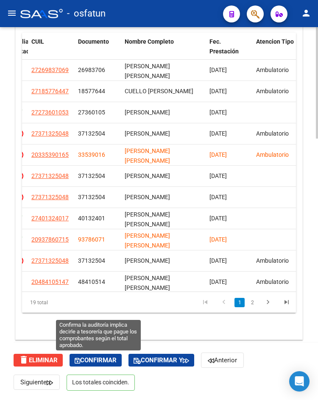
click at [112, 360] on span "Confirmar" at bounding box center [96, 361] width 42 height 8
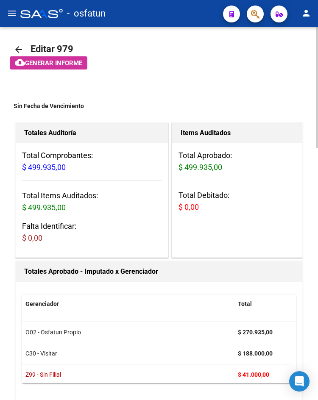
scroll to position [0, 0]
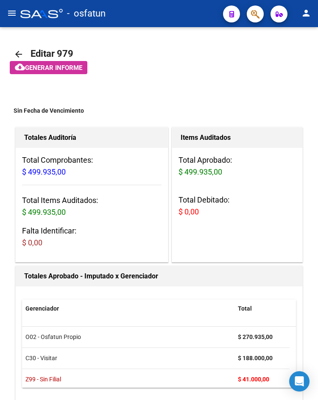
drag, startPoint x: 11, startPoint y: 14, endPoint x: 11, endPoint y: 19, distance: 4.7
click at [11, 14] on mat-icon "menu" at bounding box center [12, 13] width 10 height 10
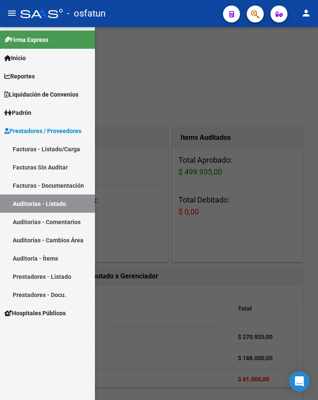
click at [26, 155] on link "Facturas - Listado/Carga" at bounding box center [47, 149] width 95 height 18
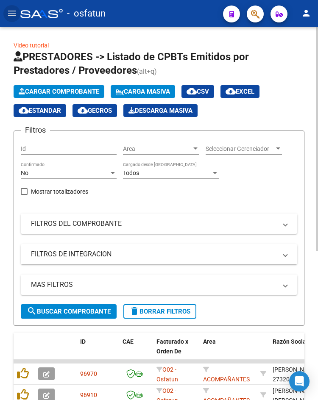
click at [39, 90] on span "Cargar Comprobante" at bounding box center [59, 92] width 81 height 8
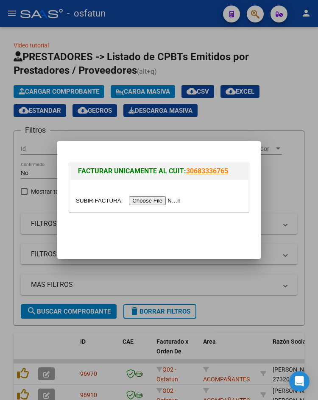
click at [153, 196] on div at bounding box center [159, 201] width 166 height 10
click at [153, 204] on input "file" at bounding box center [129, 200] width 107 height 9
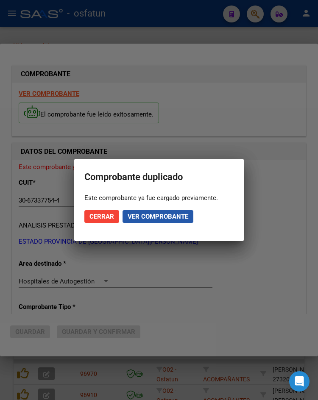
click at [133, 215] on span "Ver comprobante" at bounding box center [158, 217] width 61 height 8
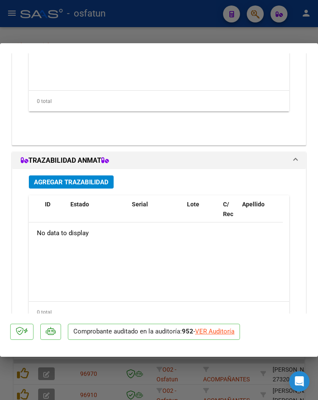
scroll to position [858, 0]
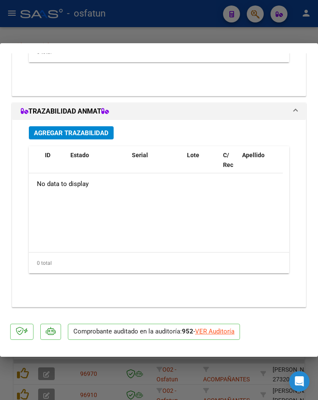
click at [208, 335] on div "VER Auditoría" at bounding box center [214, 332] width 39 height 10
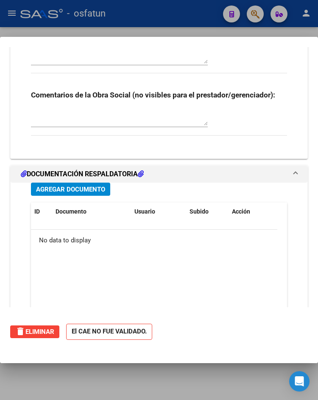
scroll to position [826, 0]
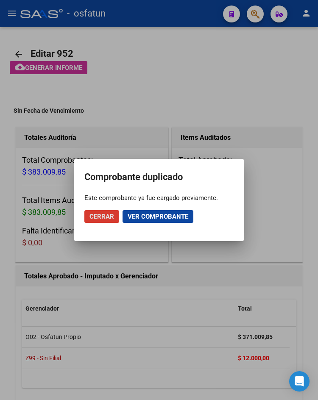
click at [118, 220] on button "Cerrar" at bounding box center [101, 216] width 35 height 13
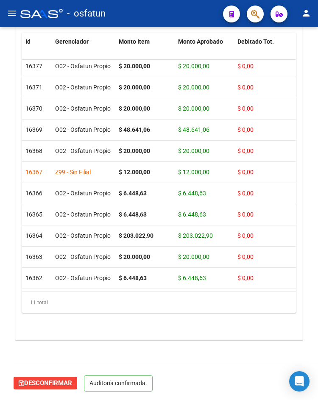
scroll to position [0, 0]
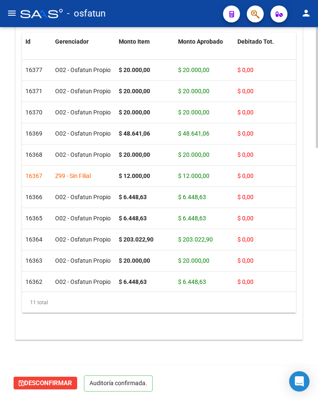
click at [37, 204] on datatable-body-cell "16366" at bounding box center [37, 197] width 30 height 21
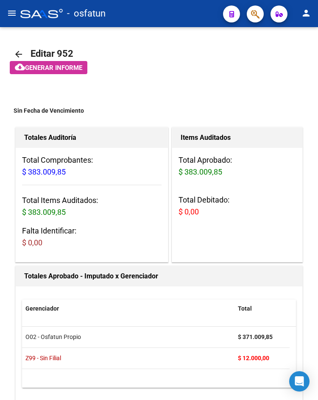
click at [16, 16] on mat-icon "menu" at bounding box center [12, 13] width 10 height 10
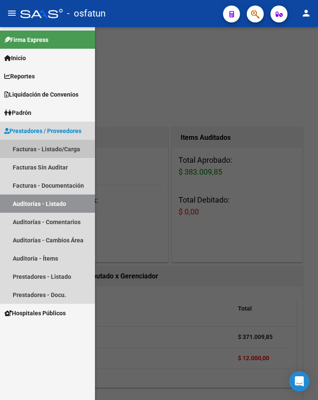
click at [43, 152] on link "Facturas - Listado/Carga" at bounding box center [47, 149] width 95 height 18
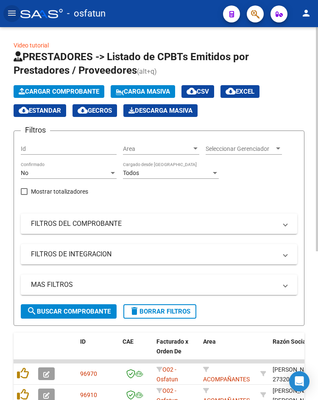
click at [45, 94] on span "Cargar Comprobante" at bounding box center [59, 92] width 81 height 8
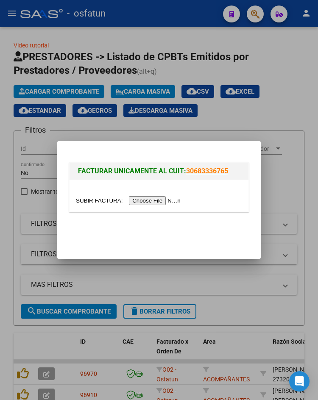
click at [11, 195] on div at bounding box center [159, 200] width 318 height 400
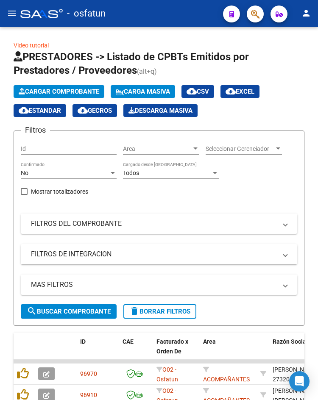
click at [5, 10] on button "menu" at bounding box center [11, 13] width 17 height 17
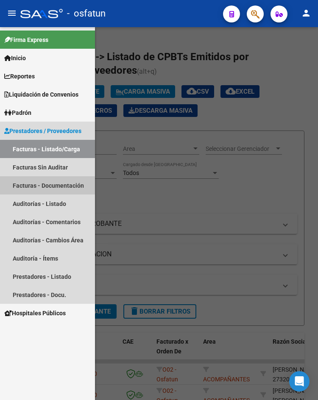
click at [41, 192] on link "Facturas - Documentación" at bounding box center [47, 185] width 95 height 18
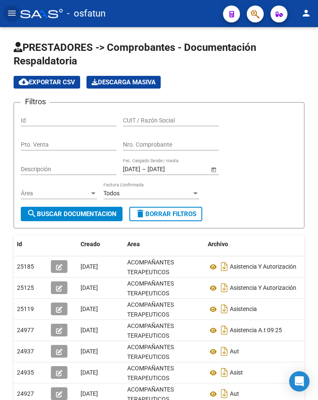
click at [14, 18] on mat-icon "menu" at bounding box center [12, 13] width 10 height 10
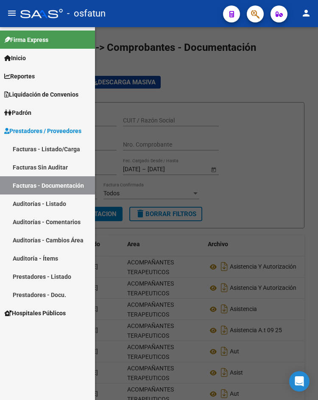
click at [29, 210] on link "Auditorías - Listado" at bounding box center [47, 204] width 95 height 18
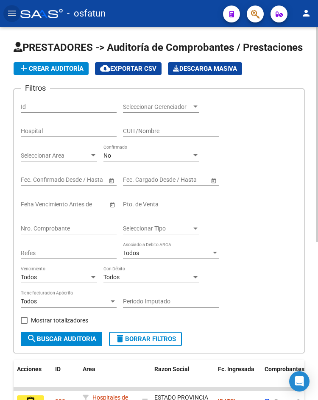
click at [139, 155] on div "No" at bounding box center [147, 155] width 88 height 7
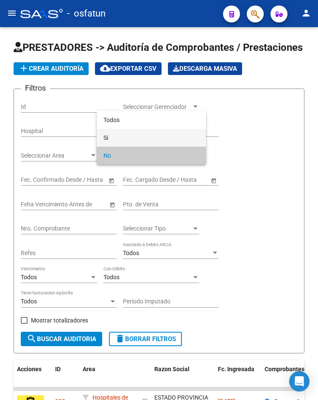
click at [135, 132] on span "Si" at bounding box center [151, 138] width 96 height 18
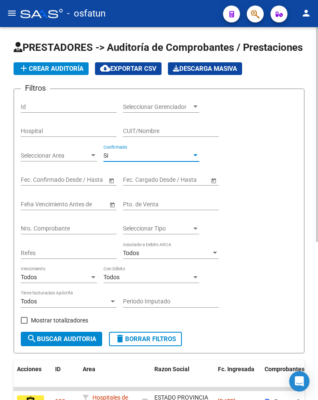
click at [84, 226] on input "Nro. Comprobante" at bounding box center [69, 228] width 96 height 7
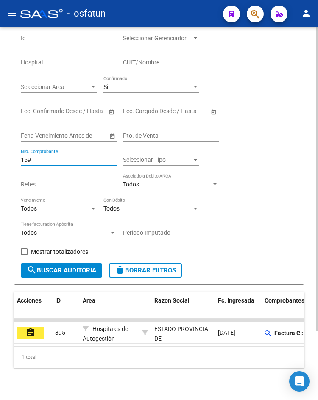
scroll to position [84, 0]
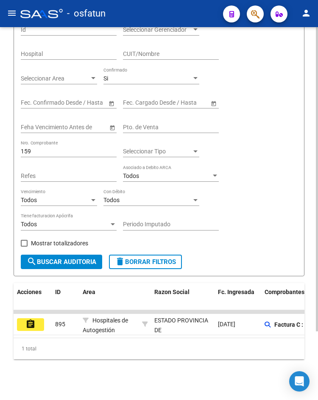
drag, startPoint x: 103, startPoint y: 331, endPoint x: 153, endPoint y: 335, distance: 49.3
click at [153, 335] on datatable-body "assignment 895 Hospitales de Autogestión ESTADO [GEOGRAPHIC_DATA][PERSON_NAME] …" at bounding box center [159, 324] width 291 height 28
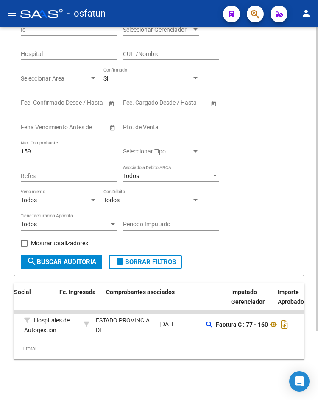
scroll to position [0, 0]
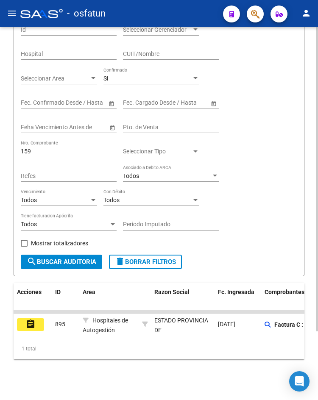
click at [36, 321] on button "assignment" at bounding box center [30, 324] width 27 height 13
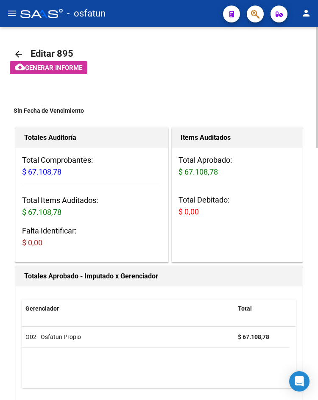
click at [20, 51] on mat-icon "arrow_back" at bounding box center [19, 54] width 10 height 10
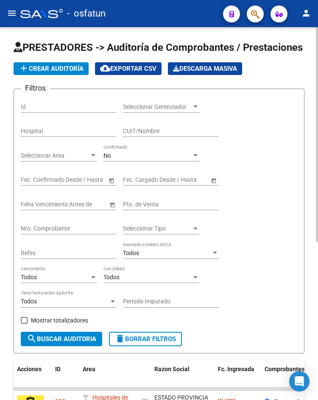
click at [143, 154] on div "No" at bounding box center [147, 155] width 88 height 7
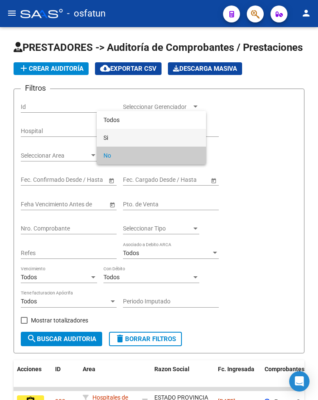
click at [136, 135] on span "Si" at bounding box center [151, 138] width 96 height 18
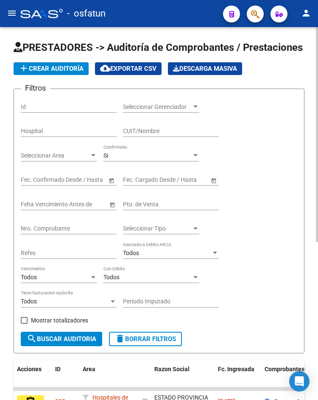
click at [87, 222] on div "Nro. Comprobante" at bounding box center [69, 226] width 96 height 17
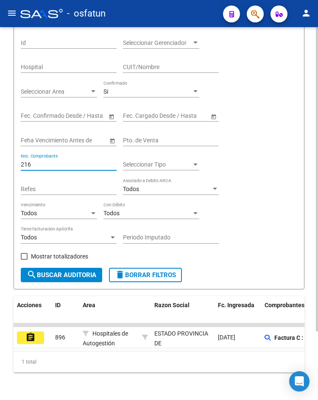
scroll to position [84, 0]
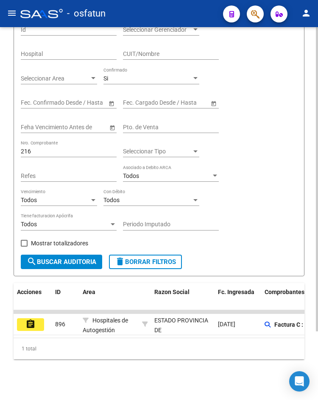
drag, startPoint x: 73, startPoint y: 242, endPoint x: 281, endPoint y: 235, distance: 208.7
click at [281, 235] on div "Filtros Id Seleccionar Gerenciador Seleccionar Gerenciador Hospital CUIT/Nombre…" at bounding box center [159, 137] width 276 height 236
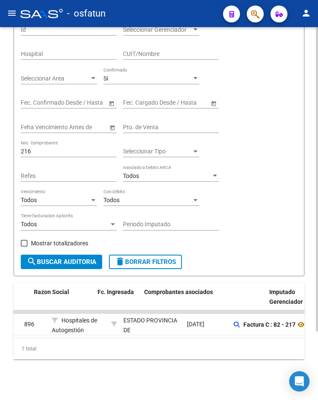
scroll to position [0, 22]
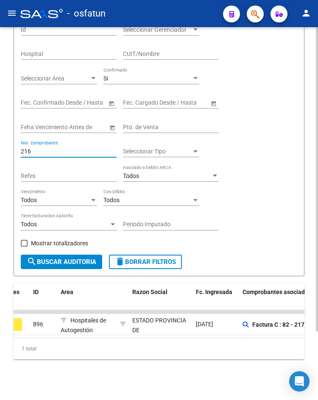
drag, startPoint x: 53, startPoint y: 144, endPoint x: 26, endPoint y: 144, distance: 26.7
click at [26, 148] on input "216" at bounding box center [69, 151] width 96 height 7
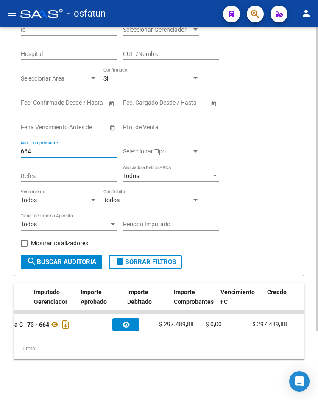
scroll to position [0, 0]
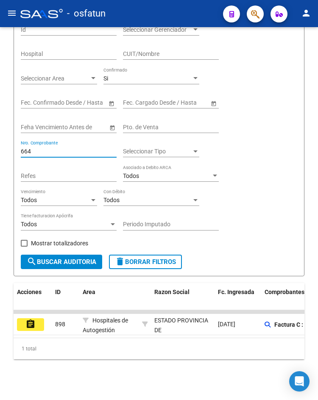
drag, startPoint x: 41, startPoint y: 142, endPoint x: -10, endPoint y: 131, distance: 51.8
click at [0, 131] on html "menu - osfatun person Firma Express Inicio Calendario SSS Instructivos Contacto…" at bounding box center [159, 200] width 318 height 400
drag, startPoint x: 70, startPoint y: 147, endPoint x: 20, endPoint y: 142, distance: 50.6
click at [20, 142] on form "Filtros Id Seleccionar Gerenciador Seleccionar Gerenciador Hospital CUIT/Nombre…" at bounding box center [159, 143] width 291 height 265
drag, startPoint x: 49, startPoint y: 141, endPoint x: 7, endPoint y: 135, distance: 42.3
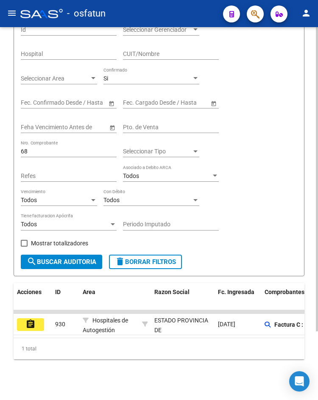
click at [7, 135] on div "PRESTADORES -> Auditoría de Comprobantes / Prestaciones add Crear Auditoría clo…" at bounding box center [159, 175] width 318 height 450
drag, startPoint x: 33, startPoint y: 149, endPoint x: 11, endPoint y: 145, distance: 22.9
click at [10, 145] on div "PRESTADORES -> Auditoría de Comprobantes / Prestaciones add Crear Auditoría clo…" at bounding box center [159, 175] width 318 height 450
drag, startPoint x: 70, startPoint y: 145, endPoint x: -20, endPoint y: 123, distance: 92.7
click at [0, 123] on html "menu - osfatun person Firma Express Inicio Calendario SSS Instructivos Contacto…" at bounding box center [159, 200] width 318 height 400
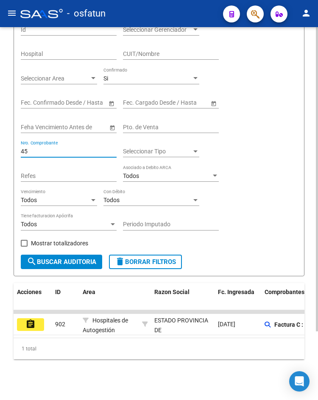
drag, startPoint x: 41, startPoint y: 144, endPoint x: 2, endPoint y: 140, distance: 39.2
click at [2, 141] on div "PRESTADORES -> Auditoría de Comprobantes / Prestaciones add Crear Auditoría clo…" at bounding box center [159, 175] width 318 height 450
drag, startPoint x: 74, startPoint y: 146, endPoint x: -100, endPoint y: 149, distance: 174.7
click at [0, 149] on html "menu - osfatun person Firma Express Inicio Calendario SSS Instructivos Contacto…" at bounding box center [159, 200] width 318 height 400
drag, startPoint x: 14, startPoint y: 141, endPoint x: -3, endPoint y: 139, distance: 17.1
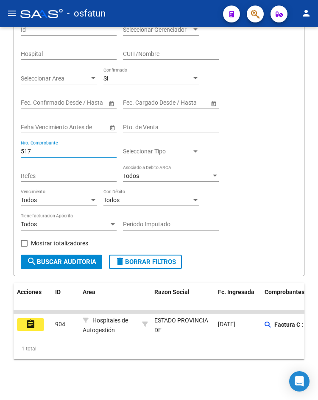
click at [0, 139] on html "menu - osfatun person Firma Express Inicio Calendario SSS Instructivos Contacto…" at bounding box center [159, 200] width 318 height 400
drag, startPoint x: 81, startPoint y: 147, endPoint x: -11, endPoint y: 147, distance: 91.6
click at [0, 147] on html "menu - osfatun person Firma Express Inicio Calendario SSS Instructivos Contacto…" at bounding box center [159, 200] width 318 height 400
drag, startPoint x: 42, startPoint y: 147, endPoint x: -10, endPoint y: 142, distance: 52.4
click at [0, 142] on html "menu - osfatun person Firma Express Inicio Calendario SSS Instructivos Contacto…" at bounding box center [159, 200] width 318 height 400
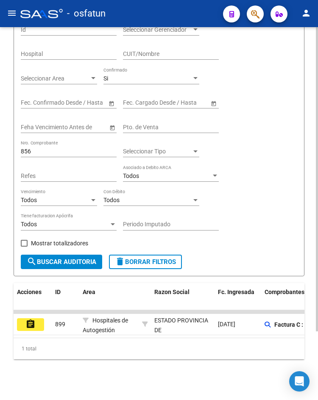
drag, startPoint x: 82, startPoint y: 331, endPoint x: 186, endPoint y: 342, distance: 104.4
click at [186, 342] on div "Acciones ID Area Razon Social Fc. Ingresada Comprobantes asociados Imputado Ger…" at bounding box center [159, 321] width 291 height 76
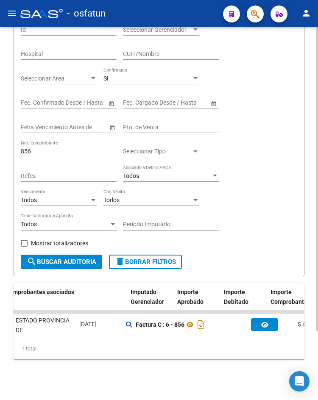
scroll to position [0, 17]
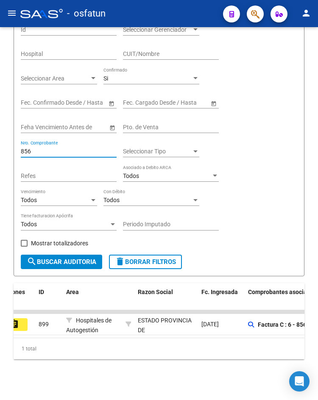
drag, startPoint x: 73, startPoint y: 145, endPoint x: -95, endPoint y: 147, distance: 167.1
click at [0, 147] on html "menu - osfatun person Firma Express Inicio Calendario SSS Instructivos Contacto…" at bounding box center [159, 200] width 318 height 400
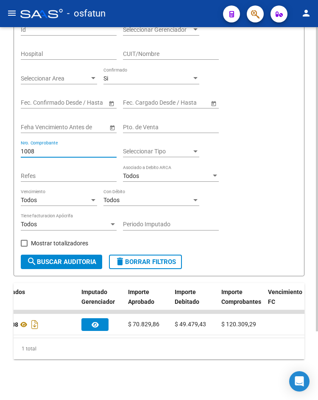
scroll to position [0, 0]
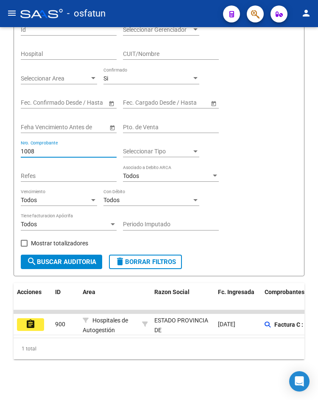
drag, startPoint x: 83, startPoint y: 146, endPoint x: -24, endPoint y: 146, distance: 106.8
click at [0, 146] on html "menu - osfatun person Firma Express Inicio Calendario SSS Instructivos Contacto…" at bounding box center [159, 200] width 318 height 400
drag, startPoint x: 49, startPoint y: 145, endPoint x: -10, endPoint y: 130, distance: 60.9
click at [0, 130] on html "menu - osfatun person Firma Express Inicio Calendario SSS Instructivos Contacto…" at bounding box center [159, 200] width 318 height 400
drag, startPoint x: 73, startPoint y: 147, endPoint x: -374, endPoint y: 119, distance: 448.2
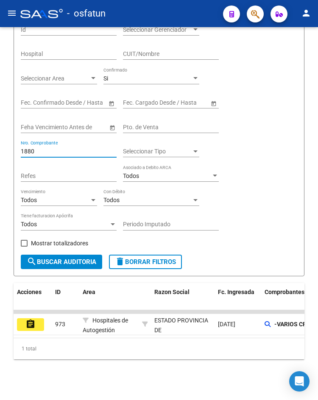
click at [0, 119] on html "menu - osfatun person Firma Express Inicio Calendario SSS Instructivos Contacto…" at bounding box center [159, 200] width 318 height 400
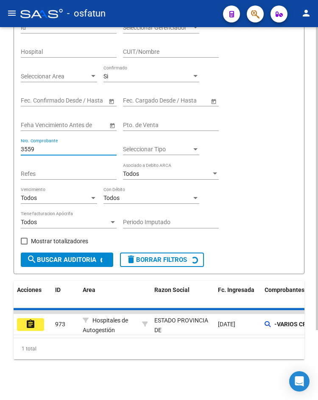
scroll to position [71, 0]
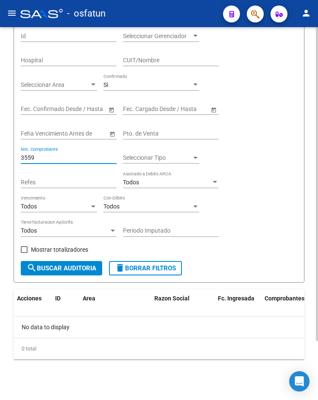
click at [131, 88] on div "Si" at bounding box center [147, 84] width 88 height 7
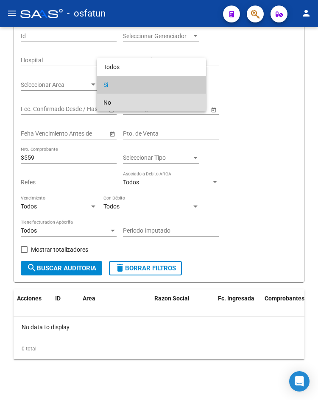
click at [134, 102] on span "No" at bounding box center [151, 103] width 96 height 18
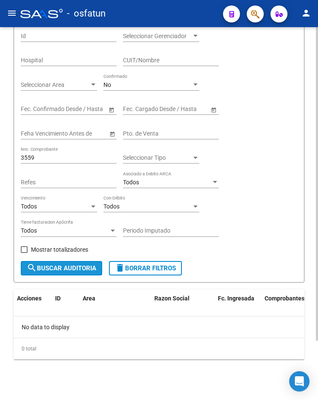
click at [80, 271] on span "search Buscar Auditoria" at bounding box center [62, 269] width 70 height 8
click at [140, 126] on div "Pto. de Venta" at bounding box center [171, 131] width 96 height 17
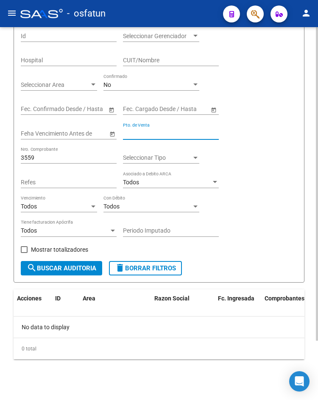
click at [143, 132] on input "Pto. de Venta" at bounding box center [171, 133] width 96 height 7
click at [143, 85] on div "No" at bounding box center [147, 84] width 88 height 7
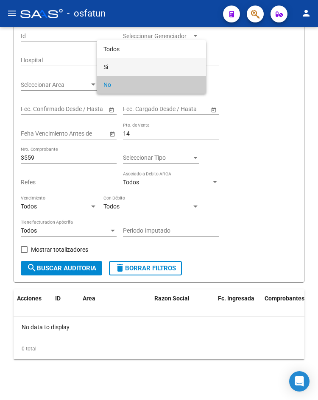
click at [145, 58] on span "Si" at bounding box center [151, 67] width 96 height 18
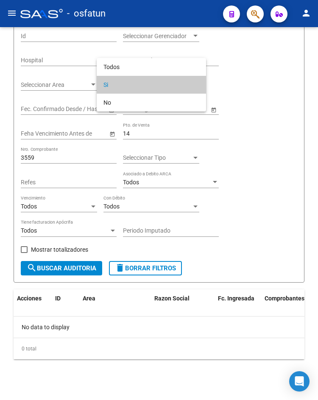
click at [140, 78] on span "Si" at bounding box center [151, 85] width 96 height 18
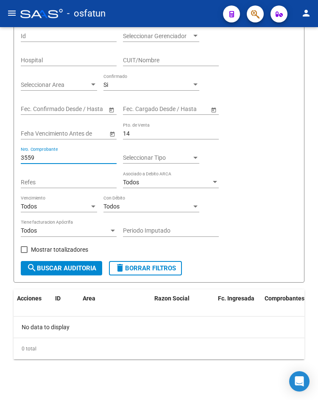
drag, startPoint x: 64, startPoint y: 160, endPoint x: -8, endPoint y: 165, distance: 71.8
click at [0, 165] on html "menu - osfatun person Firma Express Inicio Calendario SSS Instructivos Contacto…" at bounding box center [159, 200] width 318 height 400
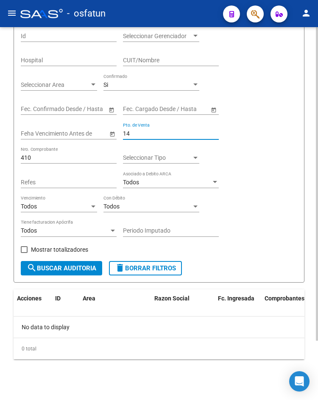
drag, startPoint x: 140, startPoint y: 133, endPoint x: 70, endPoint y: 129, distance: 70.1
click at [71, 129] on div "Filtros Id Seleccionar Gerenciador Seleccionar Gerenciador Hospital CUIT/Nombre…" at bounding box center [159, 143] width 276 height 236
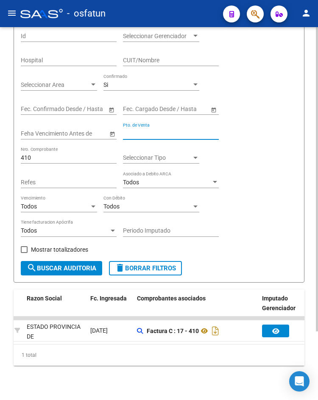
scroll to position [0, 0]
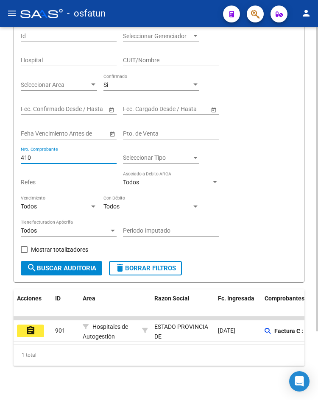
drag, startPoint x: 43, startPoint y: 158, endPoint x: 0, endPoint y: 154, distance: 43.0
click at [3, 155] on div "PRESTADORES -> Auditoría de Comprobantes / Prestaciones add Crear Auditoría clo…" at bounding box center [159, 181] width 318 height 450
drag, startPoint x: 35, startPoint y: 159, endPoint x: 2, endPoint y: 157, distance: 32.7
click at [3, 157] on div "PRESTADORES -> Auditoría de Comprobantes / Prestaciones add Crear Auditoría clo…" at bounding box center [159, 181] width 318 height 450
drag, startPoint x: 63, startPoint y: 159, endPoint x: -32, endPoint y: 145, distance: 95.6
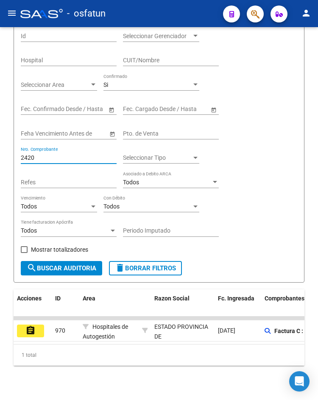
click at [0, 145] on html "menu - osfatun person Firma Express Inicio Calendario SSS Instructivos Contacto…" at bounding box center [159, 200] width 318 height 400
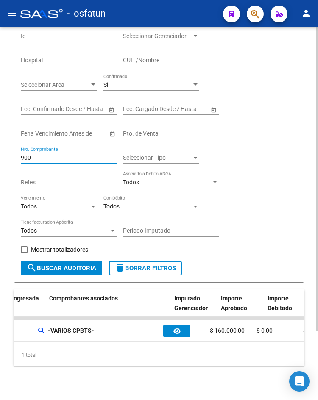
scroll to position [0, 215]
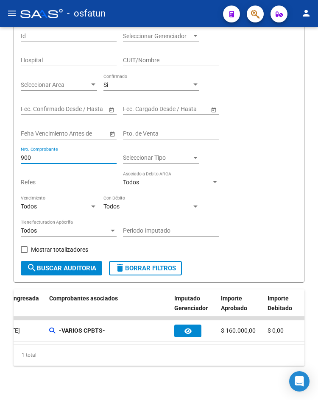
drag, startPoint x: 87, startPoint y: 159, endPoint x: -45, endPoint y: 162, distance: 131.5
click at [0, 162] on html "menu - osfatun person Firma Express Inicio Calendario SSS Instructivos Contacto…" at bounding box center [159, 200] width 318 height 400
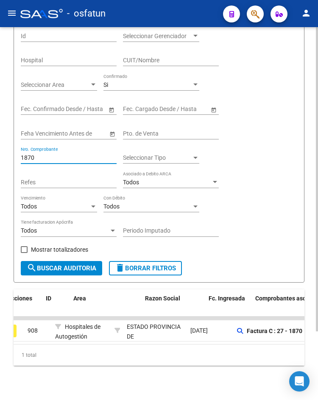
scroll to position [0, 7]
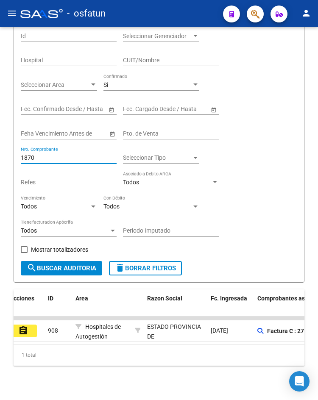
drag, startPoint x: 52, startPoint y: 157, endPoint x: -64, endPoint y: 156, distance: 116.2
click at [0, 156] on html "menu - osfatun person Firma Express Inicio Calendario SSS Instructivos Contacto…" at bounding box center [159, 200] width 318 height 400
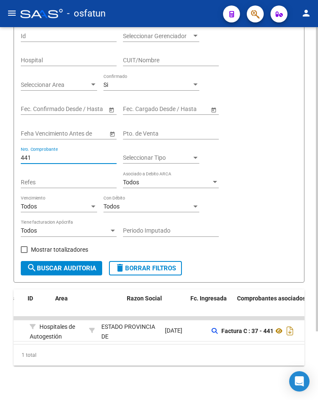
scroll to position [0, 0]
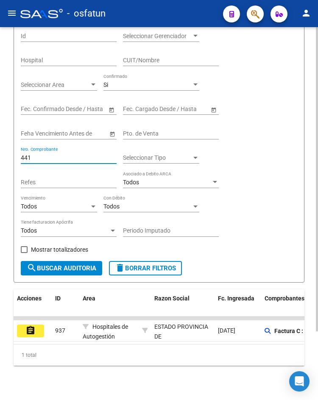
drag, startPoint x: 41, startPoint y: 159, endPoint x: 15, endPoint y: 158, distance: 25.9
click at [30, 159] on input "441" at bounding box center [69, 157] width 96 height 7
drag, startPoint x: 26, startPoint y: 157, endPoint x: -9, endPoint y: 150, distance: 35.5
click at [0, 150] on html "menu - osfatun person Firma Express Inicio Calendario SSS Instructivos Contacto…" at bounding box center [159, 200] width 318 height 400
drag, startPoint x: 80, startPoint y: 344, endPoint x: 98, endPoint y: 349, distance: 18.9
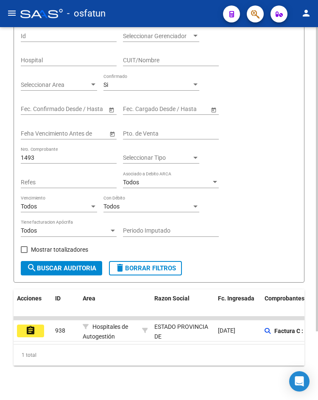
click at [125, 344] on datatable-body "assignment 938 Hospitales de Autogestión ESTADO [GEOGRAPHIC_DATA][PERSON_NAME] …" at bounding box center [159, 331] width 291 height 28
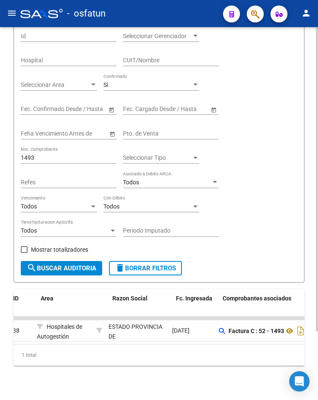
scroll to position [0, 42]
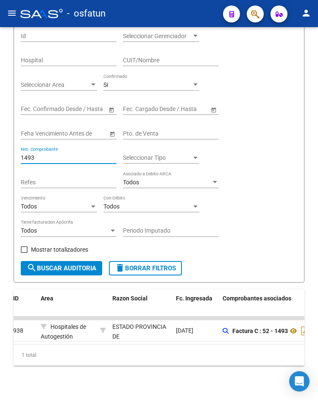
drag, startPoint x: 61, startPoint y: 156, endPoint x: -134, endPoint y: 156, distance: 195.5
click at [0, 156] on html "menu - osfatun person Firma Express Inicio Calendario SSS Instructivos Contacto…" at bounding box center [159, 200] width 318 height 400
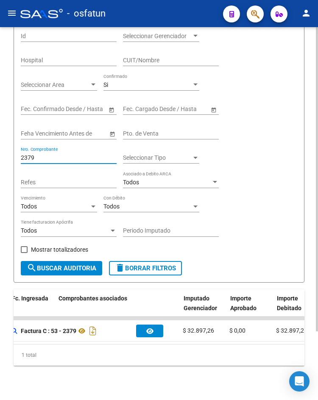
scroll to position [0, 7]
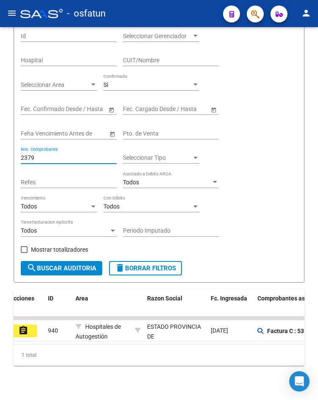
drag, startPoint x: 64, startPoint y: 157, endPoint x: -57, endPoint y: 155, distance: 120.8
click at [0, 155] on html "menu - osfatun person Firma Express Inicio Calendario SSS Instructivos Contacto…" at bounding box center [159, 200] width 318 height 400
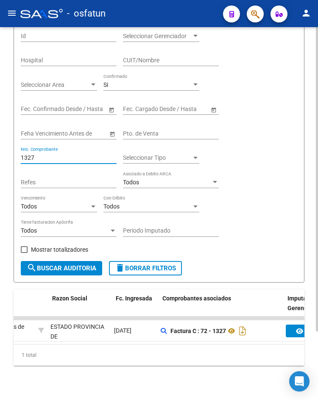
scroll to position [0, 0]
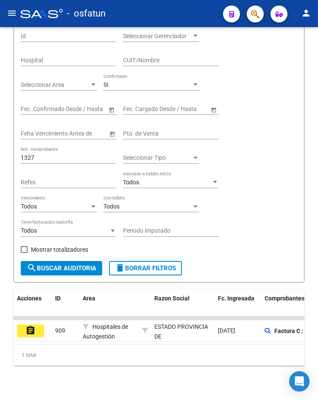
drag, startPoint x: 38, startPoint y: 162, endPoint x: -7, endPoint y: 153, distance: 45.7
click at [0, 153] on html "menu - osfatun person Firma Express Inicio Calendario SSS Instructivos Contacto…" at bounding box center [159, 200] width 318 height 400
click at [57, 158] on input "1327" at bounding box center [69, 157] width 96 height 7
drag, startPoint x: 43, startPoint y: 158, endPoint x: -52, endPoint y: 153, distance: 95.1
click at [0, 153] on html "menu - osfatun person Firma Express Inicio Calendario SSS Instructivos Contacto…" at bounding box center [159, 200] width 318 height 400
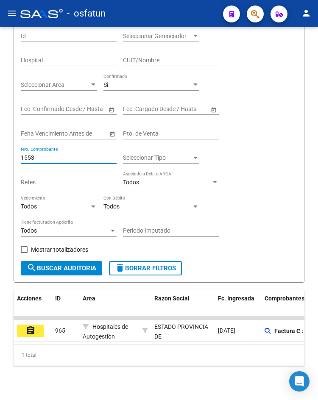
drag, startPoint x: 48, startPoint y: 158, endPoint x: -2, endPoint y: 152, distance: 50.8
click at [0, 152] on html "menu - osfatun person Firma Express Inicio Calendario SSS Instructivos Contacto…" at bounding box center [159, 200] width 318 height 400
drag, startPoint x: 50, startPoint y: 159, endPoint x: -75, endPoint y: 163, distance: 125.1
click at [0, 163] on html "menu - osfatun person Firma Express Inicio Calendario SSS Instructivos Contacto…" at bounding box center [159, 200] width 318 height 400
drag, startPoint x: 44, startPoint y: 159, endPoint x: -32, endPoint y: 159, distance: 75.5
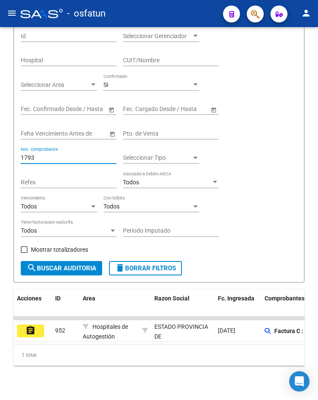
click at [0, 159] on html "menu - osfatun person Firma Express Inicio Calendario SSS Instructivos Contacto…" at bounding box center [159, 200] width 318 height 400
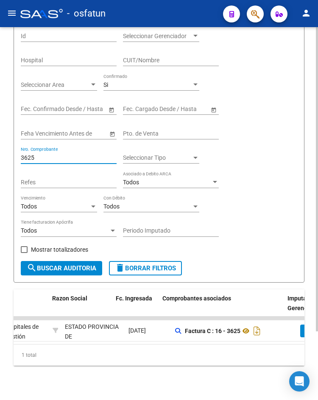
scroll to position [0, 70]
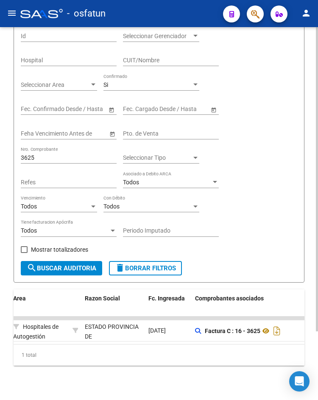
drag, startPoint x: 78, startPoint y: 152, endPoint x: 49, endPoint y: 158, distance: 30.3
click at [49, 158] on div "3625 Nro. Comprobante" at bounding box center [69, 155] width 96 height 17
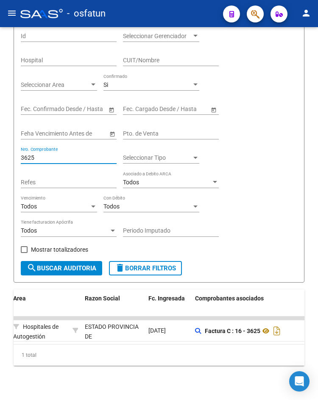
drag, startPoint x: 49, startPoint y: 158, endPoint x: -102, endPoint y: 158, distance: 150.5
click at [0, 158] on html "menu - osfatun person Firma Express Inicio Calendario SSS Instructivos Contacto…" at bounding box center [159, 200] width 318 height 400
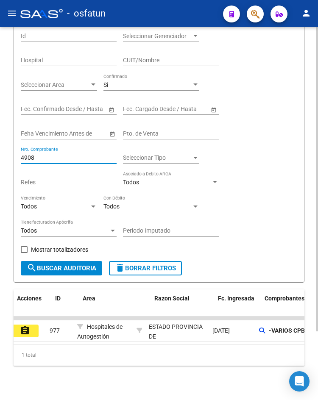
scroll to position [0, 0]
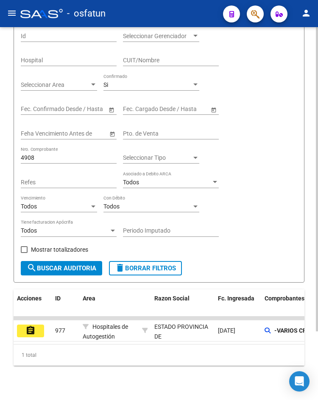
click at [47, 153] on div "4908 Nro. Comprobante" at bounding box center [69, 155] width 96 height 17
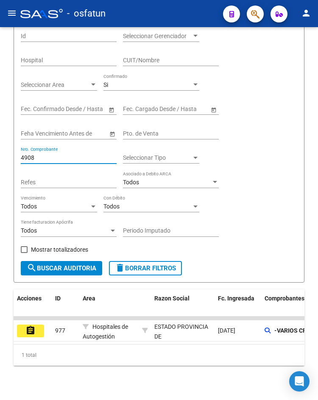
drag, startPoint x: 49, startPoint y: 156, endPoint x: -23, endPoint y: 151, distance: 72.7
click at [0, 151] on html "menu - osfatun person Firma Express Inicio Calendario SSS Instructivos Contacto…" at bounding box center [159, 200] width 318 height 400
drag, startPoint x: 56, startPoint y: 155, endPoint x: -19, endPoint y: 157, distance: 74.2
click at [0, 157] on html "menu - osfatun person Firma Express Inicio Calendario SSS Instructivos Contacto…" at bounding box center [159, 200] width 318 height 400
drag, startPoint x: 67, startPoint y: 159, endPoint x: 0, endPoint y: 159, distance: 67.4
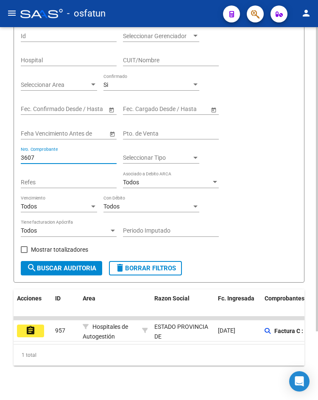
click at [0, 159] on div "PRESTADORES -> Auditoría de Comprobantes / Prestaciones add Crear Auditoría clo…" at bounding box center [159, 181] width 318 height 450
drag, startPoint x: 60, startPoint y: 157, endPoint x: -33, endPoint y: 140, distance: 95.2
click at [0, 140] on html "menu - osfatun person Firma Express Inicio Calendario SSS Instructivos Contacto…" at bounding box center [159, 200] width 318 height 400
drag, startPoint x: -3, startPoint y: 157, endPoint x: -9, endPoint y: 157, distance: 5.5
click at [0, 157] on html "menu - osfatun person Firma Express Inicio Calendario SSS Instructivos Contacto…" at bounding box center [159, 200] width 318 height 400
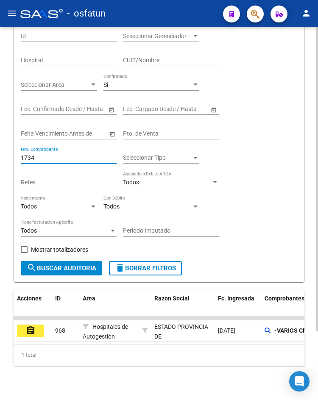
drag, startPoint x: 56, startPoint y: 160, endPoint x: 0, endPoint y: 156, distance: 55.2
click at [0, 156] on div "PRESTADORES -> Auditoría de Comprobantes / Prestaciones add Crear Auditoría clo…" at bounding box center [159, 181] width 318 height 450
drag, startPoint x: 41, startPoint y: 158, endPoint x: -28, endPoint y: 156, distance: 69.6
click at [0, 156] on html "menu - osfatun person Firma Express Inicio Calendario SSS Instructivos Contacto…" at bounding box center [159, 200] width 318 height 400
drag, startPoint x: 13, startPoint y: 160, endPoint x: -30, endPoint y: 153, distance: 43.4
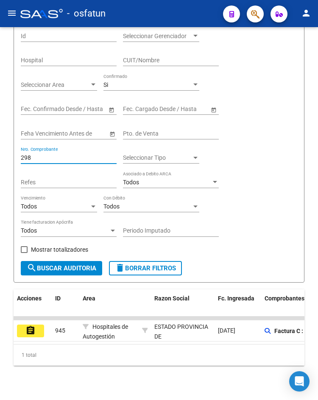
click at [0, 153] on html "menu - osfatun person Firma Express Inicio Calendario SSS Instructivos Contacto…" at bounding box center [159, 200] width 318 height 400
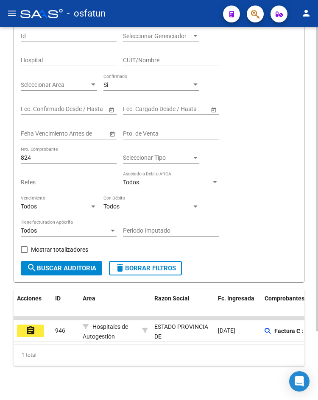
drag, startPoint x: 46, startPoint y: 155, endPoint x: 15, endPoint y: 155, distance: 30.5
click at [15, 155] on form "Filtros Id Seleccionar Gerenciador Seleccionar Gerenciador Hospital CUIT/Nombre…" at bounding box center [159, 150] width 291 height 265
drag, startPoint x: 38, startPoint y: 157, endPoint x: 0, endPoint y: 148, distance: 38.4
click at [1, 149] on div "PRESTADORES -> Auditoría de Comprobantes / Prestaciones add Crear Auditoría clo…" at bounding box center [159, 181] width 318 height 450
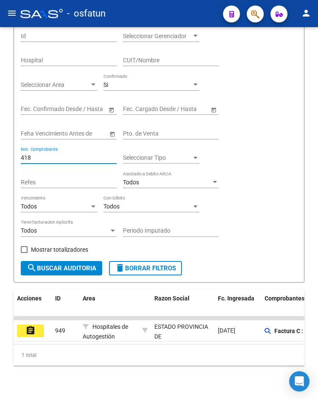
drag, startPoint x: 32, startPoint y: 158, endPoint x: -13, endPoint y: 151, distance: 45.4
click at [0, 151] on html "menu - osfatun person Firma Express Inicio Calendario SSS Instructivos Contacto…" at bounding box center [159, 200] width 318 height 400
drag, startPoint x: 47, startPoint y: 160, endPoint x: -3, endPoint y: 158, distance: 50.5
click at [0, 158] on html "menu - osfatun person Firma Express Inicio Calendario SSS Instructivos Contacto…" at bounding box center [159, 200] width 318 height 400
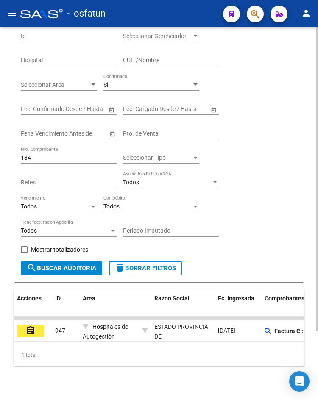
drag, startPoint x: 63, startPoint y: 162, endPoint x: 19, endPoint y: 163, distance: 43.7
click at [18, 163] on form "Filtros Id Seleccionar Gerenciador Seleccionar Gerenciador Hospital CUIT/Nombre…" at bounding box center [159, 150] width 291 height 265
click at [28, 157] on input "184" at bounding box center [69, 157] width 96 height 7
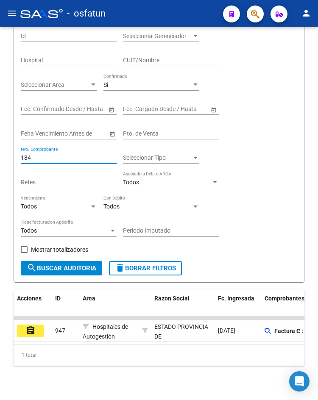
drag, startPoint x: 39, startPoint y: 158, endPoint x: -1, endPoint y: 154, distance: 40.5
click at [0, 154] on html "menu - osfatun person Firma Express Inicio Calendario SSS Instructivos Contacto…" at bounding box center [159, 200] width 318 height 400
drag, startPoint x: 43, startPoint y: 161, endPoint x: -19, endPoint y: 153, distance: 62.4
click at [0, 153] on html "menu - osfatun person Firma Express Inicio Calendario SSS Instructivos Contacto…" at bounding box center [159, 200] width 318 height 400
drag, startPoint x: 44, startPoint y: 161, endPoint x: -10, endPoint y: 152, distance: 54.5
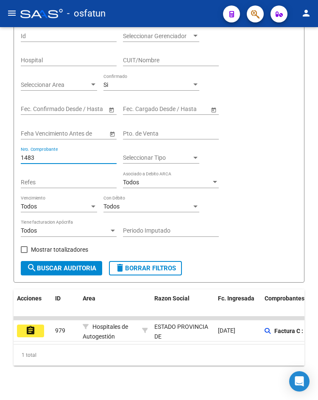
click at [0, 152] on html "menu - osfatun person Firma Express Inicio Calendario SSS Instructivos Contacto…" at bounding box center [159, 200] width 318 height 400
drag, startPoint x: 41, startPoint y: 159, endPoint x: -24, endPoint y: 153, distance: 64.7
click at [0, 153] on html "menu - osfatun person Firma Express Inicio Calendario SSS Instructivos Contacto…" at bounding box center [159, 200] width 318 height 400
drag, startPoint x: 36, startPoint y: 158, endPoint x: -3, endPoint y: 152, distance: 39.5
click at [0, 152] on html "menu - osfatun person Firma Express Inicio Calendario SSS Instructivos Contacto…" at bounding box center [159, 200] width 318 height 400
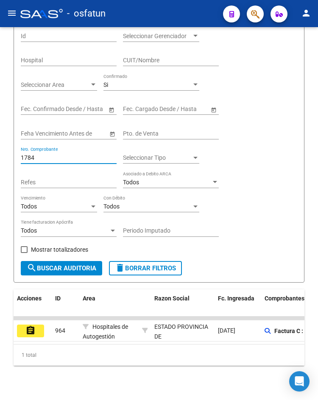
drag, startPoint x: 56, startPoint y: 156, endPoint x: -6, endPoint y: 146, distance: 63.2
click at [0, 146] on html "menu - osfatun person Firma Express Inicio Calendario SSS Instructivos Contacto…" at bounding box center [159, 200] width 318 height 400
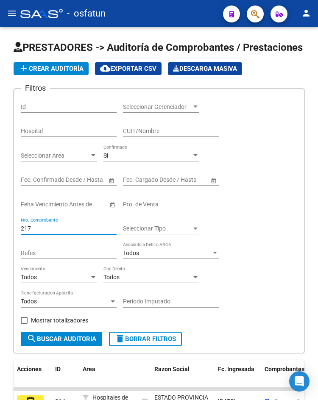
click at [12, 16] on mat-icon "menu" at bounding box center [12, 13] width 10 height 10
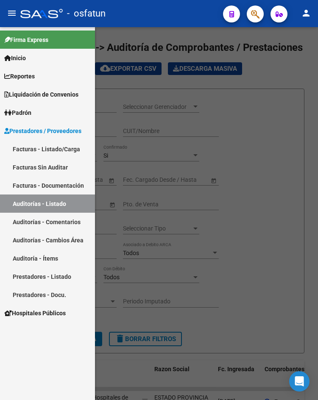
click at [62, 146] on link "Facturas - Listado/Carga" at bounding box center [47, 149] width 95 height 18
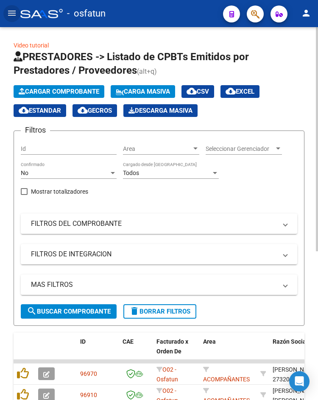
click at [69, 85] on button "Cargar Comprobante" at bounding box center [59, 91] width 91 height 13
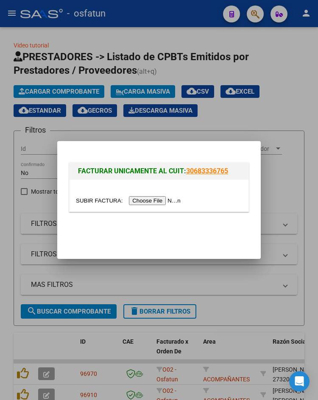
click at [168, 144] on mat-dialog-container "FACTURAR UNICAMENTE AL CUIT: 30683336765" at bounding box center [159, 200] width 204 height 118
click at [170, 124] on div at bounding box center [159, 200] width 318 height 400
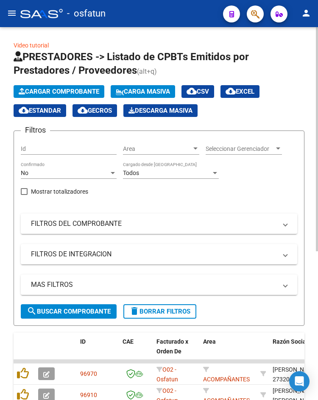
click at [166, 95] on button "Carga Masiva" at bounding box center [143, 91] width 64 height 13
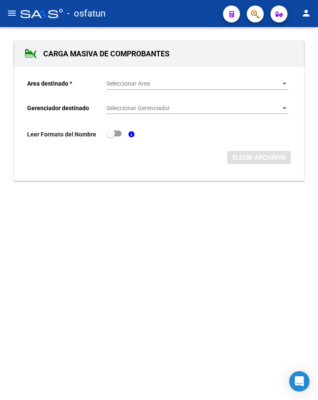
click at [10, 22] on mat-toolbar "menu - osfatun person" at bounding box center [159, 13] width 318 height 27
click at [11, 12] on mat-icon "menu" at bounding box center [12, 13] width 10 height 10
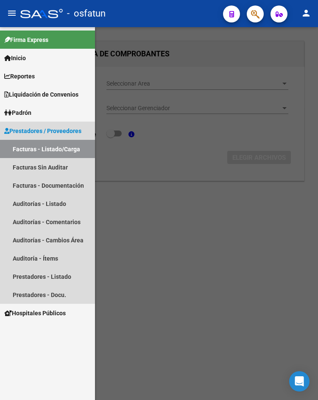
click at [46, 129] on span "Prestadores / Proveedores" at bounding box center [42, 130] width 77 height 9
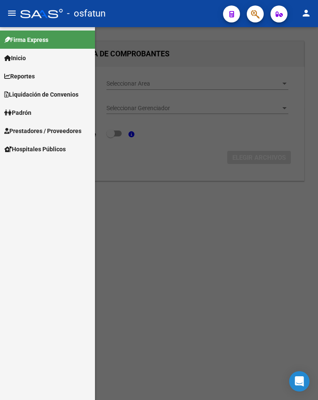
click at [55, 145] on span "Hospitales Públicos" at bounding box center [34, 149] width 61 height 9
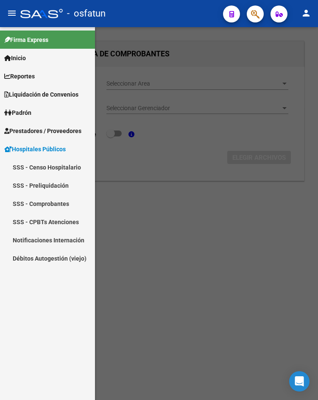
click at [50, 130] on span "Prestadores / Proveedores" at bounding box center [42, 130] width 77 height 9
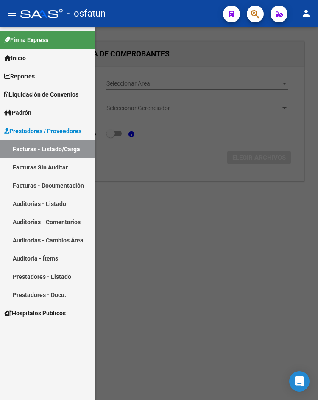
click at [53, 145] on link "Facturas - Listado/Carga" at bounding box center [47, 149] width 95 height 18
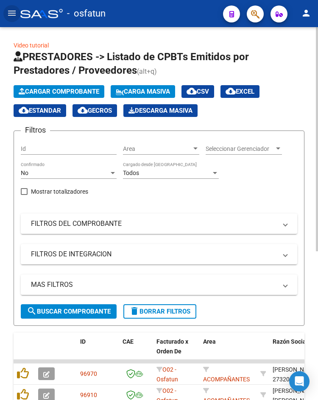
click at [43, 83] on app-list-header "PRESTADORES -> Listado de CPBTs Emitidos por Prestadores / Proveedores (alt+q) …" at bounding box center [159, 188] width 291 height 276
click at [44, 86] on button "Cargar Comprobante" at bounding box center [59, 91] width 91 height 13
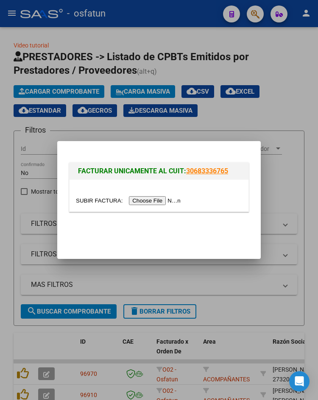
click at [148, 201] on input "file" at bounding box center [129, 200] width 107 height 9
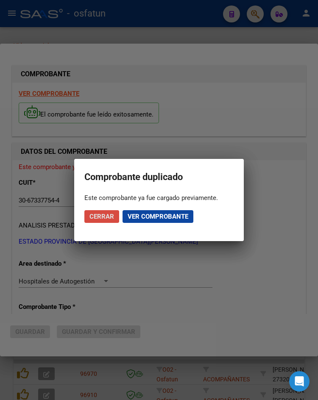
click at [108, 217] on span "Cerrar" at bounding box center [101, 217] width 25 height 8
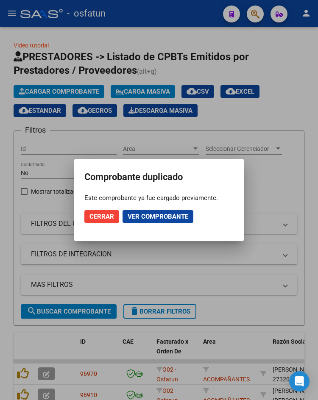
click at [108, 217] on span "Cerrar" at bounding box center [101, 217] width 25 height 8
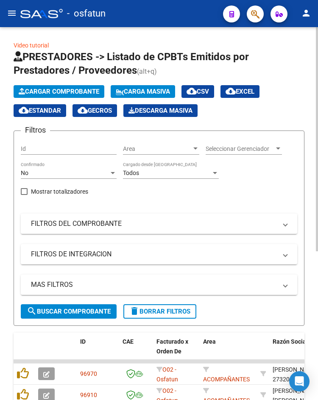
click at [61, 87] on button "Cargar Comprobante" at bounding box center [59, 91] width 91 height 13
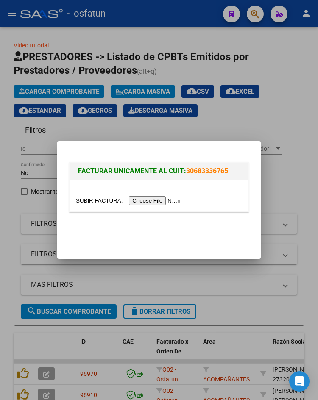
click at [153, 199] on input "file" at bounding box center [129, 200] width 107 height 9
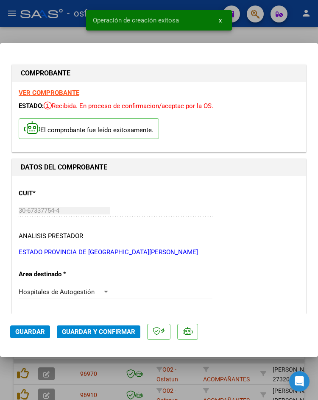
click at [103, 339] on mat-dialog-actions "Guardar Guardar y Confirmar" at bounding box center [159, 330] width 298 height 33
click at [103, 336] on button "Guardar y Confirmar" at bounding box center [99, 332] width 84 height 13
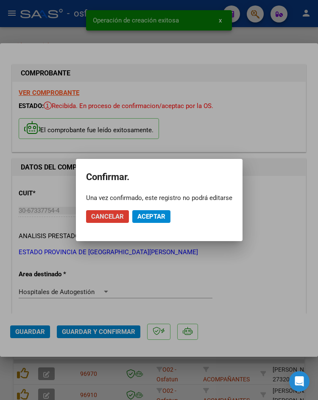
click at [150, 221] on button "Aceptar" at bounding box center [151, 216] width 38 height 13
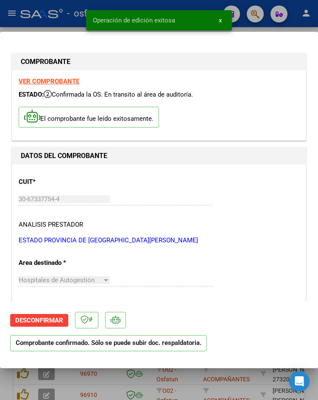
click at [70, 25] on div at bounding box center [159, 200] width 318 height 400
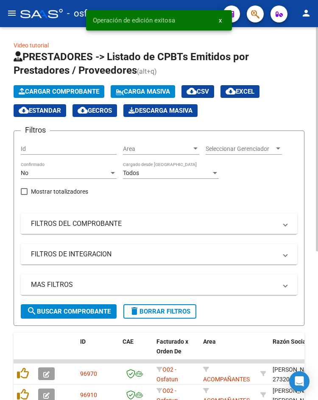
click at [71, 92] on span "Cargar Comprobante" at bounding box center [59, 92] width 81 height 8
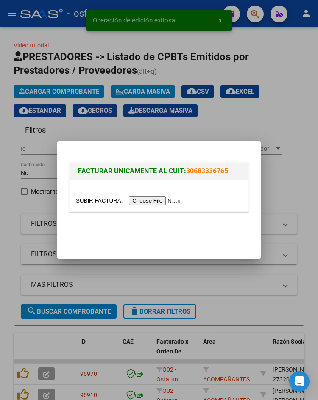
click at [140, 204] on input "file" at bounding box center [129, 200] width 107 height 9
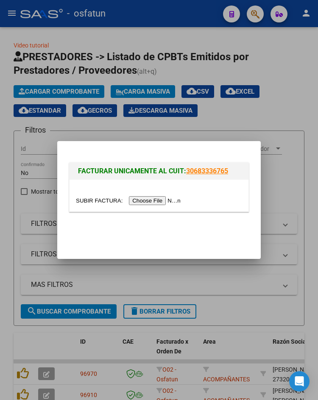
click at [316, 192] on div at bounding box center [159, 200] width 318 height 400
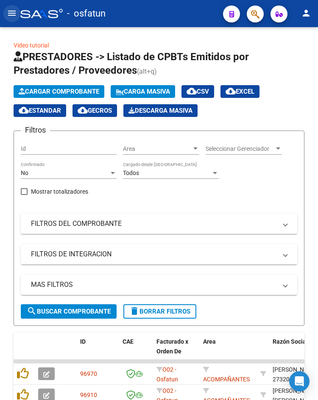
click at [8, 15] on mat-icon "menu" at bounding box center [12, 13] width 10 height 10
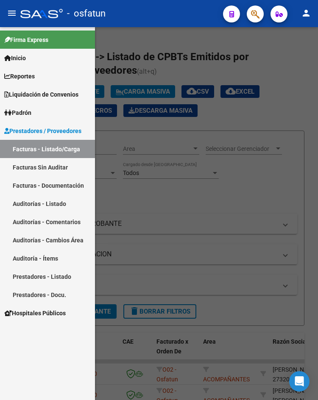
click at [58, 203] on link "Auditorías - Listado" at bounding box center [47, 204] width 95 height 18
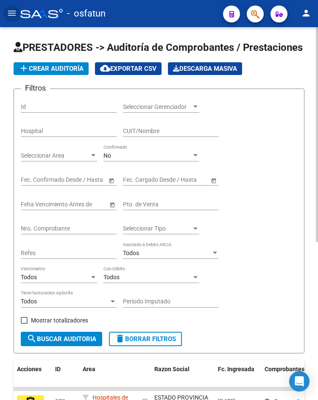
click at [115, 154] on div "No" at bounding box center [147, 155] width 88 height 7
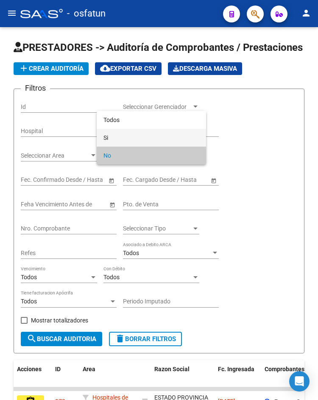
click at [128, 130] on span "Si" at bounding box center [151, 138] width 96 height 18
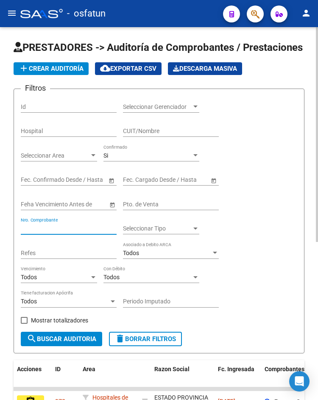
click at [87, 229] on input "Nro. Comprobante" at bounding box center [69, 228] width 96 height 7
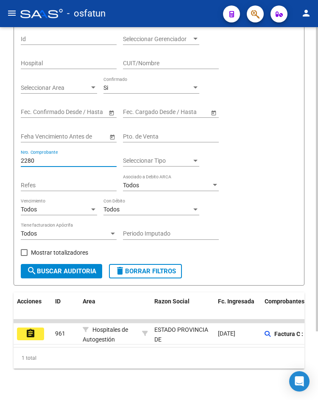
scroll to position [84, 0]
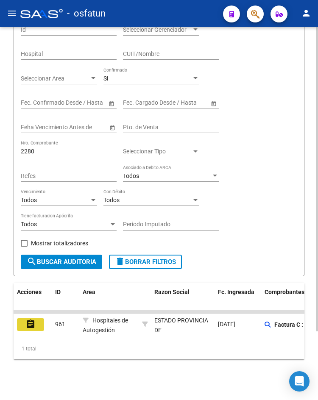
click at [41, 318] on button "assignment" at bounding box center [30, 324] width 27 height 13
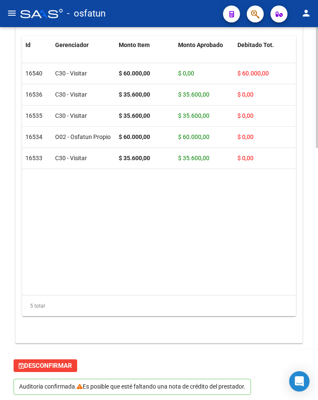
scroll to position [779, 0]
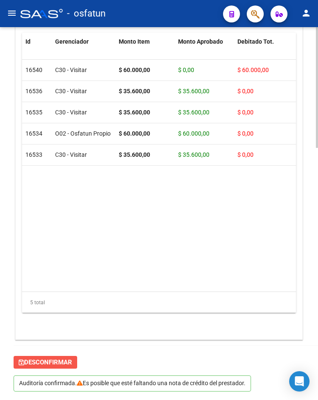
click at [56, 365] on span "Desconfirmar" at bounding box center [45, 363] width 53 height 8
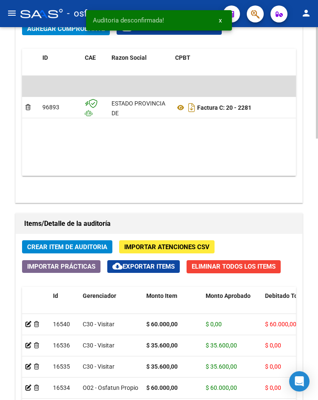
scroll to position [365, 0]
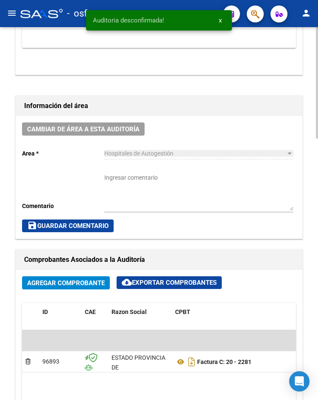
click at [79, 289] on button "Agregar Comprobante" at bounding box center [66, 282] width 88 height 13
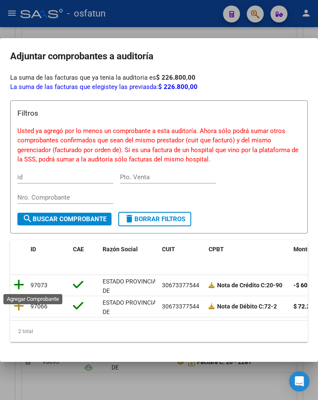
click at [16, 288] on icon at bounding box center [19, 285] width 11 height 12
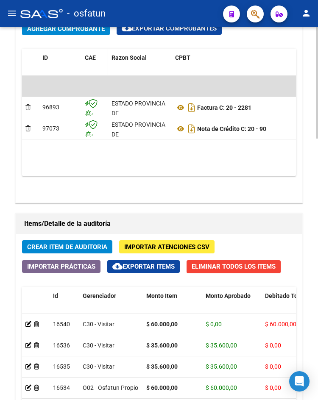
scroll to position [874, 0]
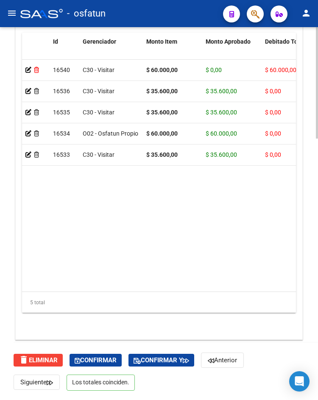
click at [39, 71] on icon at bounding box center [36, 70] width 5 height 6
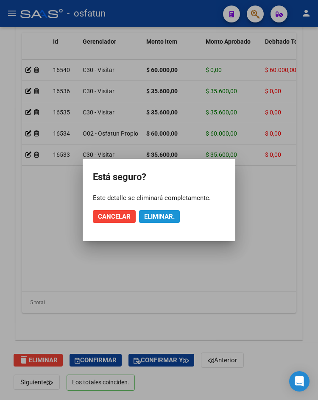
click at [168, 219] on span "Eliminar." at bounding box center [159, 217] width 31 height 8
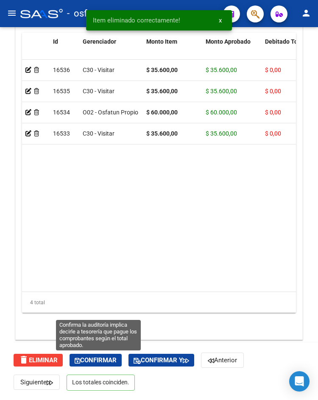
click at [110, 360] on span "Confirmar" at bounding box center [96, 361] width 42 height 8
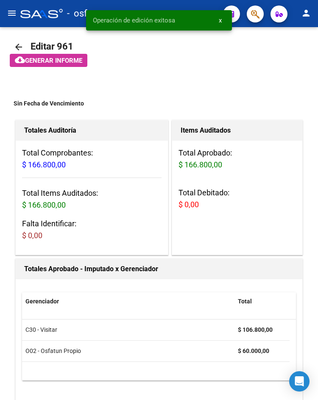
scroll to position [0, 0]
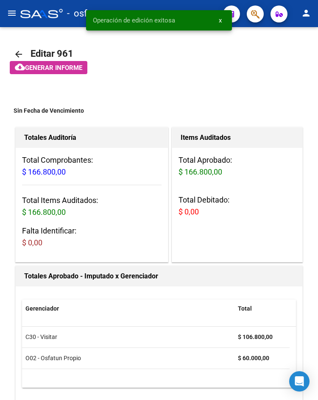
click at [14, 16] on mat-icon "menu" at bounding box center [12, 13] width 10 height 10
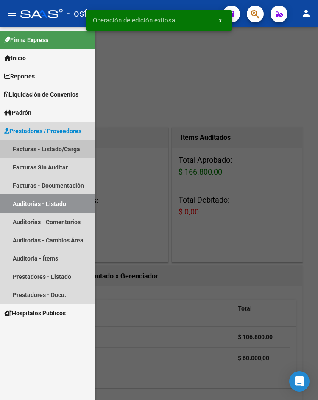
click at [45, 156] on link "Facturas - Listado/Carga" at bounding box center [47, 149] width 95 height 18
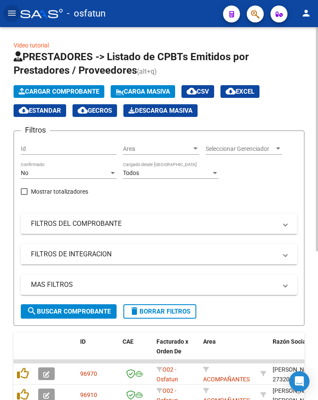
click at [32, 95] on button "Cargar Comprobante" at bounding box center [59, 91] width 91 height 13
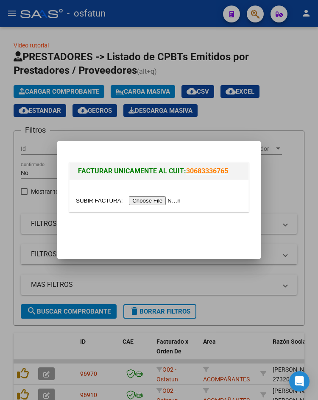
click at [148, 204] on input "file" at bounding box center [129, 200] width 107 height 9
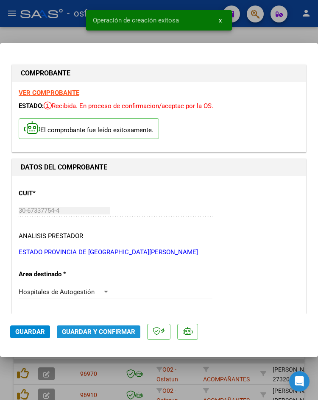
click at [133, 332] on span "Guardar y Confirmar" at bounding box center [98, 332] width 73 height 8
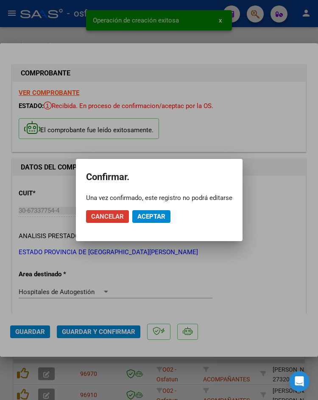
click at [152, 220] on span "Aceptar" at bounding box center [151, 217] width 28 height 8
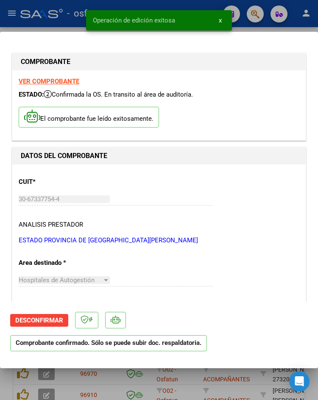
click at [52, 28] on div at bounding box center [159, 200] width 318 height 400
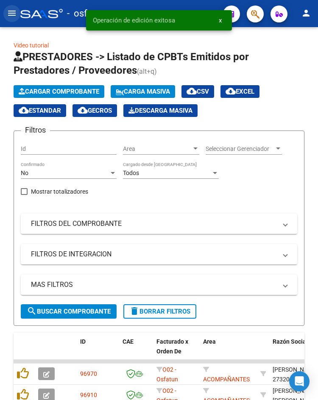
click at [8, 14] on mat-icon "menu" at bounding box center [12, 13] width 10 height 10
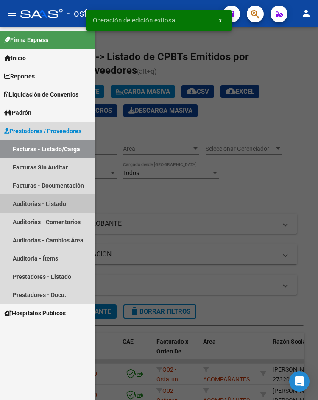
click at [46, 201] on link "Auditorías - Listado" at bounding box center [47, 204] width 95 height 18
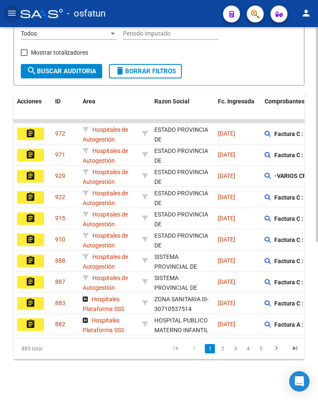
scroll to position [20, 0]
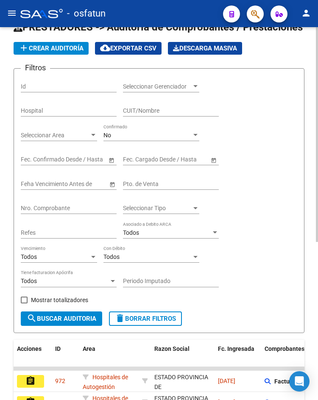
click at [134, 123] on div "CUIT/Nombre" at bounding box center [171, 112] width 96 height 24
click at [136, 132] on div "No" at bounding box center [147, 135] width 88 height 7
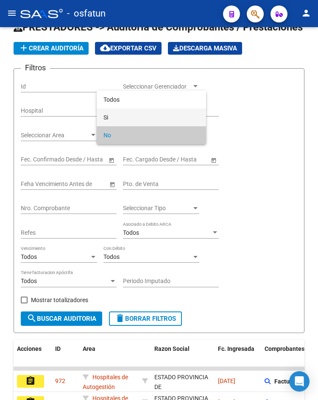
click at [136, 120] on span "Si" at bounding box center [151, 118] width 96 height 18
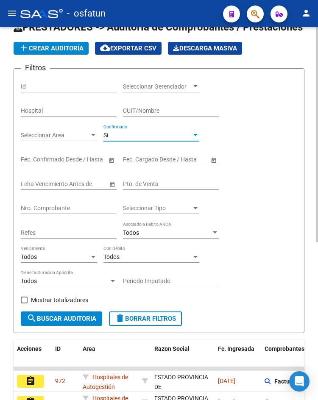
click at [61, 209] on input "Nro. Comprobante" at bounding box center [69, 208] width 96 height 7
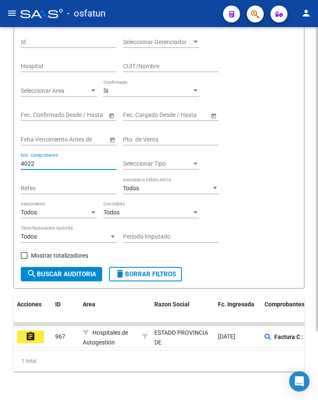
scroll to position [84, 0]
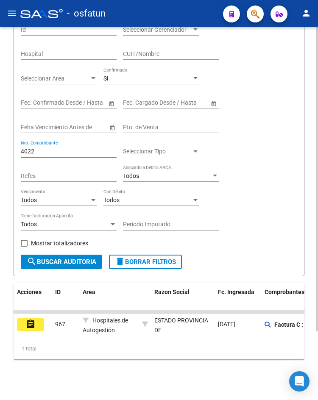
click at [42, 318] on button "assignment" at bounding box center [30, 324] width 27 height 13
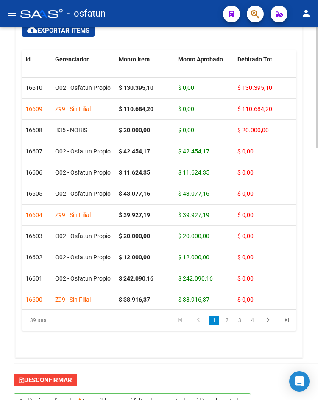
scroll to position [779, 0]
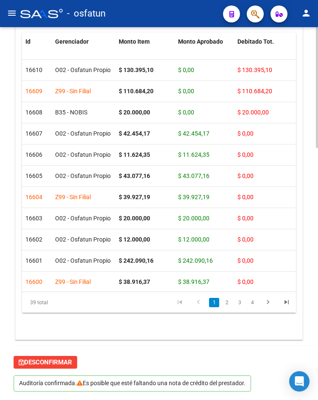
click at [49, 365] on span "Desconfirmar" at bounding box center [45, 363] width 53 height 8
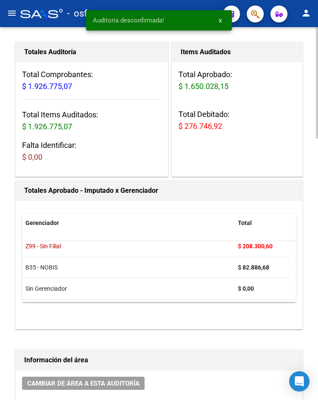
scroll to position [365, 0]
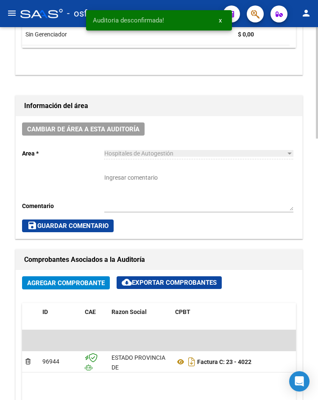
click at [62, 285] on span "Agregar Comprobante" at bounding box center [66, 283] width 78 height 8
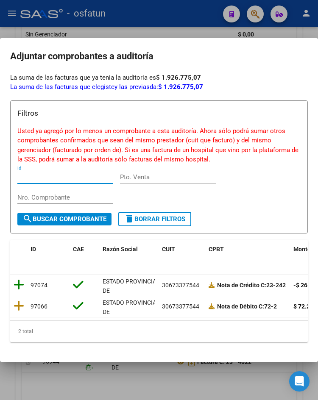
click at [19, 286] on icon at bounding box center [19, 285] width 11 height 12
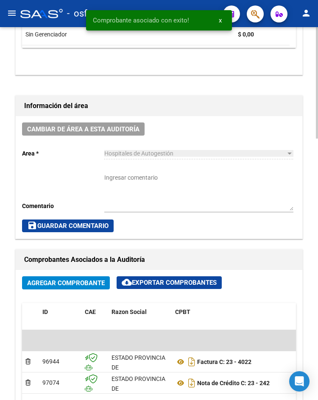
scroll to position [619, 0]
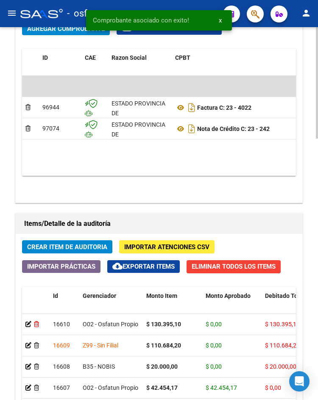
click at [37, 322] on icon at bounding box center [36, 324] width 5 height 6
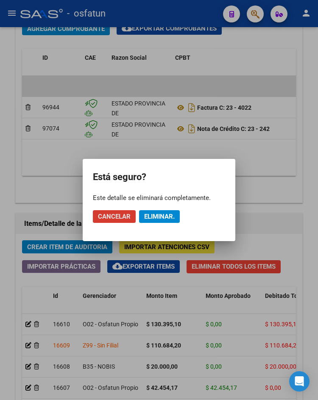
click at [170, 217] on span "Eliminar." at bounding box center [159, 217] width 31 height 8
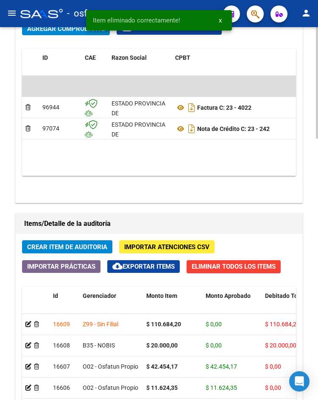
click at [40, 327] on div at bounding box center [35, 325] width 21 height 10
click at [37, 324] on icon at bounding box center [36, 324] width 5 height 6
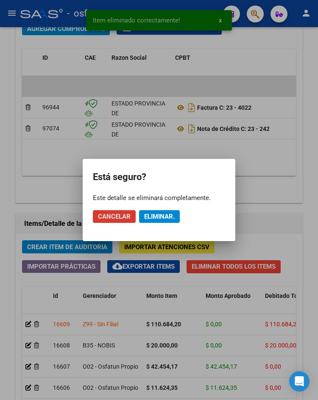
click at [153, 215] on span "Eliminar." at bounding box center [159, 217] width 31 height 8
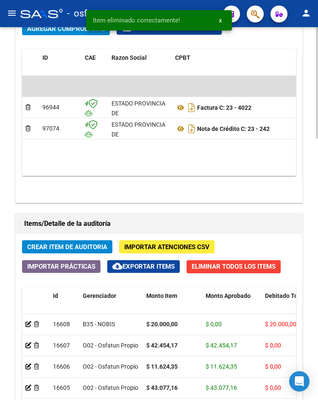
click at [40, 323] on div at bounding box center [35, 325] width 21 height 10
click at [34, 323] on icon at bounding box center [36, 324] width 5 height 6
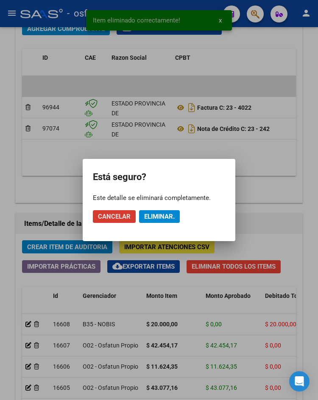
click at [176, 213] on button "Eliminar." at bounding box center [159, 216] width 41 height 13
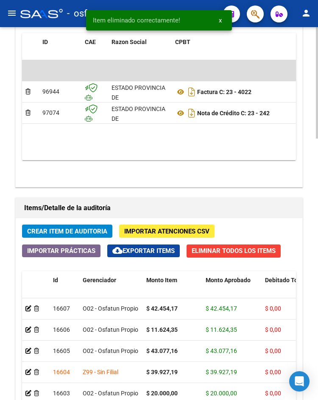
scroll to position [874, 0]
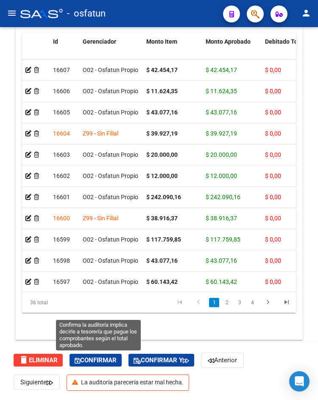
click at [111, 359] on span "Confirmar" at bounding box center [96, 361] width 42 height 8
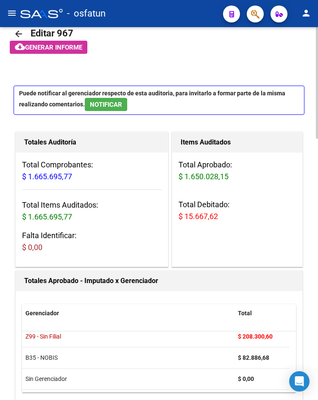
scroll to position [0, 0]
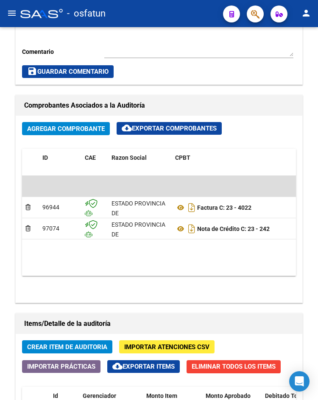
scroll to position [874, 0]
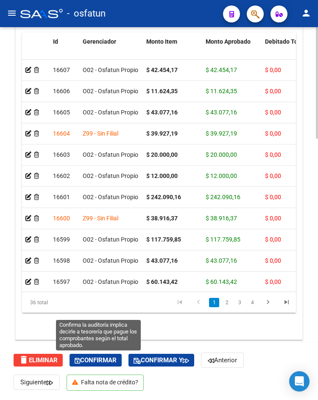
click at [102, 359] on span "Confirmar" at bounding box center [96, 361] width 42 height 8
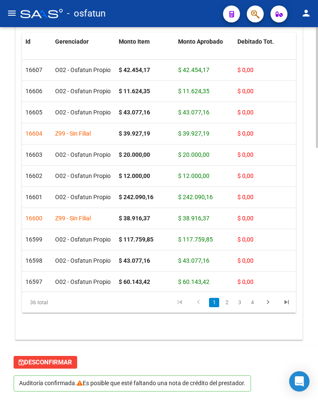
scroll to position [779, 0]
type input "202510"
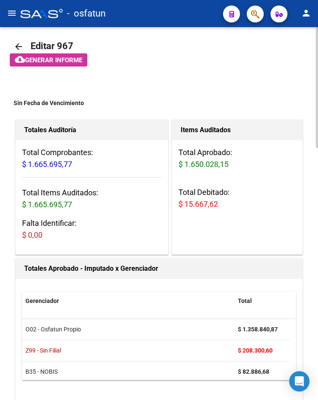
scroll to position [0, 0]
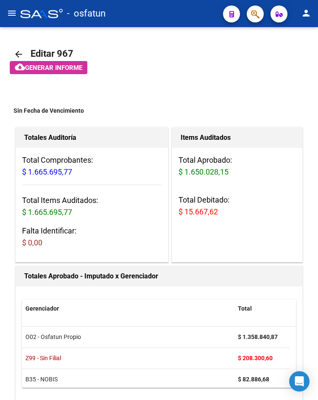
click at [8, 13] on mat-icon "menu" at bounding box center [12, 13] width 10 height 10
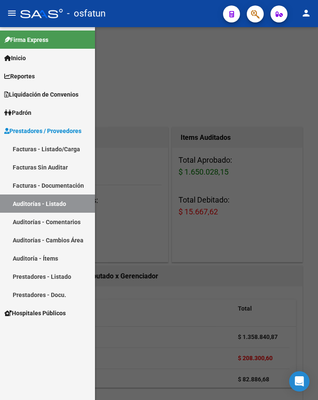
click at [60, 140] on link "Facturas - Listado/Carga" at bounding box center [47, 149] width 95 height 18
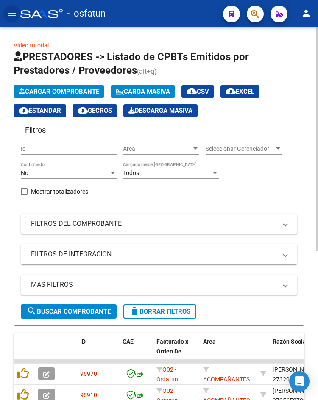
click at [63, 94] on span "Cargar Comprobante" at bounding box center [59, 92] width 81 height 8
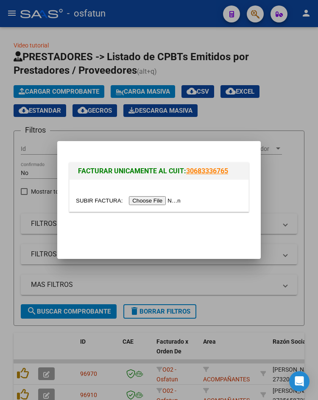
click at [131, 202] on input "file" at bounding box center [129, 200] width 107 height 9
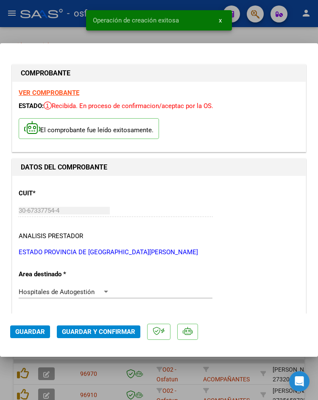
click at [120, 336] on button "Guardar y Confirmar" at bounding box center [99, 332] width 84 height 13
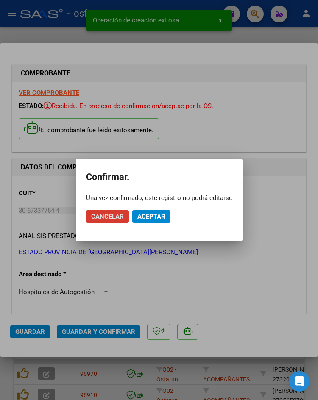
click at [146, 213] on span "Aceptar" at bounding box center [151, 217] width 28 height 8
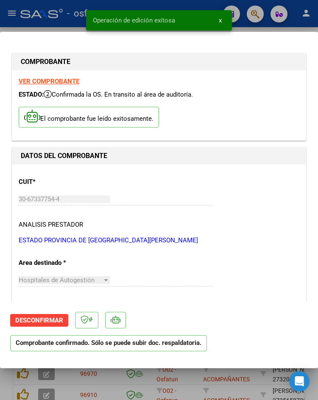
click at [22, 31] on div at bounding box center [159, 200] width 318 height 400
type input "$ 0,00"
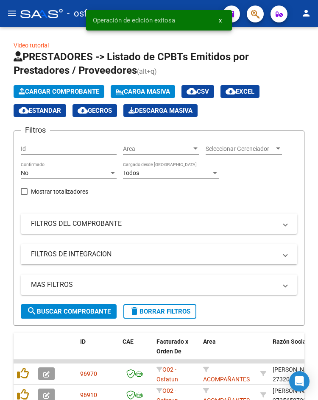
click at [19, 17] on button "menu" at bounding box center [11, 13] width 17 height 17
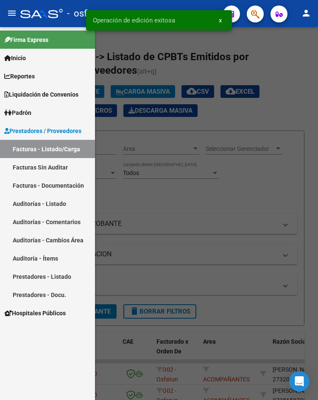
click at [75, 206] on link "Auditorías - Listado" at bounding box center [47, 204] width 95 height 18
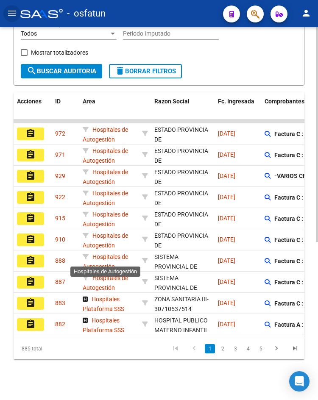
scroll to position [20, 0]
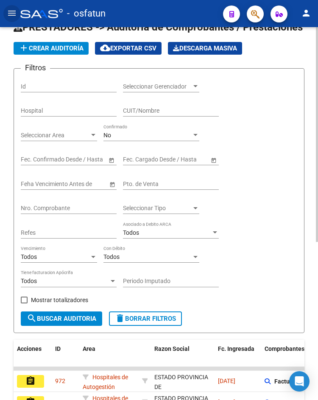
click at [134, 138] on div "No" at bounding box center [147, 135] width 88 height 7
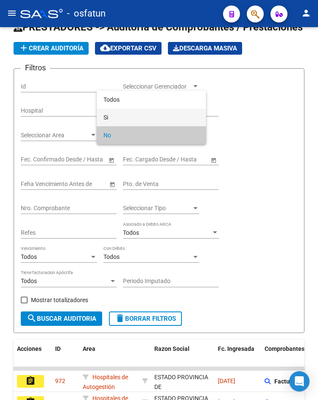
click at [138, 116] on span "Si" at bounding box center [151, 118] width 96 height 18
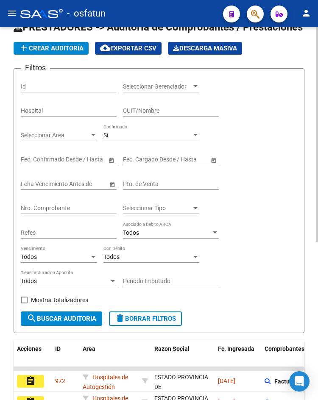
click at [79, 204] on div "Nro. Comprobante" at bounding box center [69, 205] width 96 height 17
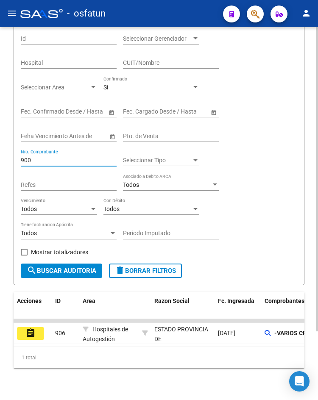
scroll to position [84, 0]
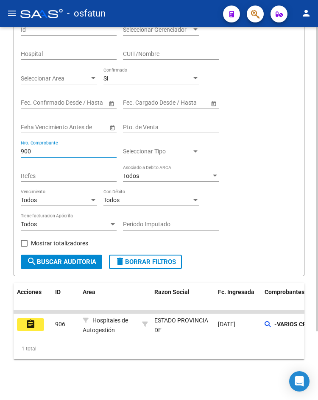
type input "900"
click at [34, 319] on mat-icon "assignment" at bounding box center [30, 324] width 10 height 10
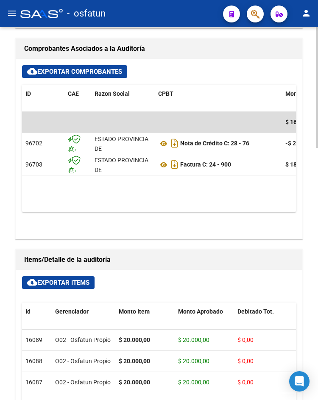
scroll to position [779, 0]
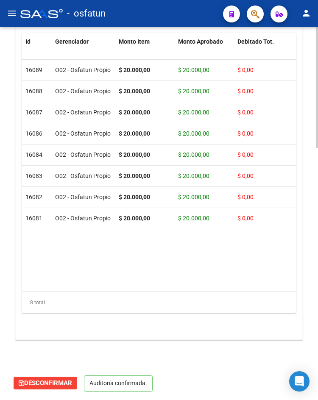
click at [62, 382] on span "Desconfirmar" at bounding box center [45, 383] width 53 height 8
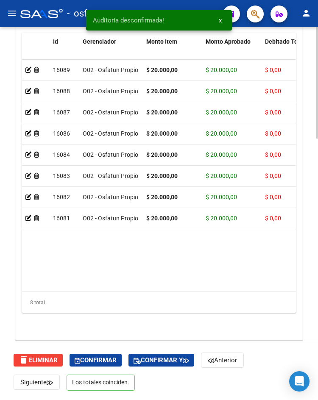
scroll to position [619, 0]
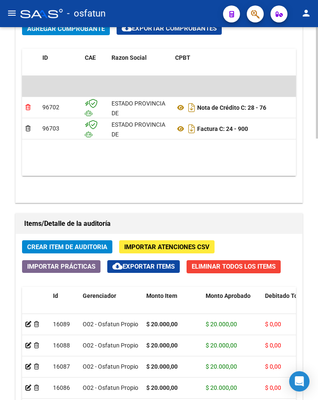
click at [28, 104] on icon at bounding box center [27, 107] width 5 height 6
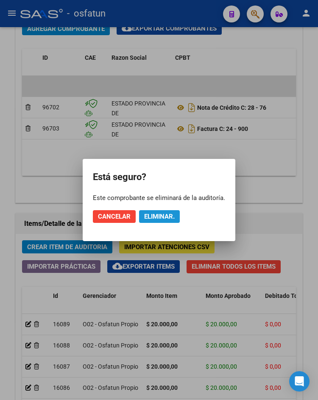
click at [141, 217] on button "Eliminar." at bounding box center [159, 216] width 41 height 13
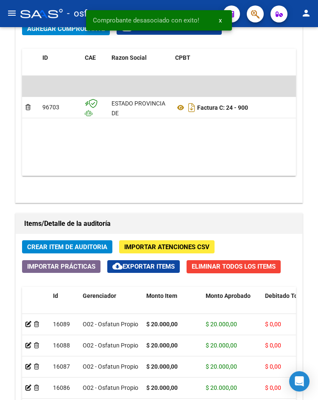
click at [77, 33] on div "Comprobante desasociado con exito! x" at bounding box center [159, 20] width 166 height 41
click at [77, 31] on div "Comprobante desasociado con exito! x" at bounding box center [159, 20] width 166 height 41
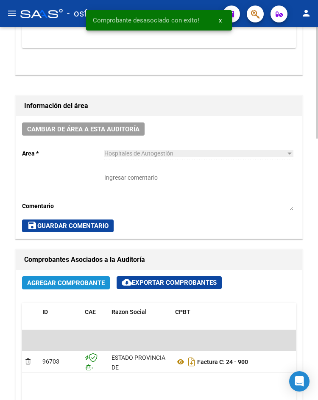
click at [86, 282] on span "Agregar Comprobante" at bounding box center [66, 283] width 78 height 8
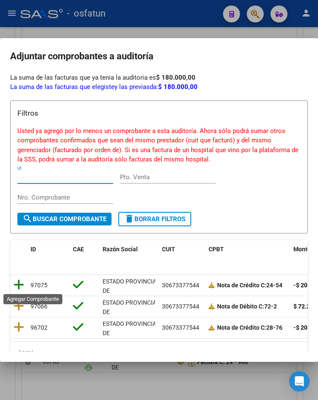
click at [19, 287] on icon at bounding box center [19, 285] width 11 height 12
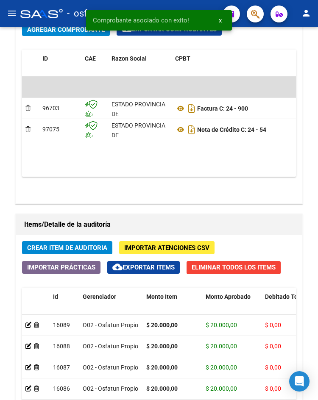
scroll to position [874, 0]
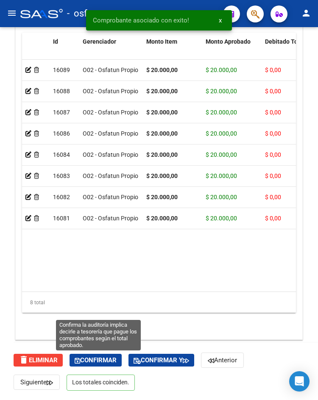
click at [102, 363] on span "Confirmar" at bounding box center [96, 361] width 42 height 8
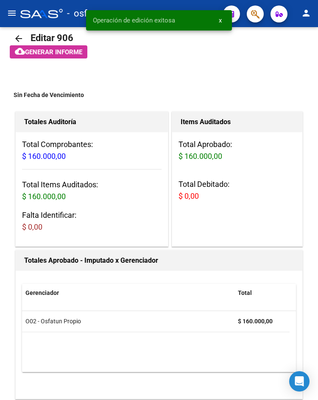
scroll to position [0, 0]
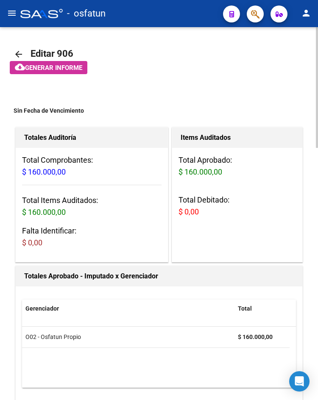
click at [17, 54] on mat-icon "arrow_back" at bounding box center [19, 54] width 10 height 10
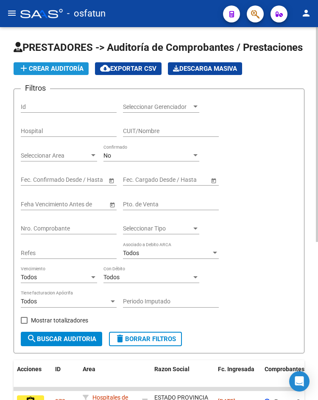
click at [52, 66] on span "add Crear Auditoría" at bounding box center [51, 69] width 65 height 8
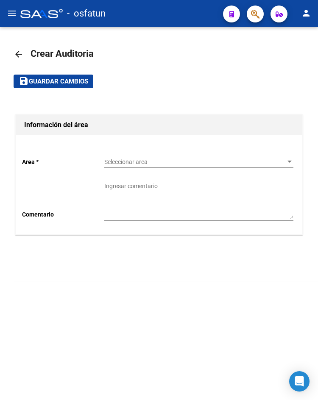
click at [14, 14] on mat-icon "menu" at bounding box center [12, 13] width 10 height 10
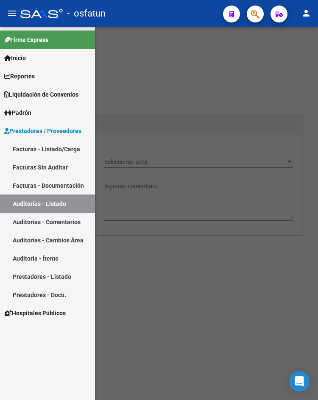
click at [49, 142] on link "Facturas - Listado/Carga" at bounding box center [47, 149] width 95 height 18
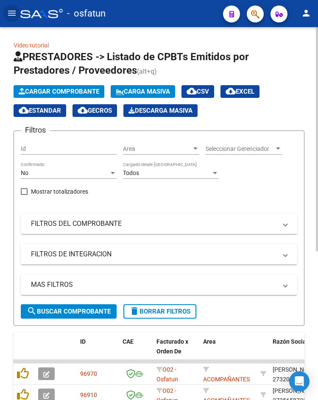
click at [72, 97] on button "Cargar Comprobante" at bounding box center [59, 91] width 91 height 13
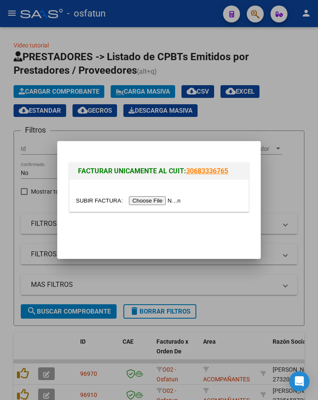
click at [154, 202] on input "file" at bounding box center [129, 200] width 107 height 9
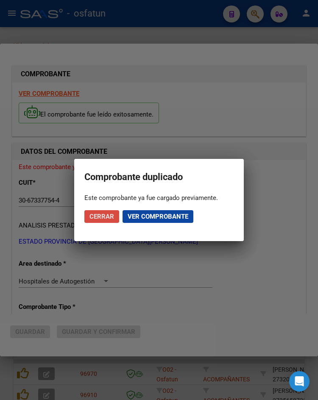
click at [109, 218] on span "Cerrar" at bounding box center [101, 217] width 25 height 8
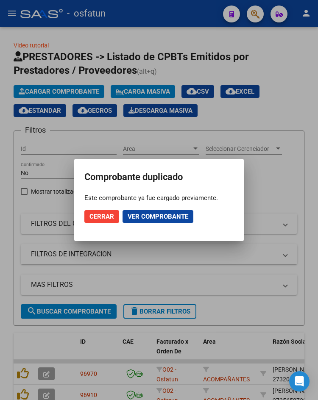
click at [151, 209] on mat-dialog-actions "Cerrar Ver comprobante" at bounding box center [158, 216] width 149 height 29
click at [154, 217] on span "Ver comprobante" at bounding box center [158, 217] width 61 height 8
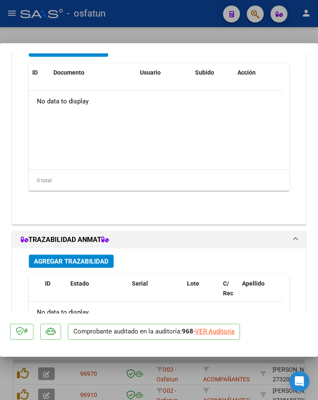
scroll to position [858, 0]
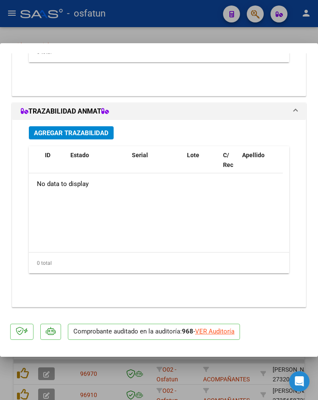
click at [211, 332] on div "VER Auditoría" at bounding box center [214, 332] width 39 height 10
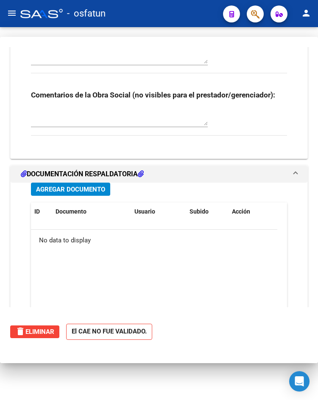
type input "$ 0,00"
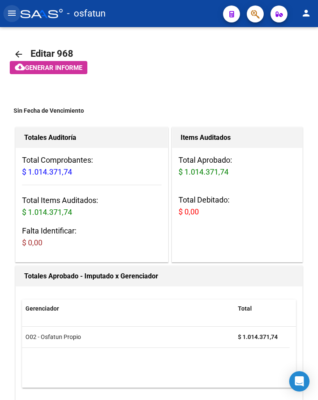
click at [19, 13] on button "menu" at bounding box center [11, 13] width 17 height 17
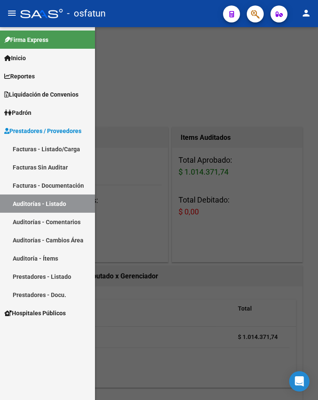
click at [43, 151] on link "Facturas - Listado/Carga" at bounding box center [47, 149] width 95 height 18
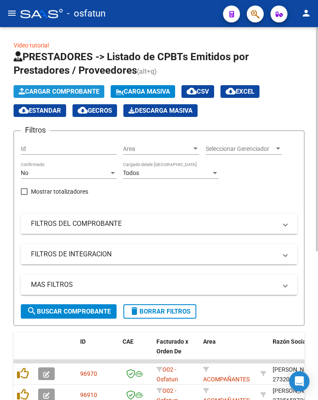
click at [84, 91] on span "Cargar Comprobante" at bounding box center [59, 92] width 81 height 8
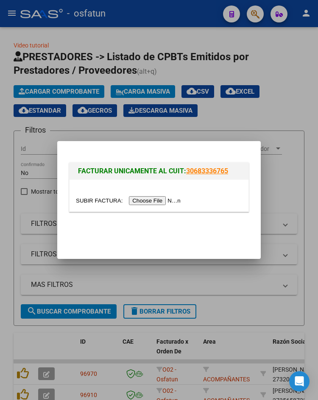
click at [136, 199] on input "file" at bounding box center [129, 200] width 107 height 9
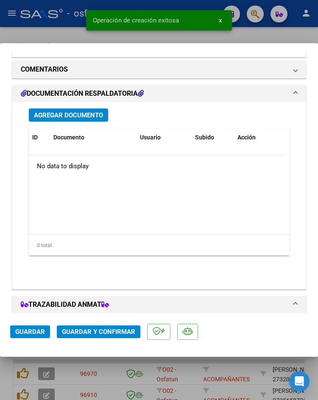
scroll to position [914, 0]
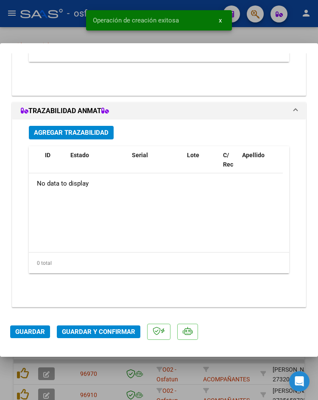
click at [106, 335] on span "Guardar y Confirmar" at bounding box center [98, 332] width 73 height 8
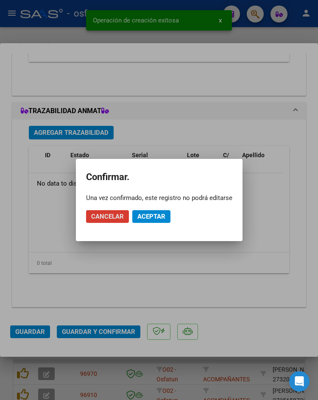
click at [150, 221] on button "Aceptar" at bounding box center [151, 216] width 38 height 13
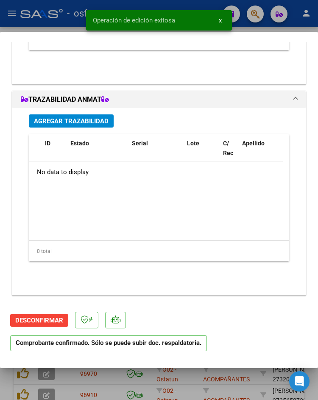
click at [47, 27] on div at bounding box center [159, 200] width 318 height 400
type input "$ 0,00"
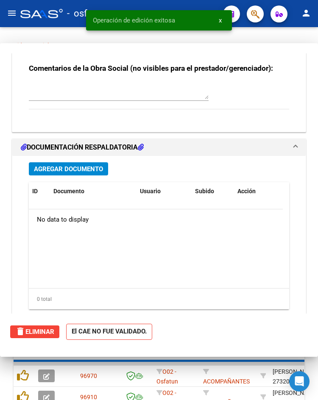
scroll to position [993, 0]
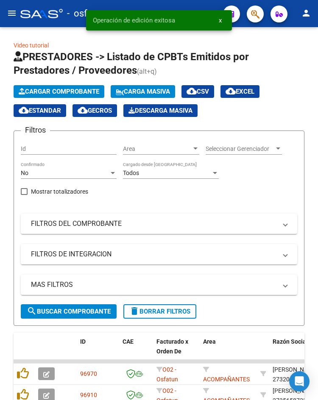
drag, startPoint x: 14, startPoint y: 20, endPoint x: 18, endPoint y: 26, distance: 7.4
click at [14, 20] on button "menu" at bounding box center [11, 13] width 17 height 17
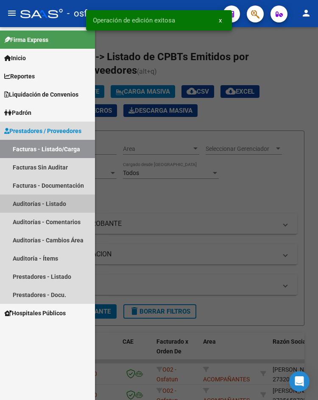
click at [51, 204] on link "Auditorías - Listado" at bounding box center [47, 204] width 95 height 18
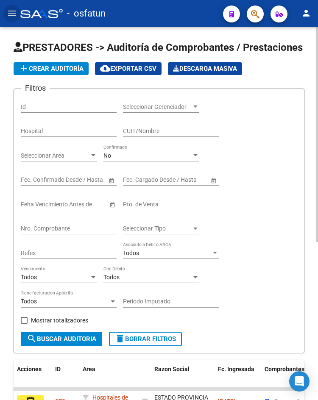
click at [126, 158] on div "No" at bounding box center [147, 155] width 88 height 7
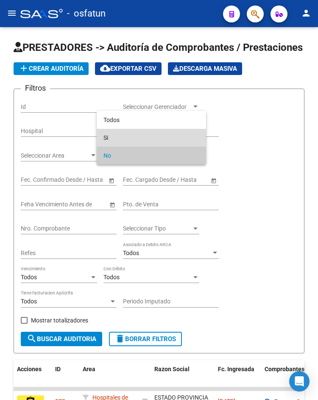
click at [125, 133] on span "Si" at bounding box center [151, 138] width 96 height 18
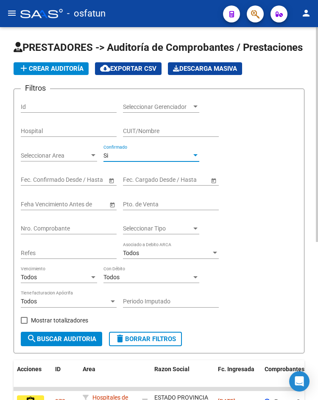
click at [62, 229] on input "Nro. Comprobante" at bounding box center [69, 228] width 96 height 7
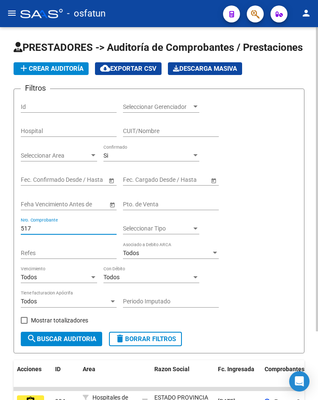
scroll to position [84, 0]
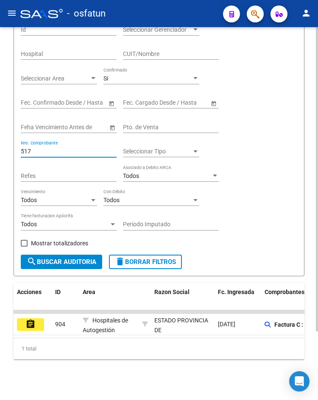
type input "517"
click at [40, 318] on button "assignment" at bounding box center [30, 324] width 27 height 13
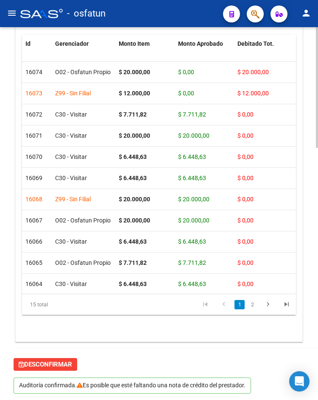
scroll to position [779, 0]
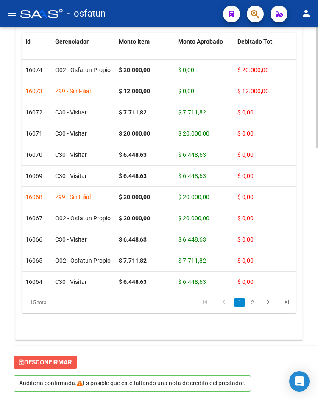
click at [58, 362] on span "Desconfirmar" at bounding box center [45, 363] width 53 height 8
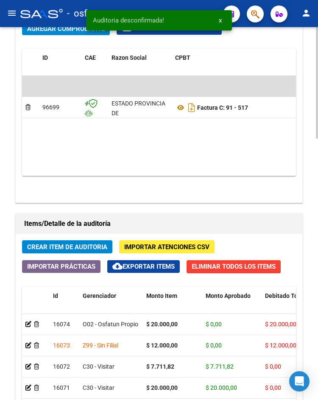
scroll to position [365, 0]
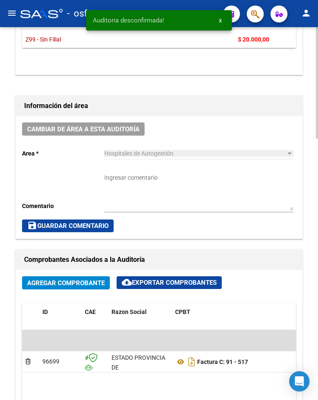
click at [61, 283] on span "Agregar Comprobante" at bounding box center [66, 283] width 78 height 8
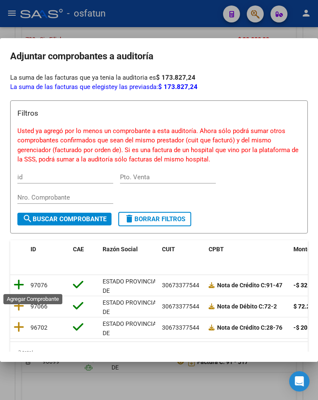
click at [17, 282] on icon at bounding box center [19, 285] width 11 height 12
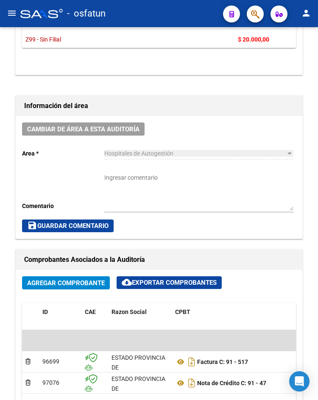
scroll to position [619, 0]
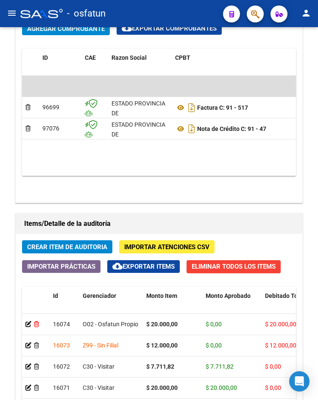
click at [36, 326] on icon at bounding box center [36, 324] width 5 height 6
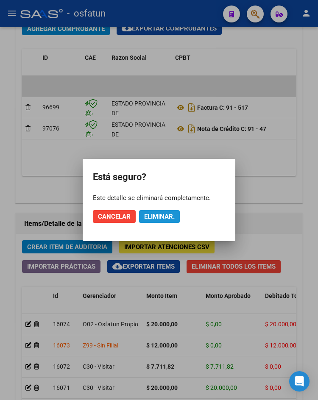
click at [178, 219] on button "Eliminar." at bounding box center [159, 216] width 41 height 13
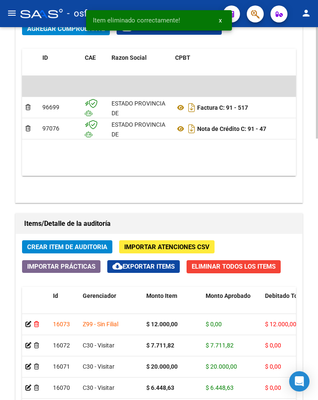
click at [38, 323] on icon at bounding box center [36, 324] width 5 height 6
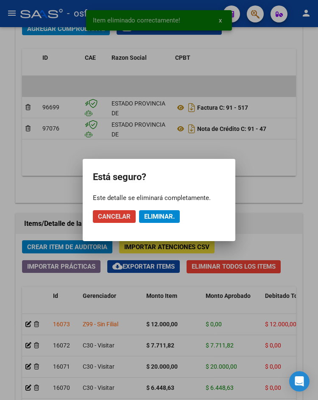
click at [167, 214] on span "Eliminar." at bounding box center [159, 217] width 31 height 8
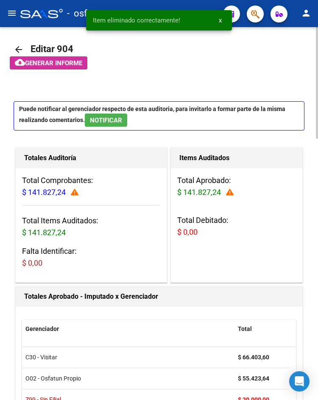
scroll to position [0, 0]
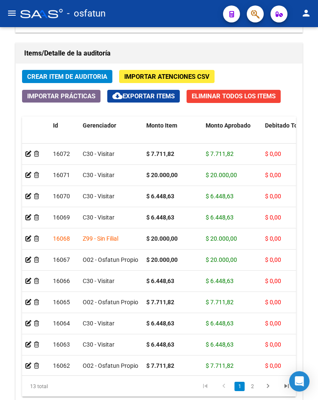
scroll to position [874, 0]
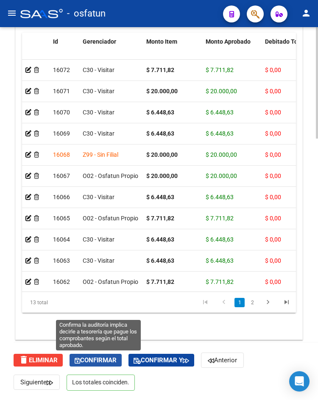
click at [109, 358] on span "Confirmar" at bounding box center [96, 361] width 42 height 8
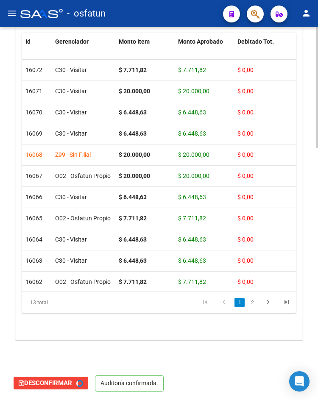
type input "202510"
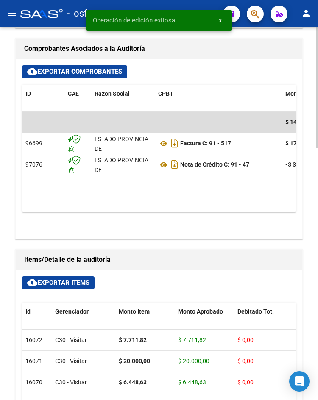
scroll to position [0, 0]
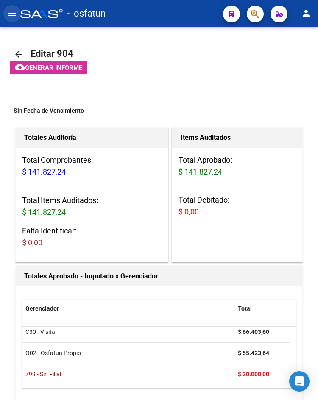
click at [13, 21] on button "menu" at bounding box center [11, 13] width 17 height 17
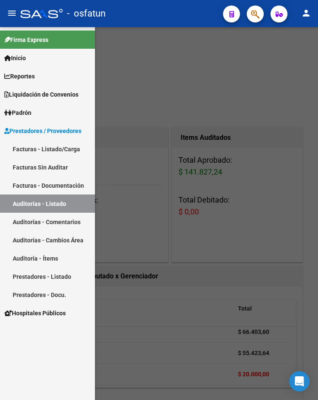
click at [47, 149] on link "Facturas - Listado/Carga" at bounding box center [47, 149] width 95 height 18
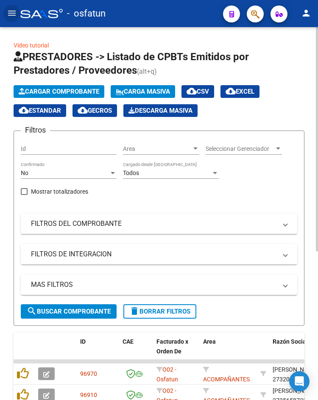
scroll to position [247, 0]
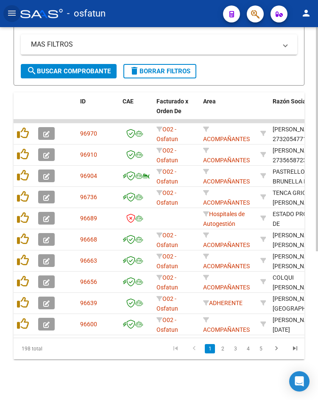
click at [46, 131] on icon "button" at bounding box center [46, 134] width 6 height 6
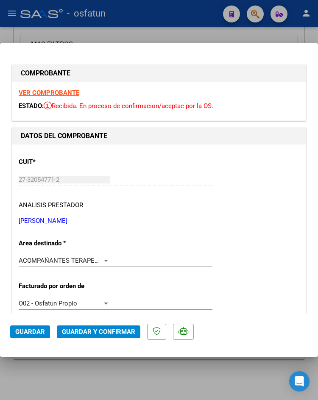
click at [73, 37] on div at bounding box center [159, 200] width 318 height 400
type input "$ 0,00"
